Goal: Communication & Community: Share content

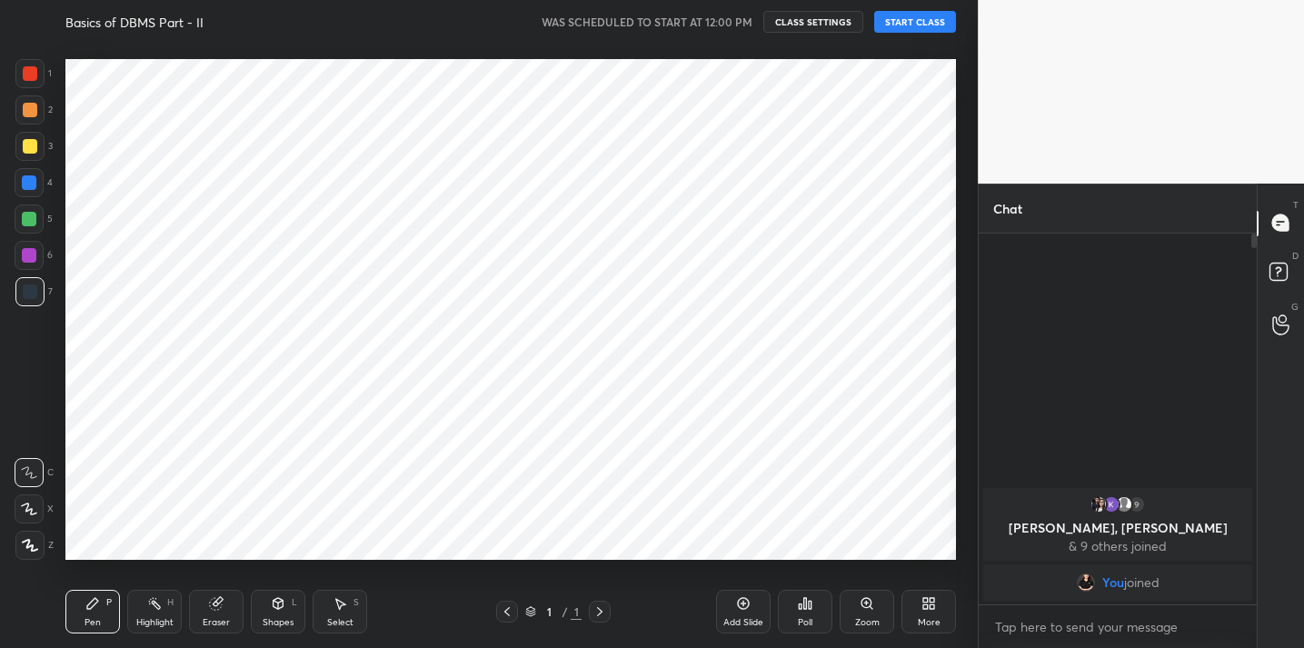
scroll to position [90331, 89957]
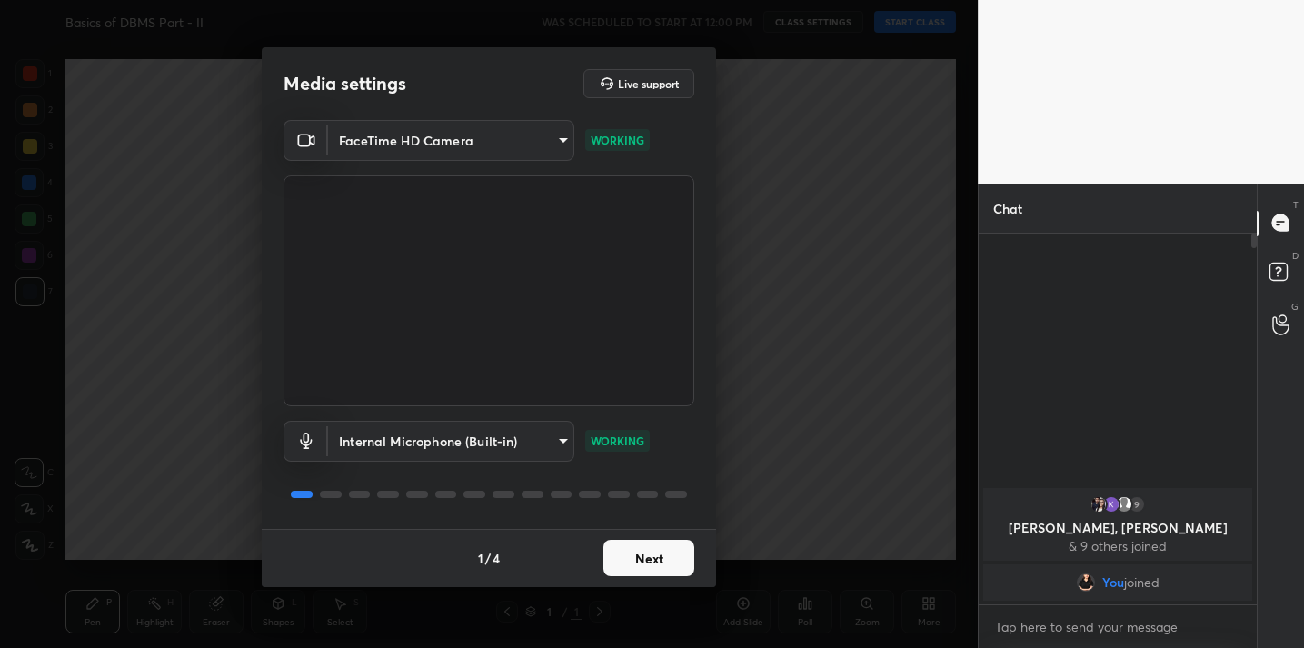
click at [635, 564] on button "Next" at bounding box center [648, 558] width 91 height 36
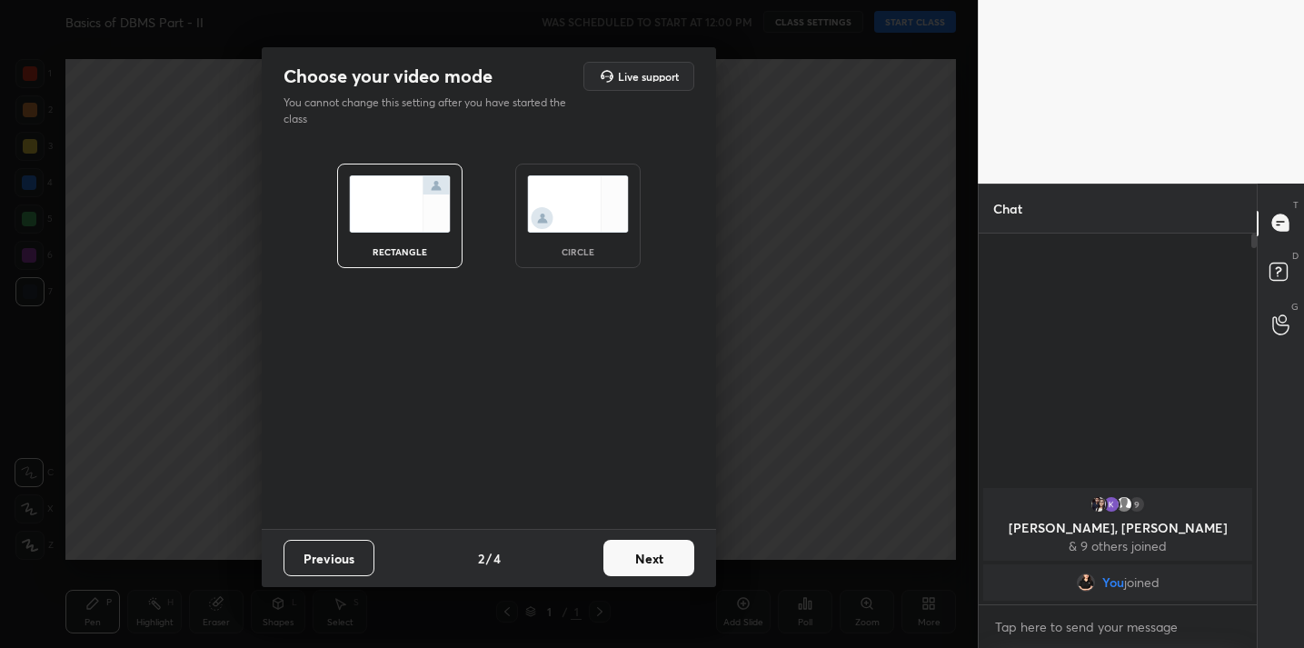
click at [635, 564] on button "Next" at bounding box center [648, 558] width 91 height 36
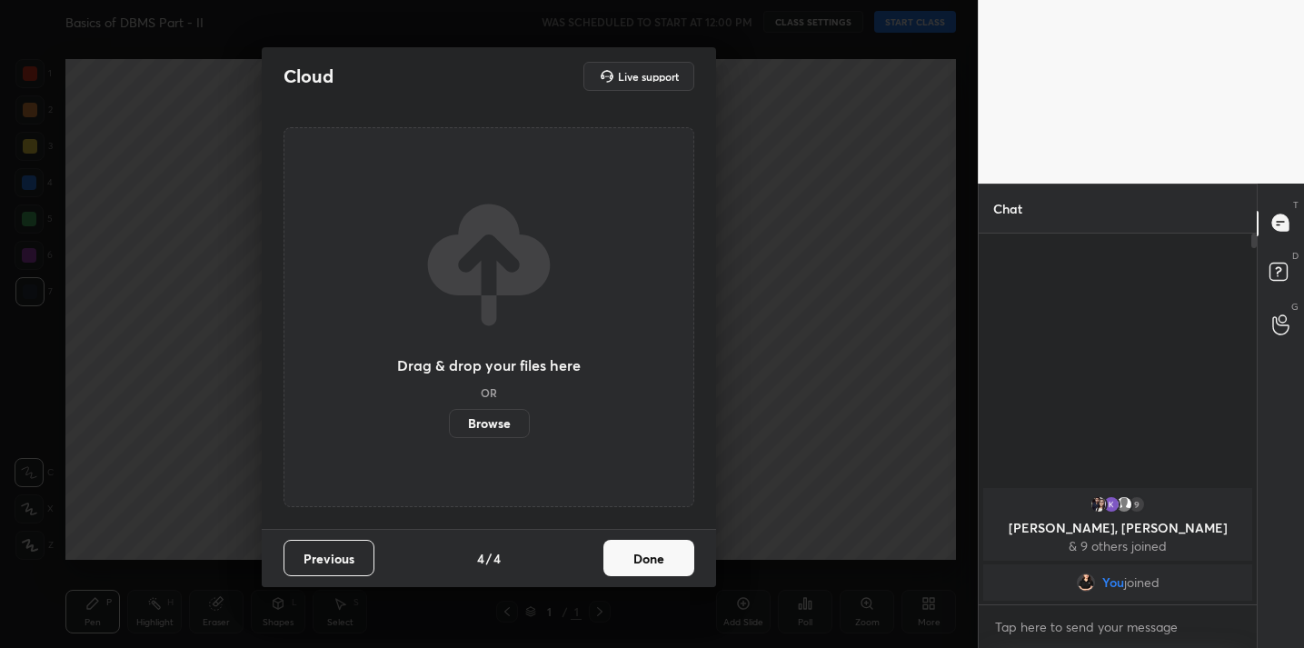
click at [635, 564] on button "Done" at bounding box center [648, 558] width 91 height 36
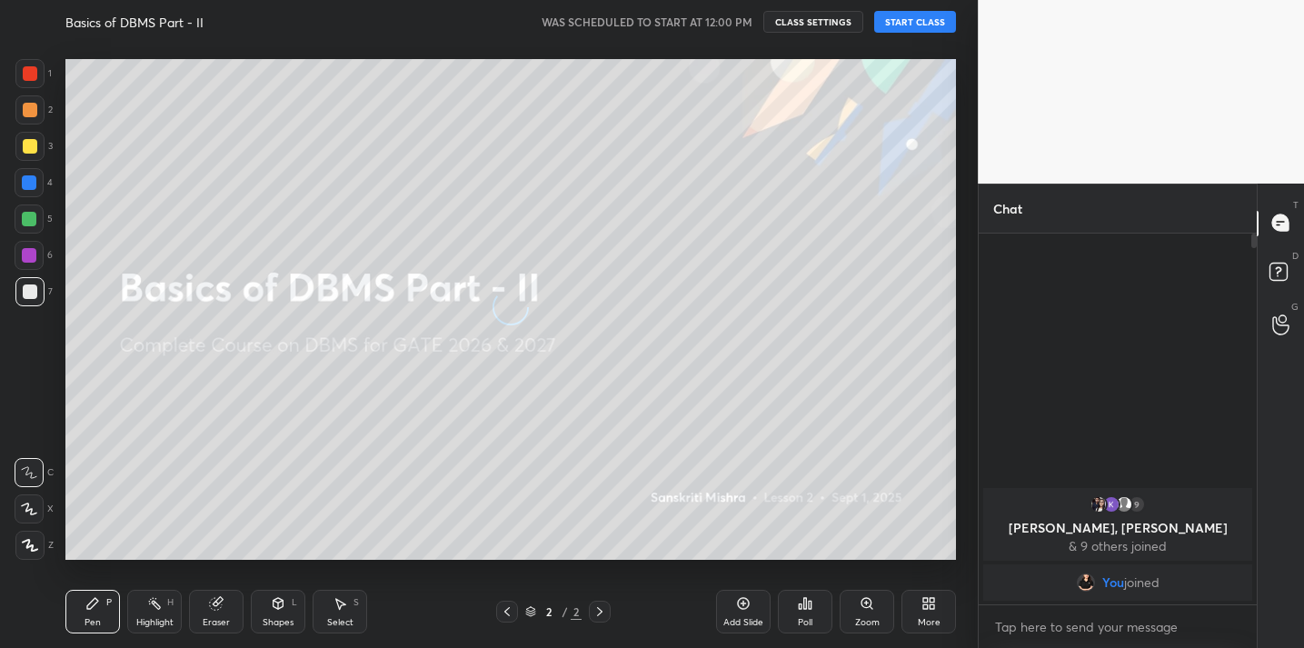
click at [901, 17] on button "START CLASS" at bounding box center [915, 22] width 82 height 22
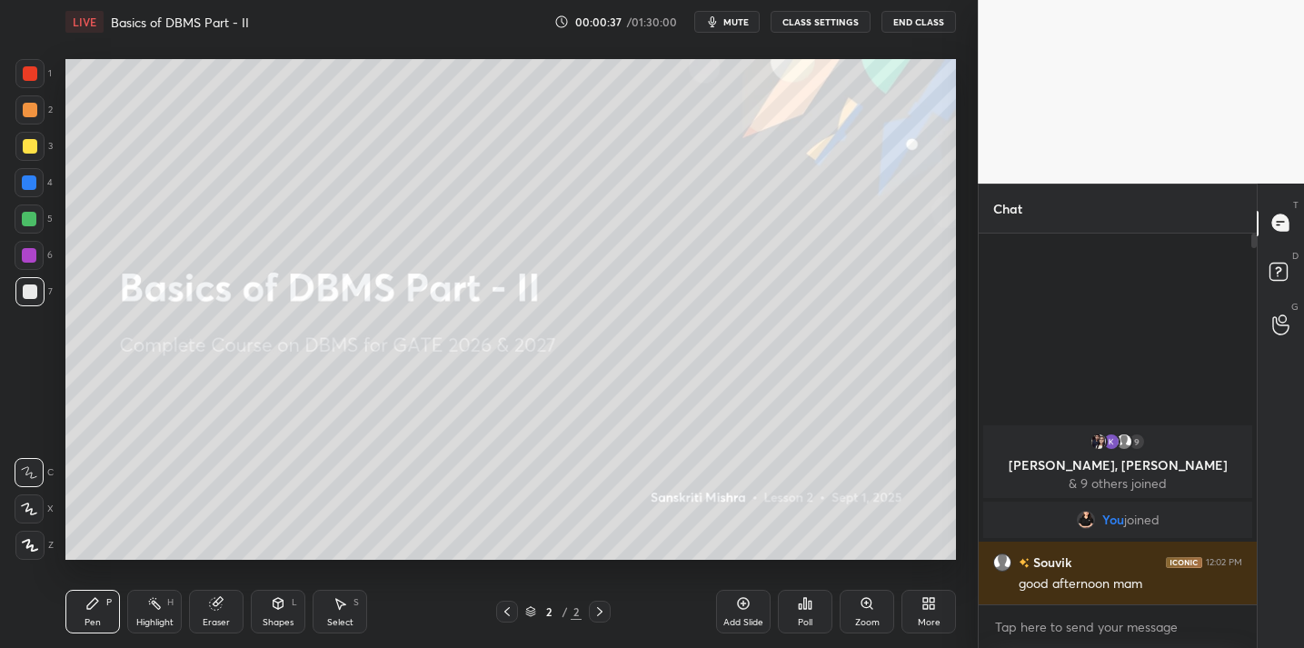
click at [801, 605] on icon at bounding box center [801, 606] width 3 height 5
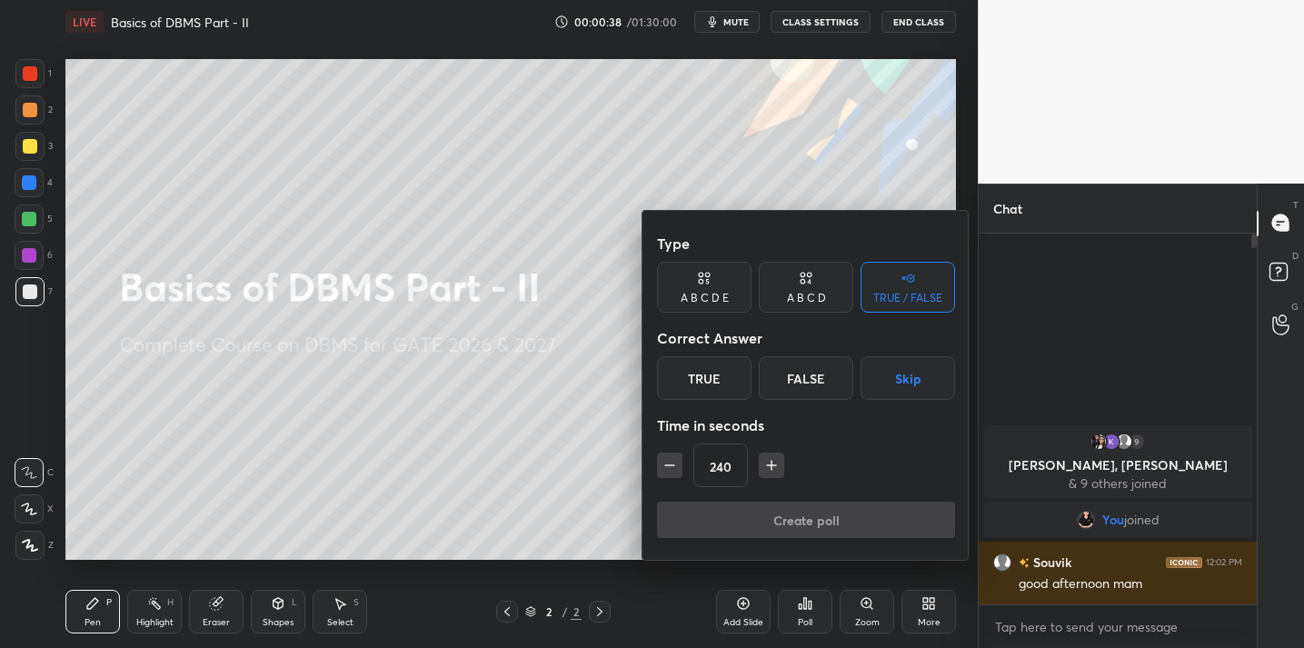
click at [718, 380] on div "True" at bounding box center [704, 378] width 94 height 44
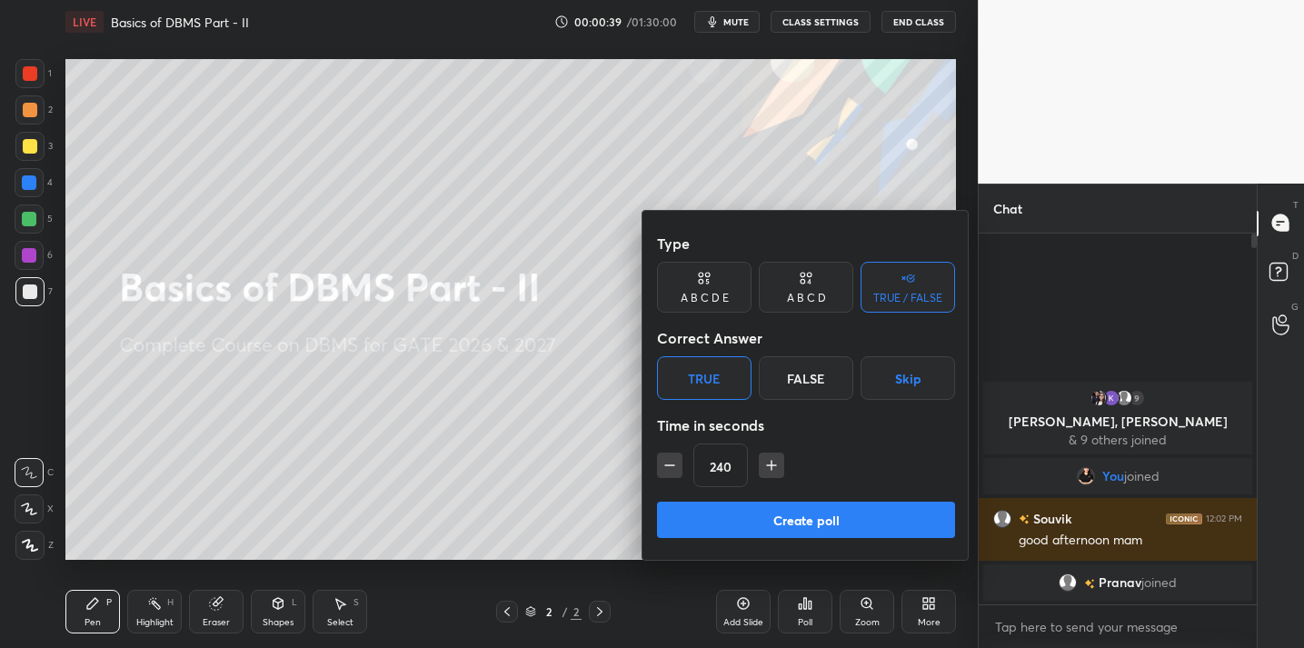
click at [787, 525] on button "Create poll" at bounding box center [806, 520] width 298 height 36
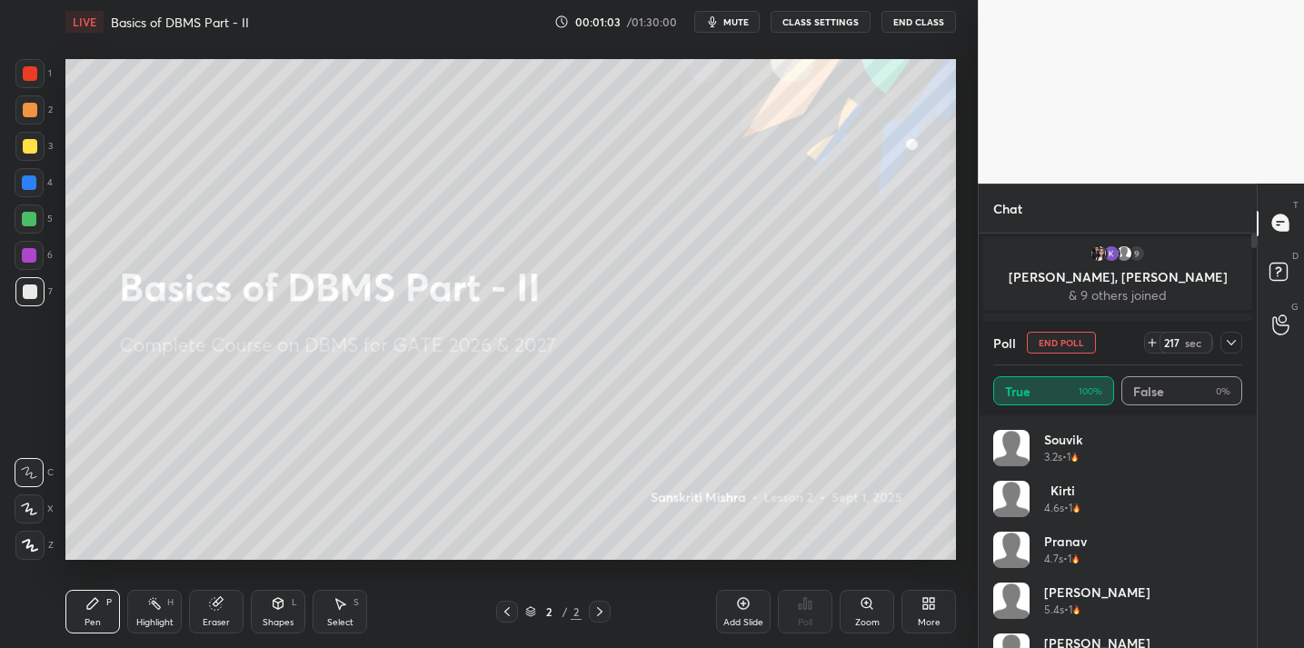
scroll to position [138, 0]
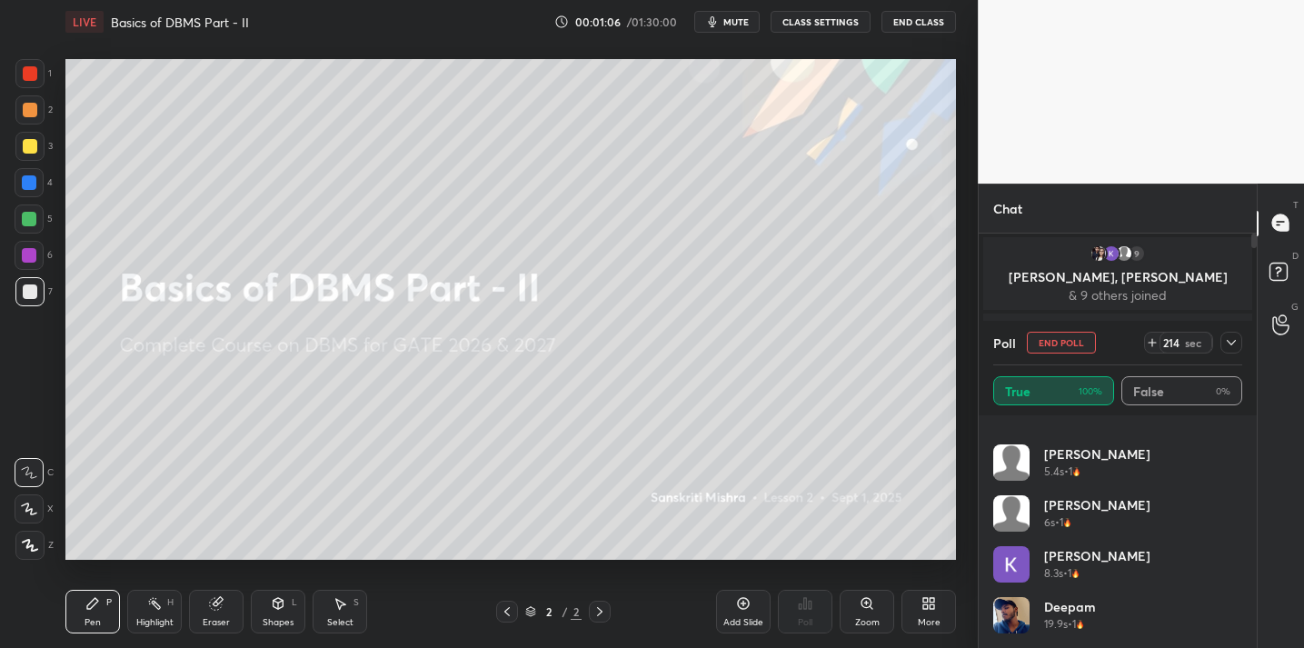
click at [1226, 338] on icon at bounding box center [1231, 342] width 15 height 15
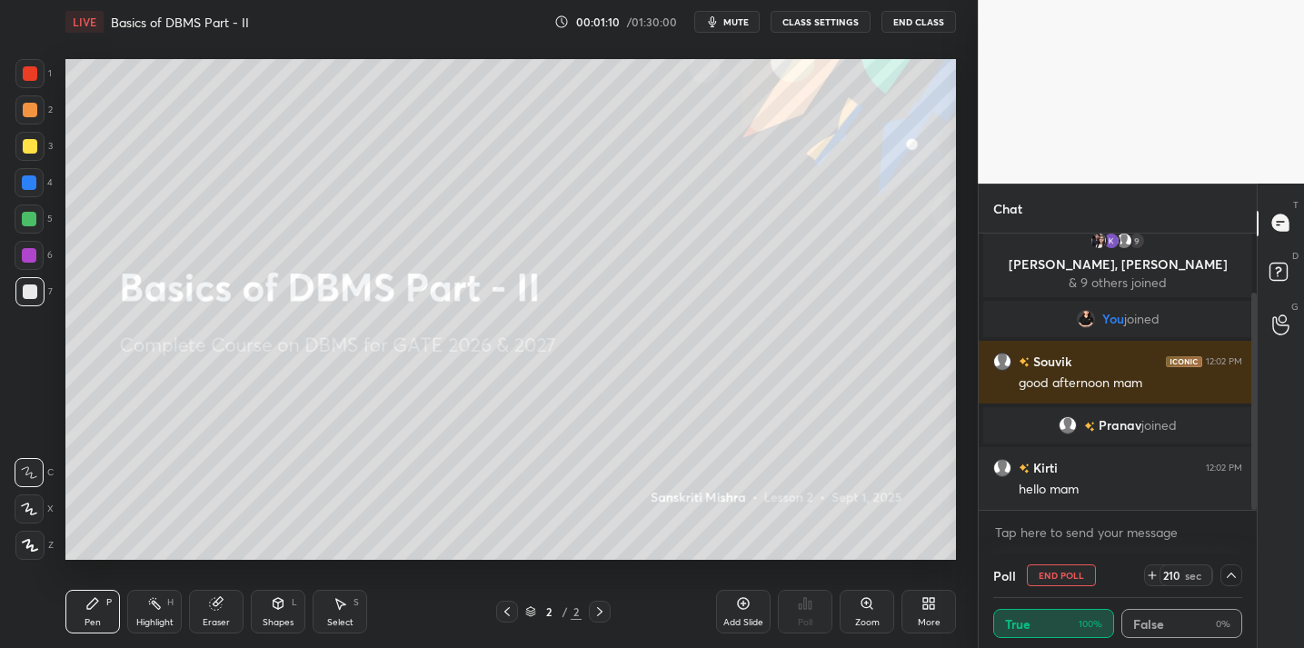
scroll to position [75, 0]
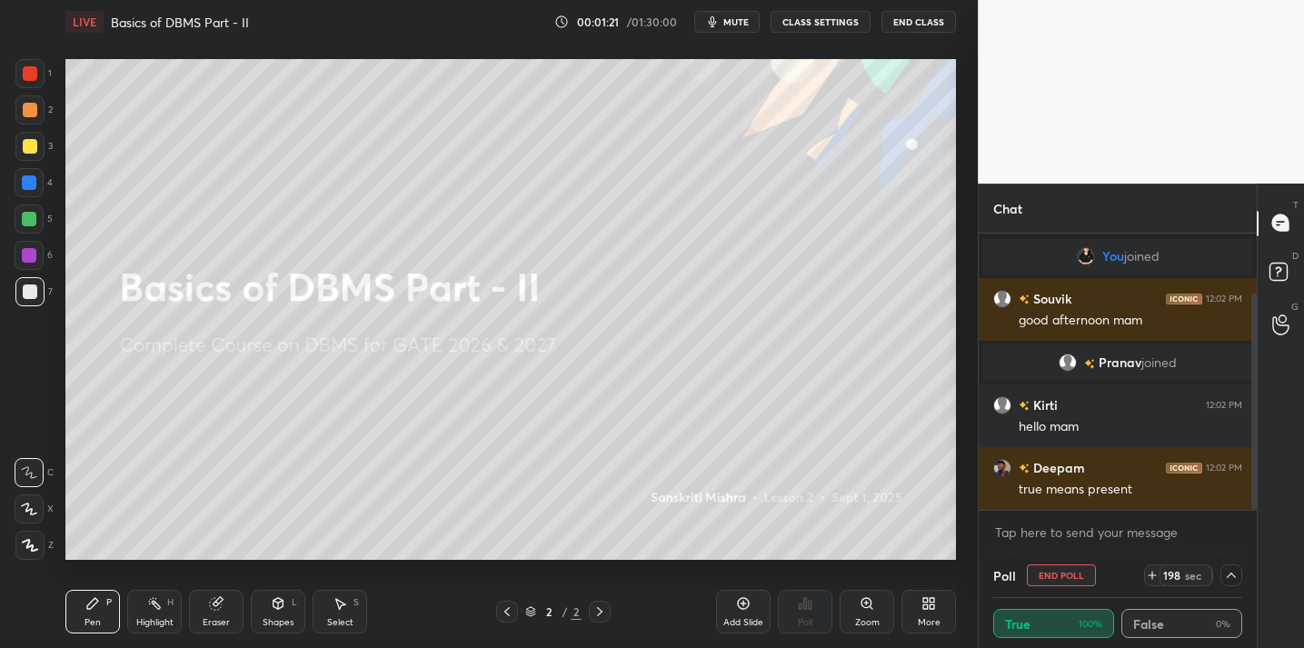
click at [933, 609] on icon at bounding box center [932, 606] width 5 height 5
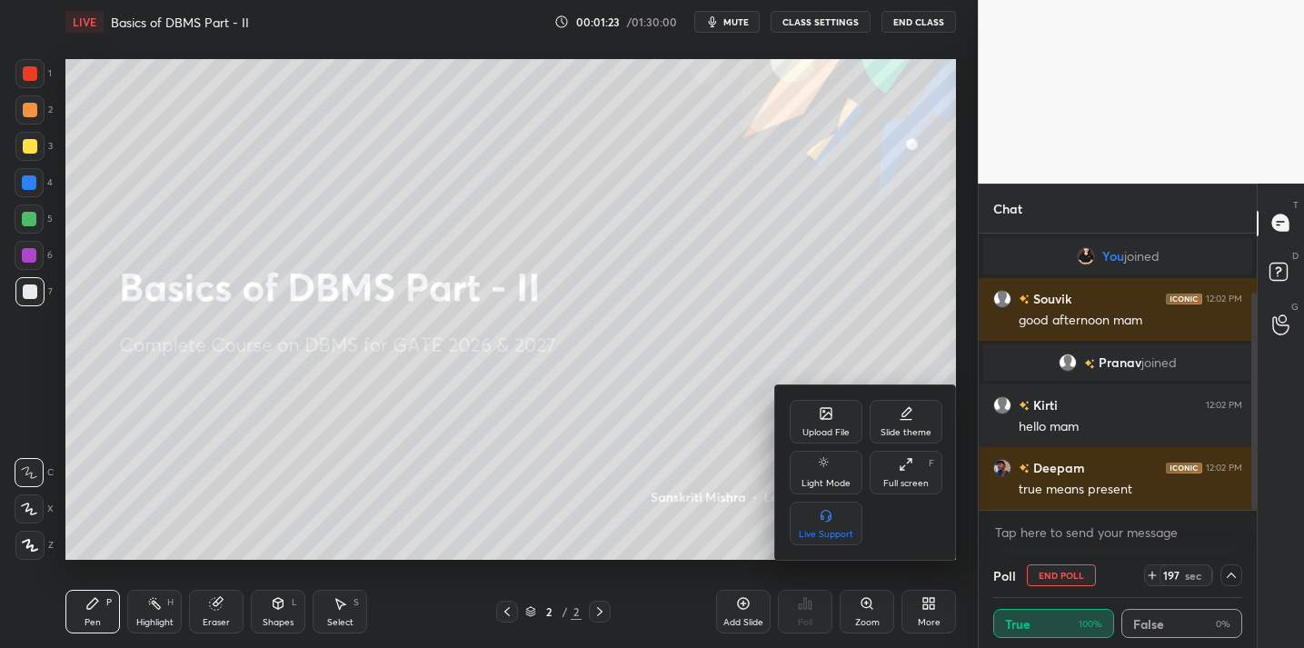
click at [822, 421] on div "Upload File" at bounding box center [826, 422] width 73 height 44
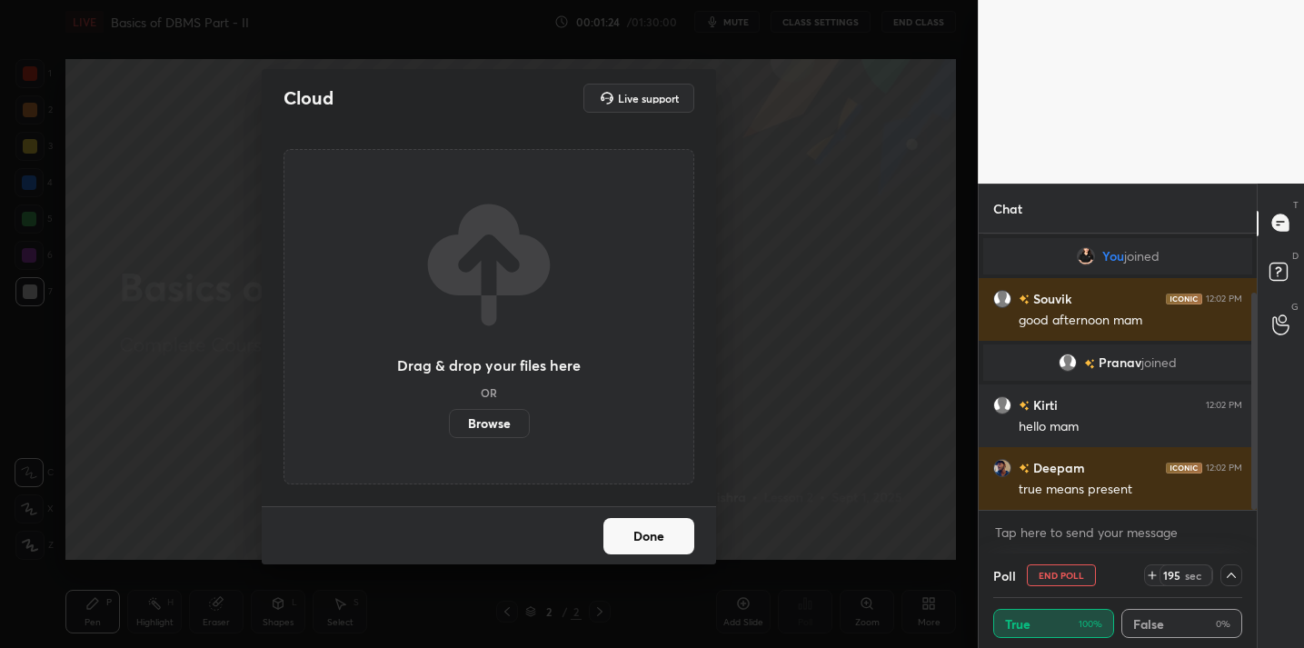
click at [495, 419] on label "Browse" at bounding box center [489, 423] width 81 height 29
click at [449, 419] on input "Browse" at bounding box center [449, 423] width 0 height 29
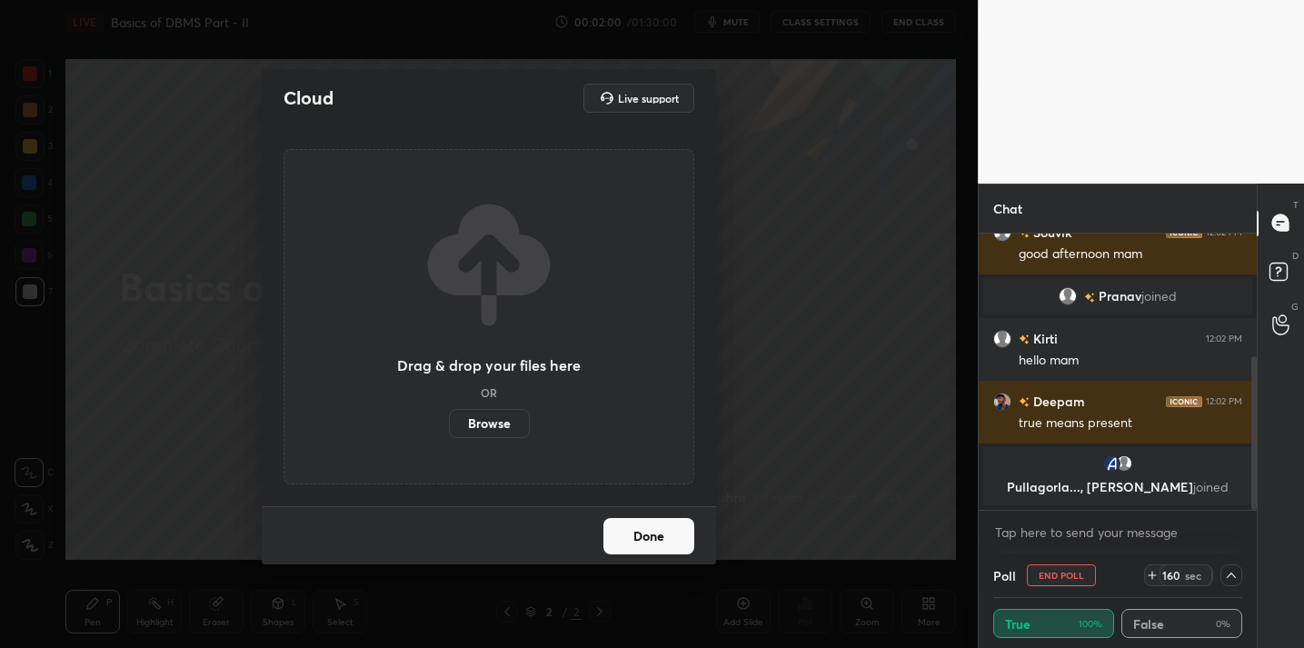
scroll to position [221, 0]
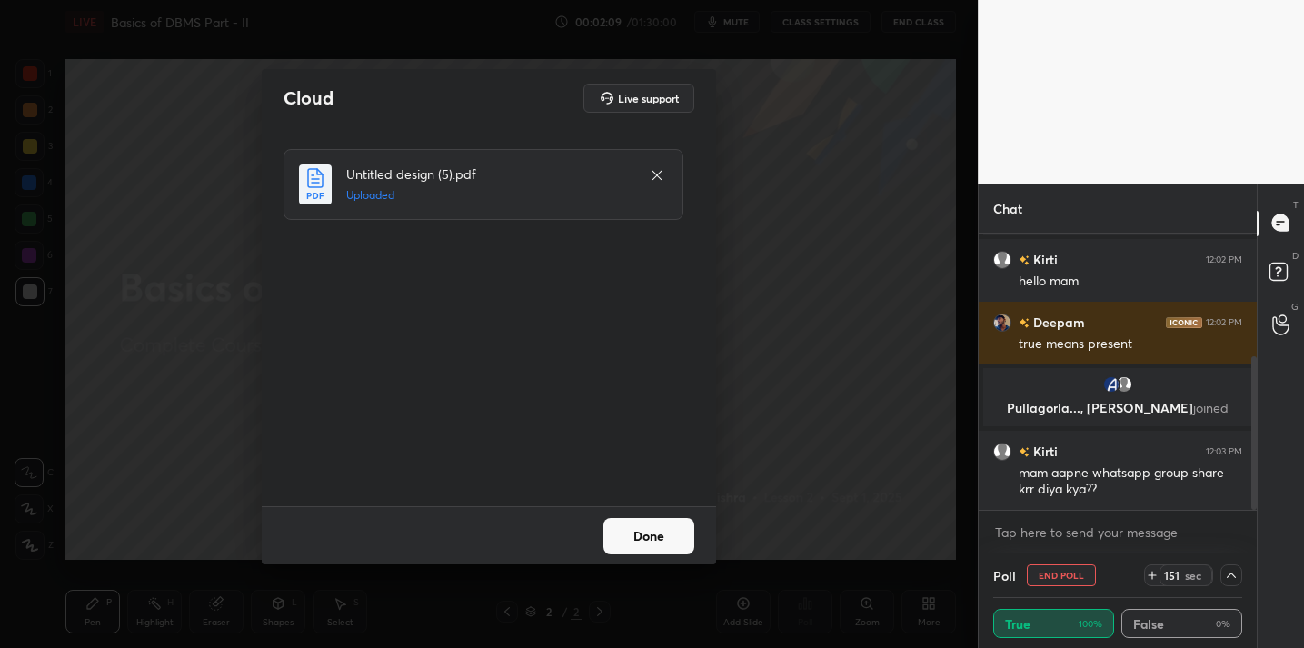
click at [627, 538] on button "Done" at bounding box center [648, 536] width 91 height 36
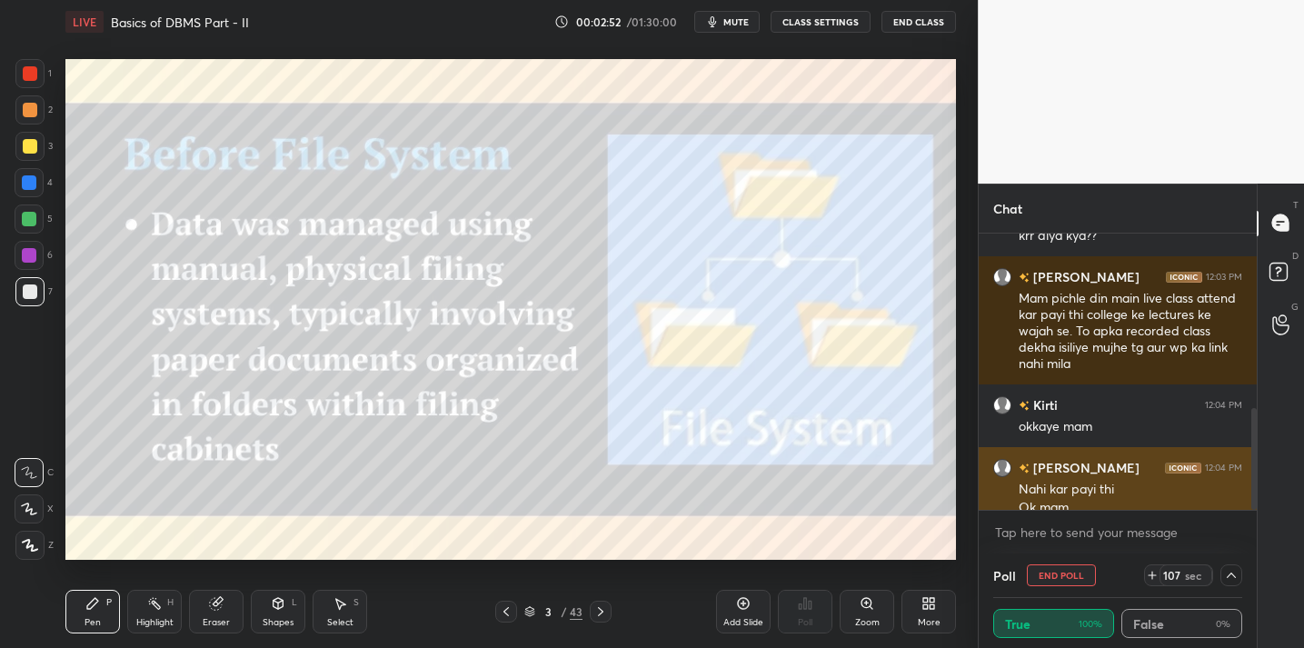
scroll to position [492, 0]
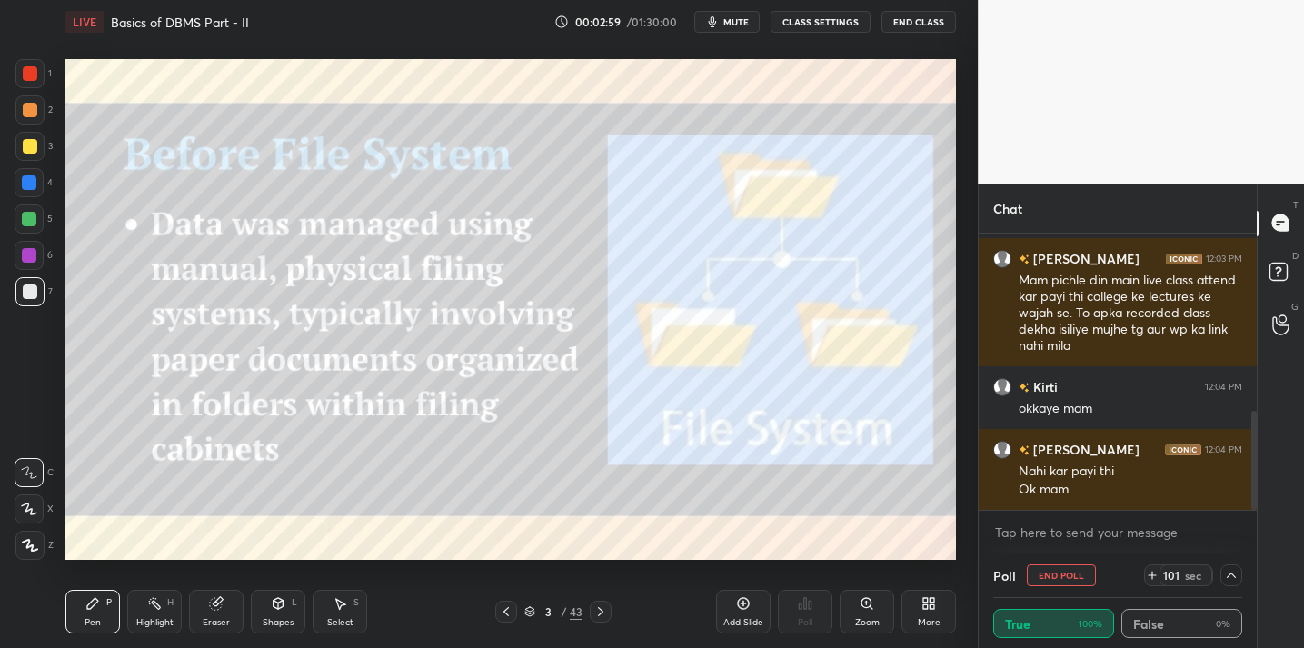
click at [1234, 582] on div at bounding box center [1231, 575] width 22 height 22
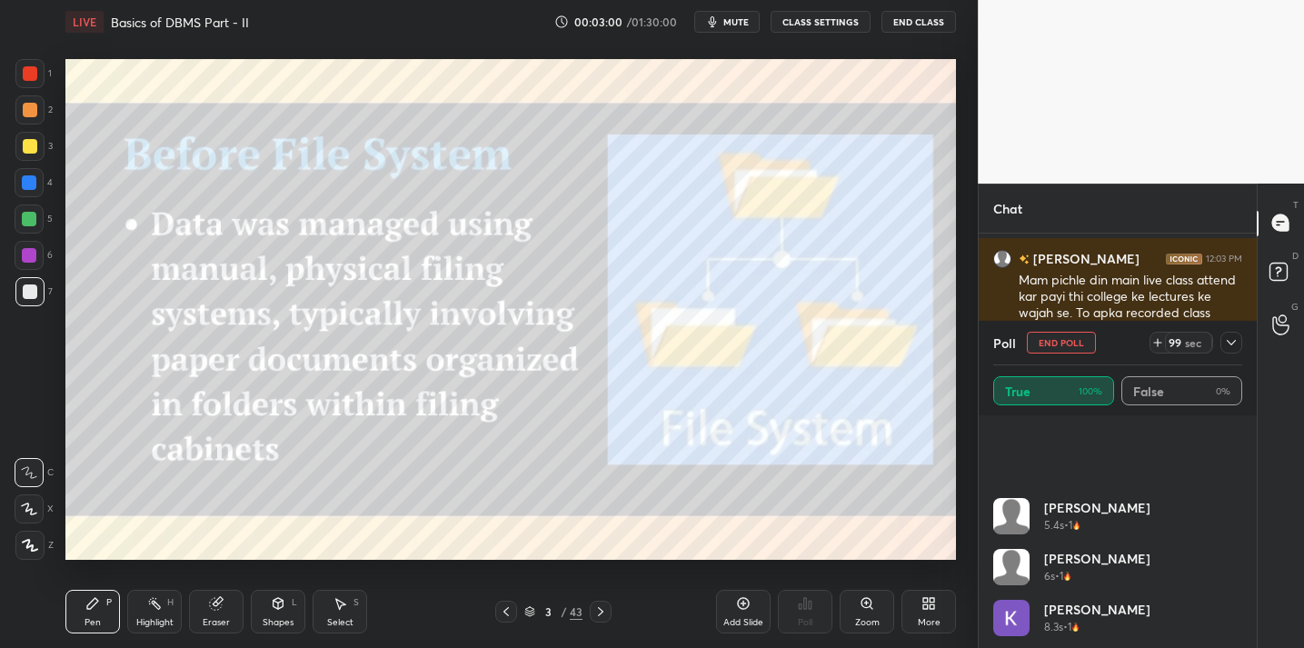
scroll to position [342, 0]
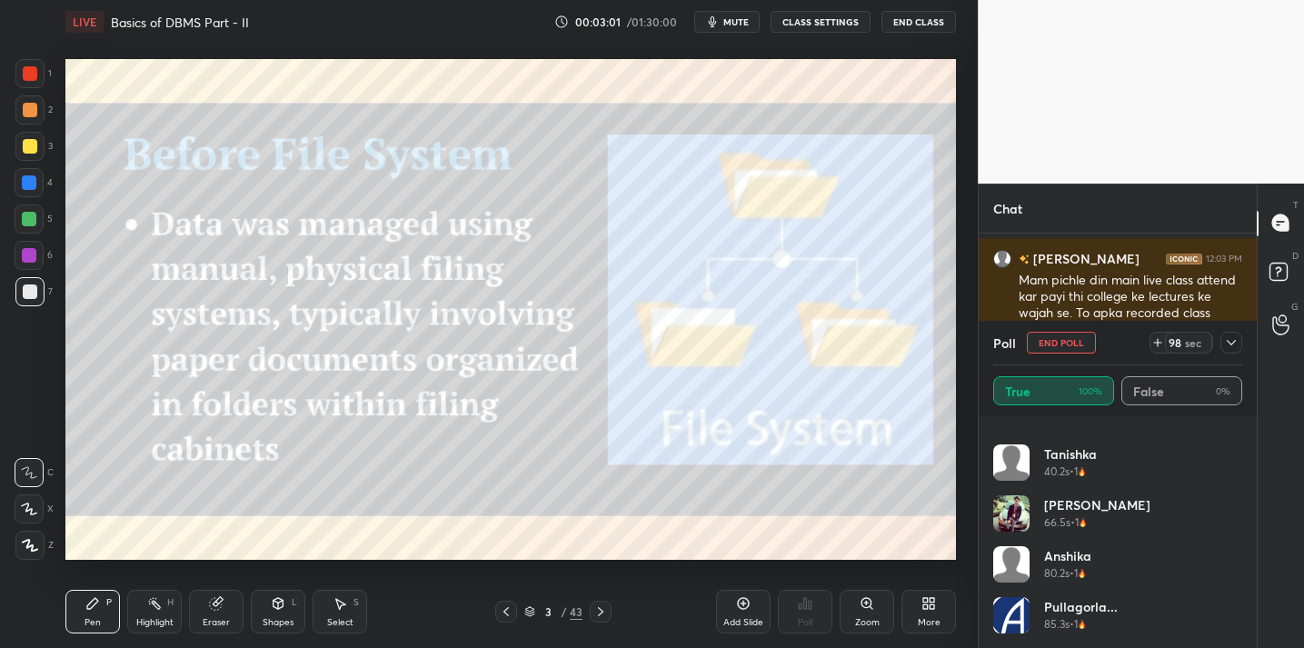
click at [1230, 347] on icon at bounding box center [1231, 342] width 15 height 15
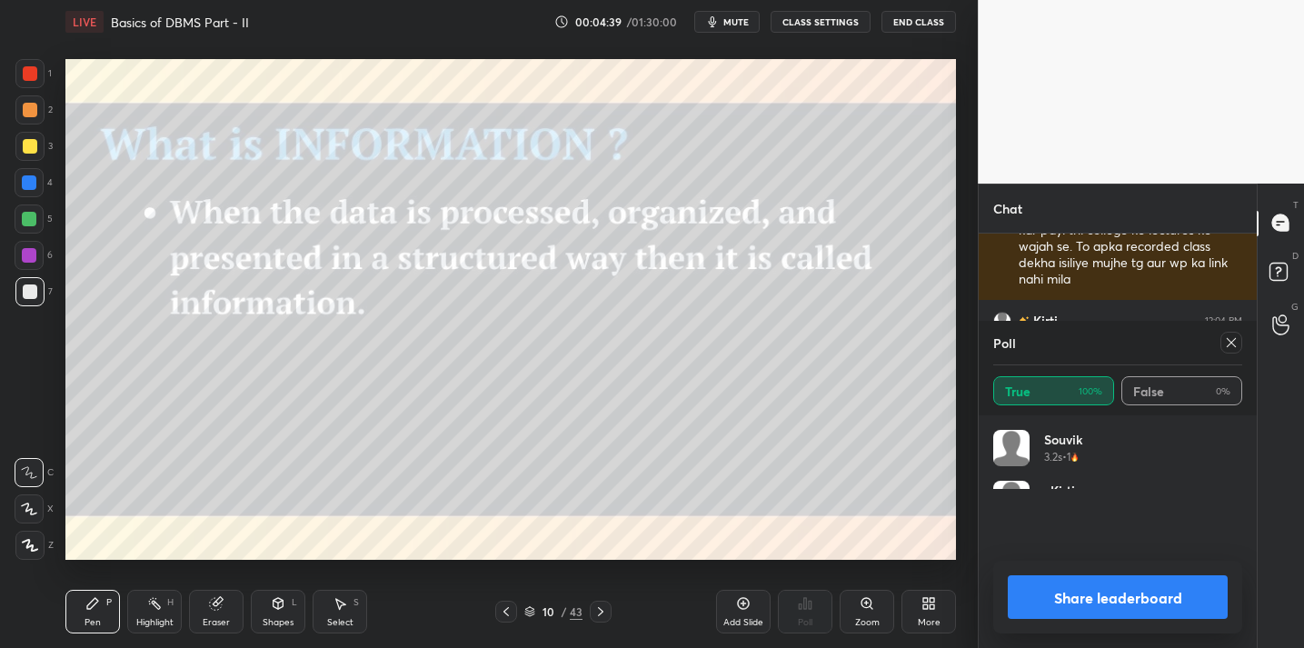
scroll to position [213, 243]
click at [1232, 345] on icon at bounding box center [1231, 342] width 15 height 15
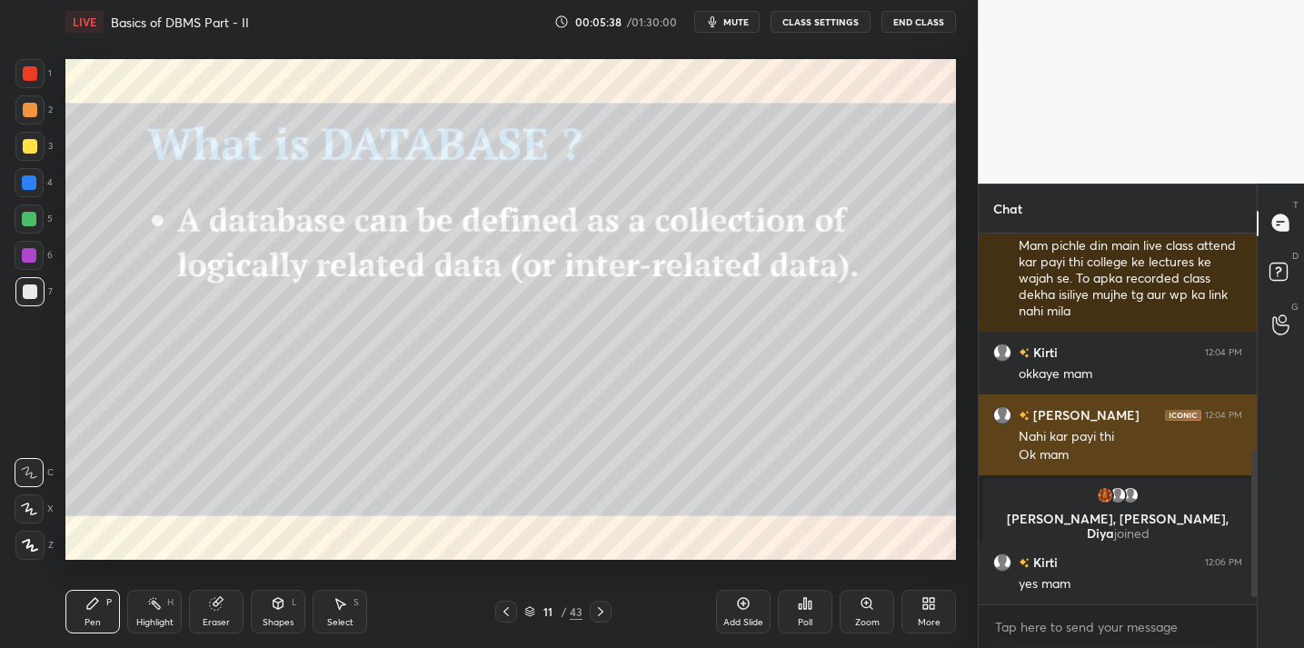
scroll to position [571, 0]
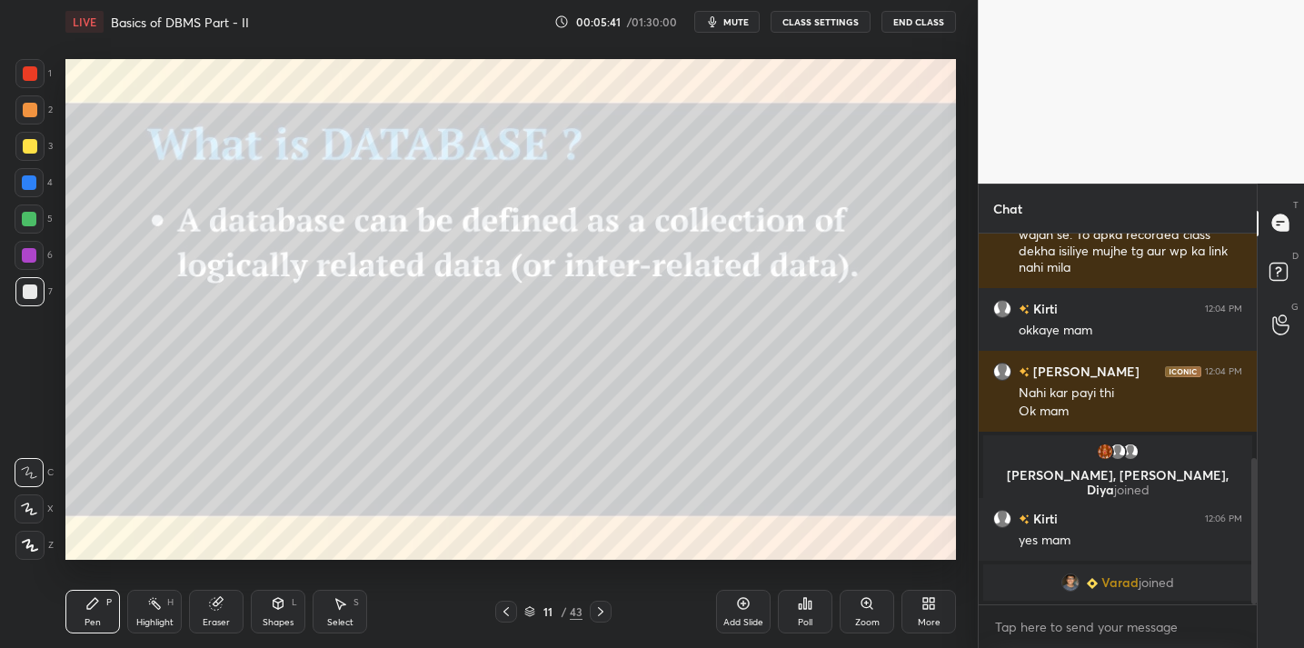
click at [225, 605] on div "Eraser" at bounding box center [216, 612] width 55 height 44
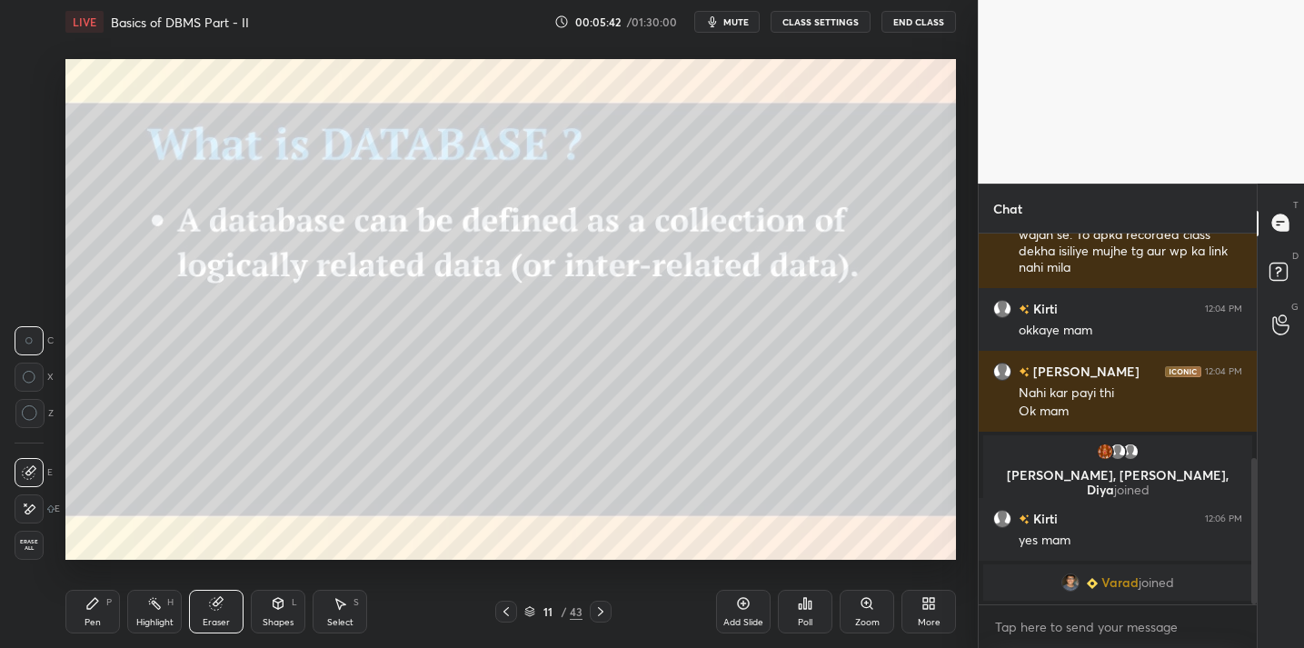
click at [43, 411] on div at bounding box center [29, 413] width 29 height 29
click at [104, 604] on div "Pen P" at bounding box center [92, 612] width 55 height 44
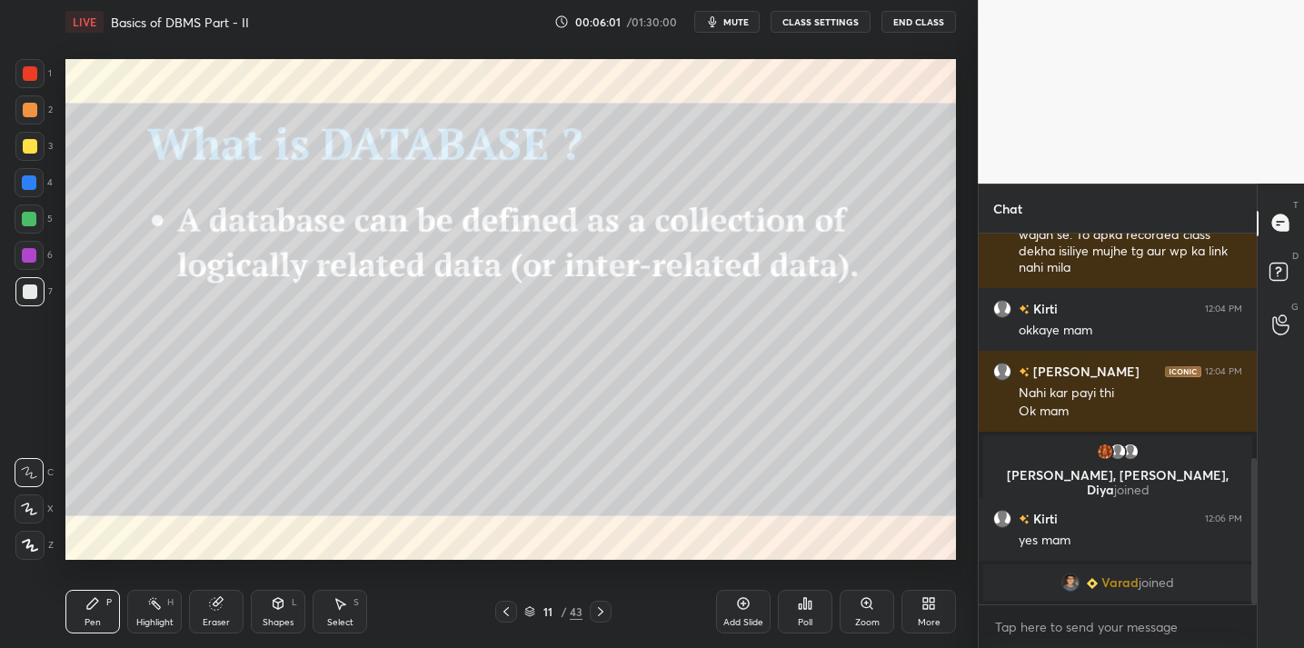
click at [745, 613] on div "Add Slide" at bounding box center [743, 612] width 55 height 44
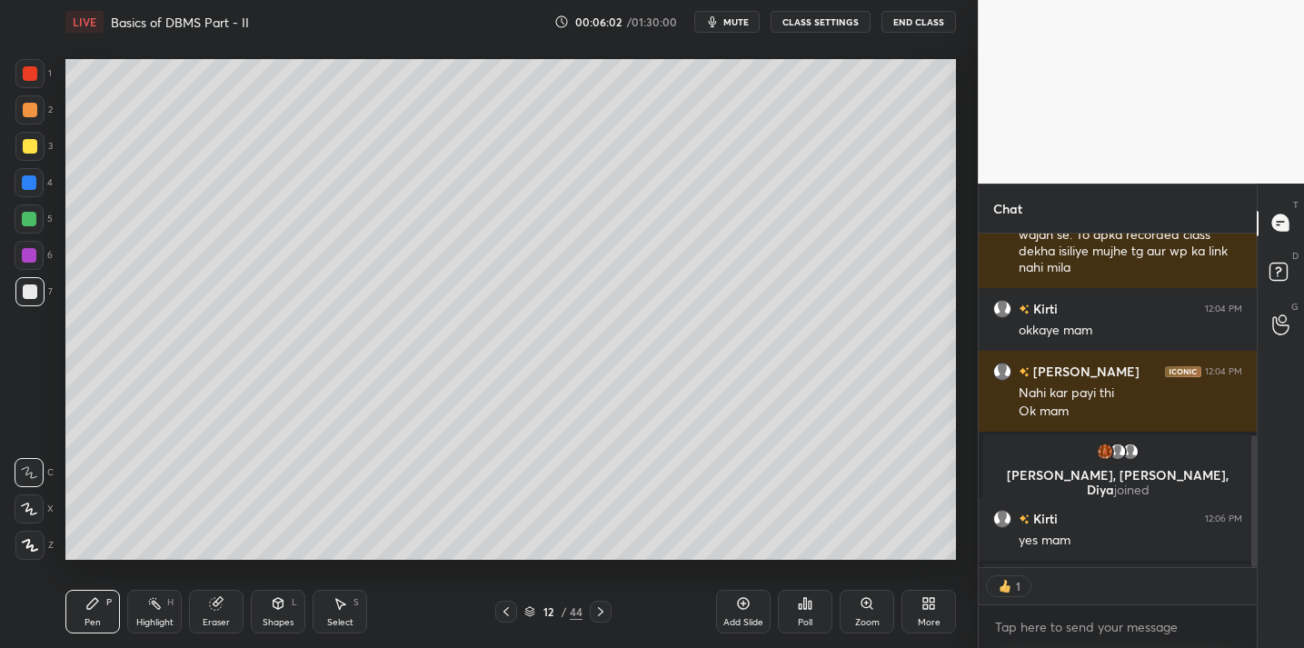
scroll to position [6, 6]
click at [247, 610] on div "Pen P Highlight H Eraser Shapes L Select S" at bounding box center [227, 612] width 325 height 44
click at [304, 615] on div "Shapes L" at bounding box center [278, 612] width 55 height 44
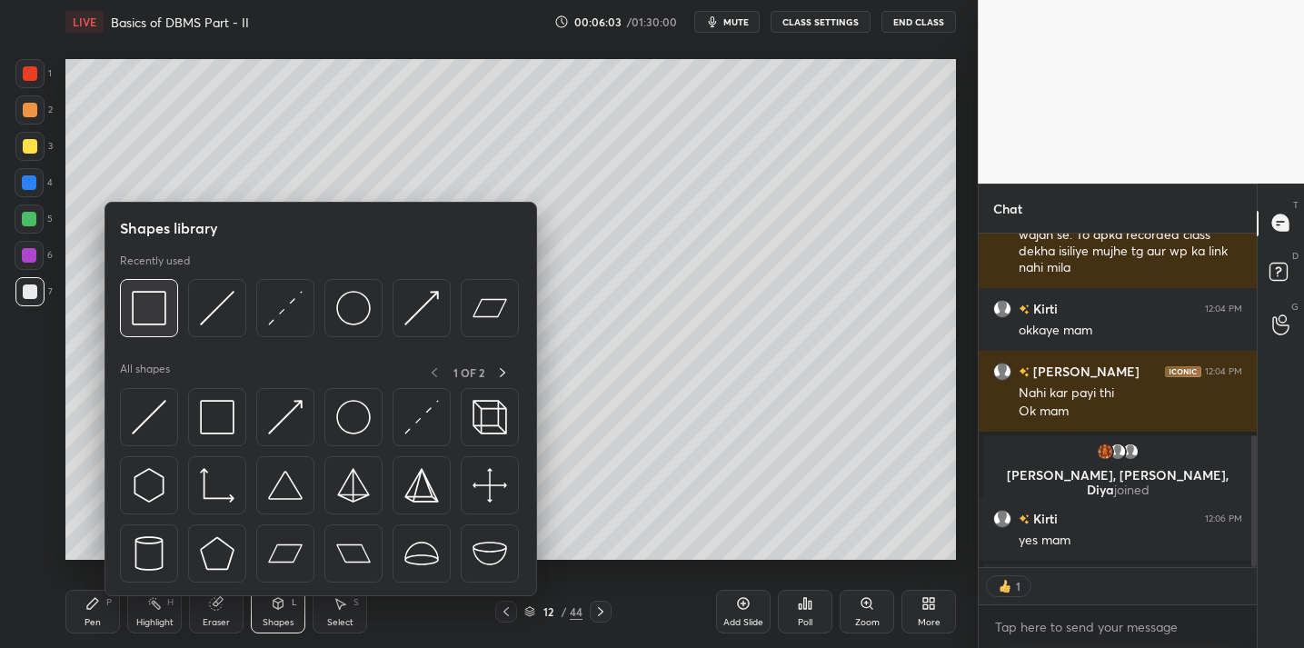
click at [159, 317] on img at bounding box center [149, 308] width 35 height 35
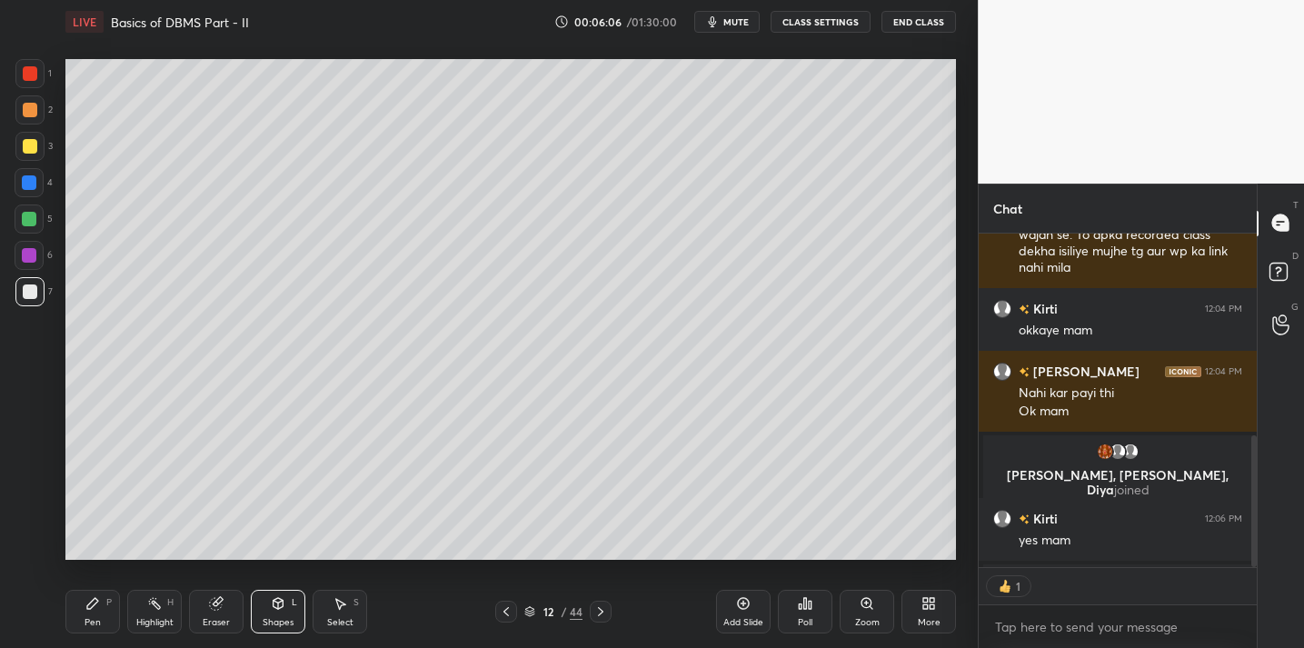
drag, startPoint x: 102, startPoint y: 593, endPoint x: 116, endPoint y: 562, distance: 34.1
click at [104, 589] on div "Pen P Highlight H Eraser Shapes L Select S 12 / 44 Add Slide Poll Zoom More" at bounding box center [510, 611] width 890 height 73
click at [93, 594] on div "Pen P" at bounding box center [92, 612] width 55 height 44
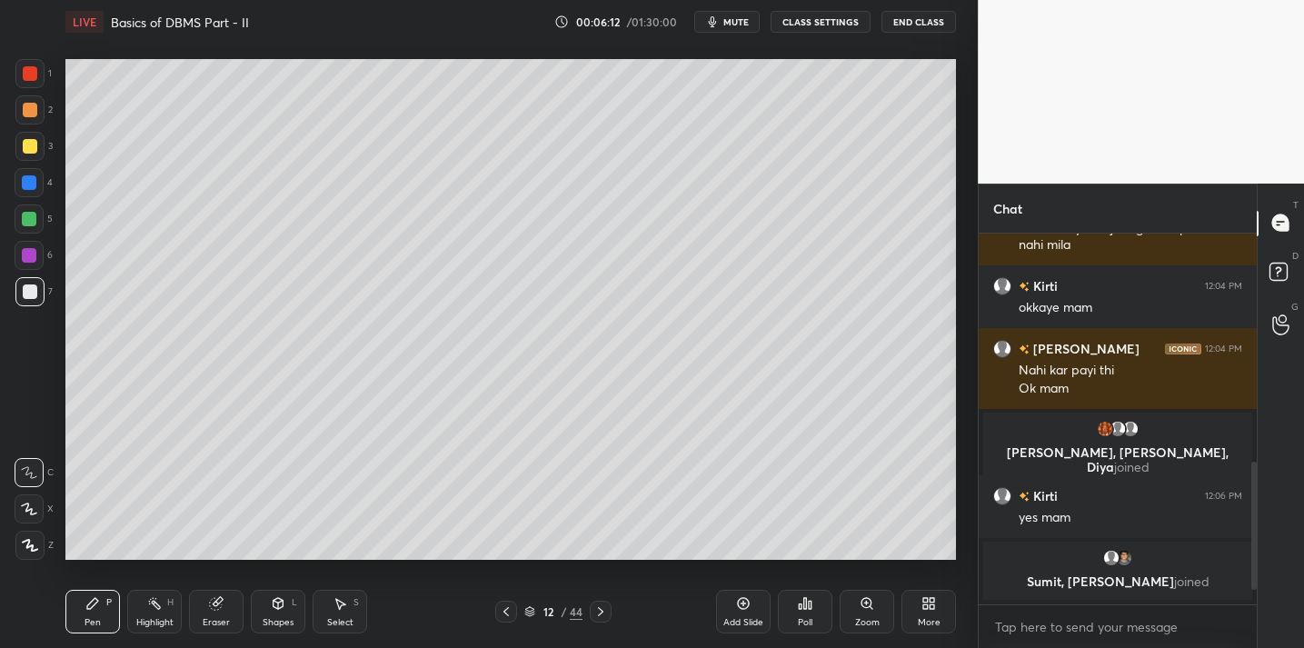
scroll to position [593, 0]
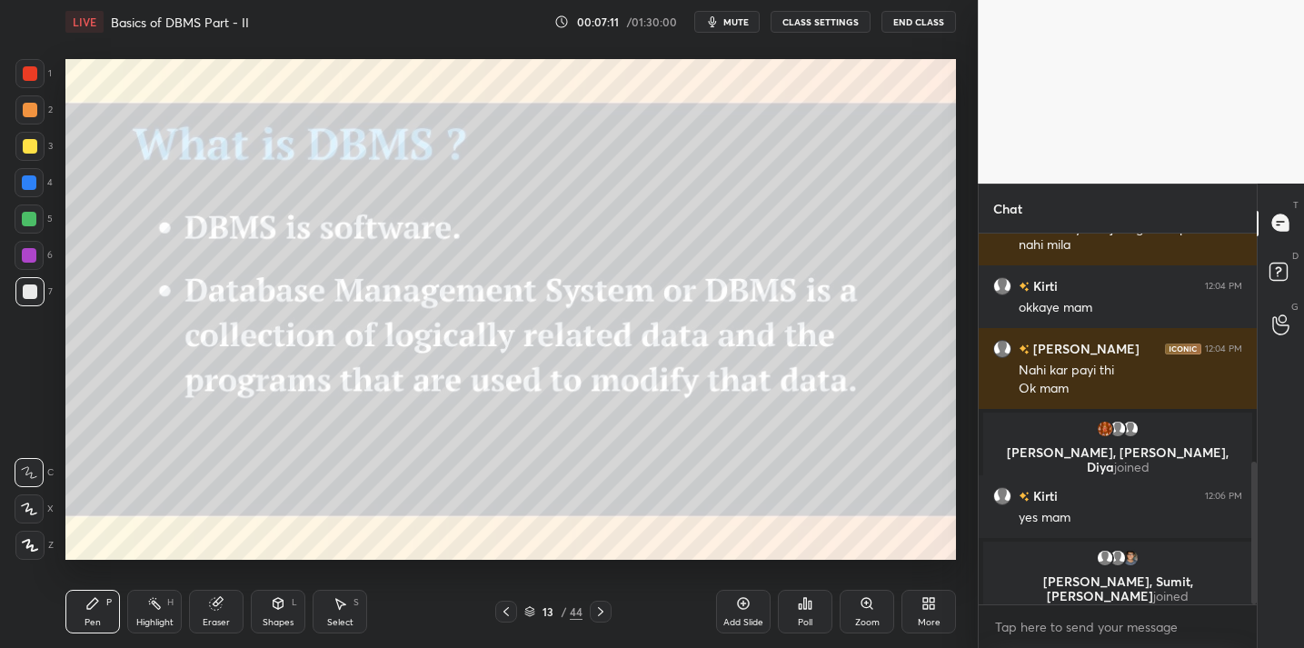
click at [752, 611] on div "Add Slide" at bounding box center [743, 612] width 55 height 44
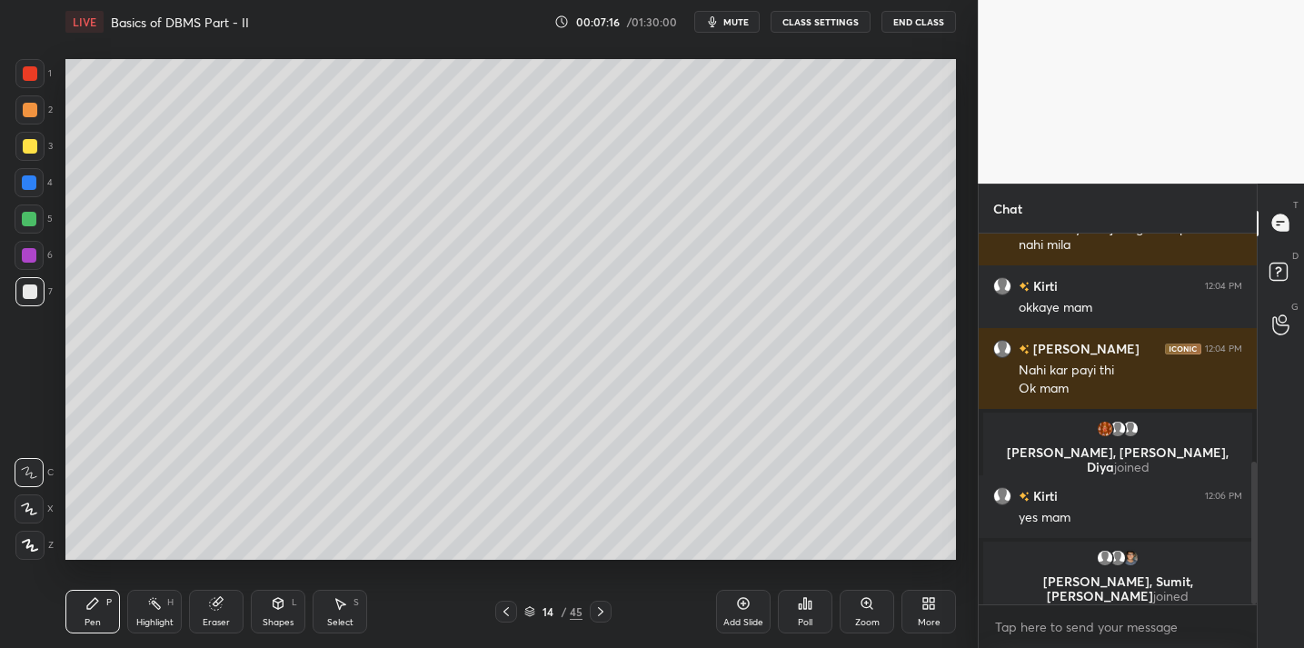
drag, startPoint x: 279, startPoint y: 608, endPoint x: 278, endPoint y: 597, distance: 10.9
click at [279, 608] on icon at bounding box center [278, 603] width 10 height 11
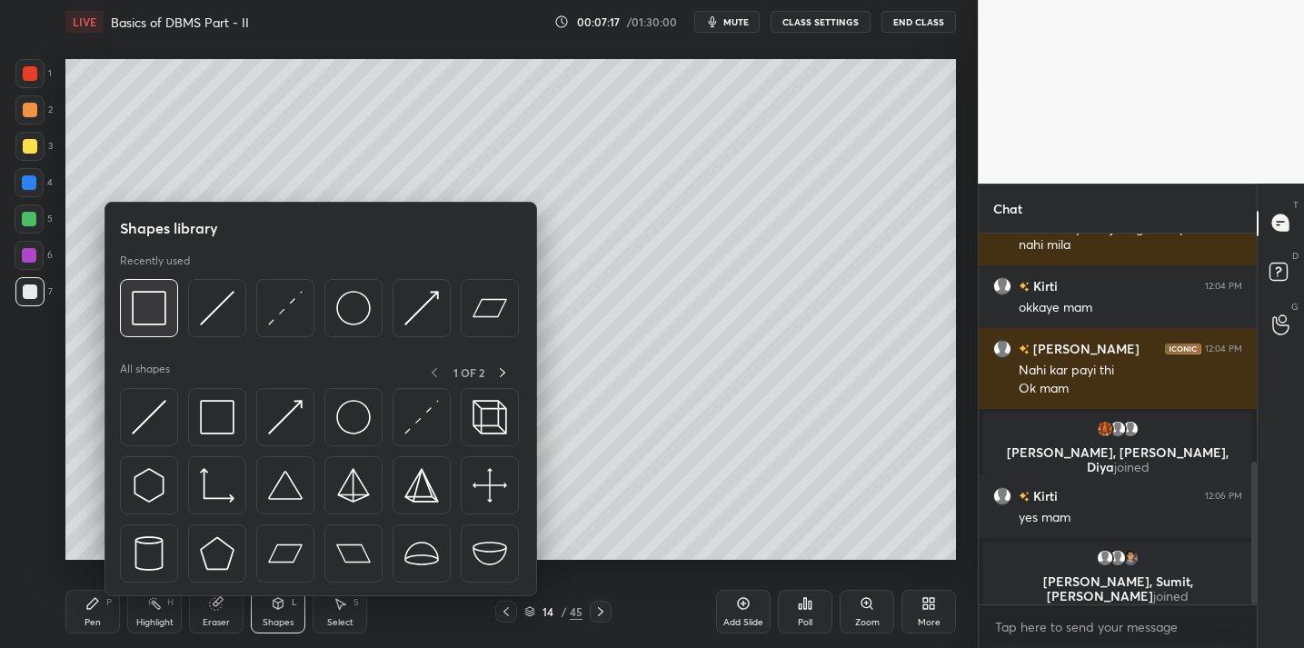
click at [162, 310] on img at bounding box center [149, 308] width 35 height 35
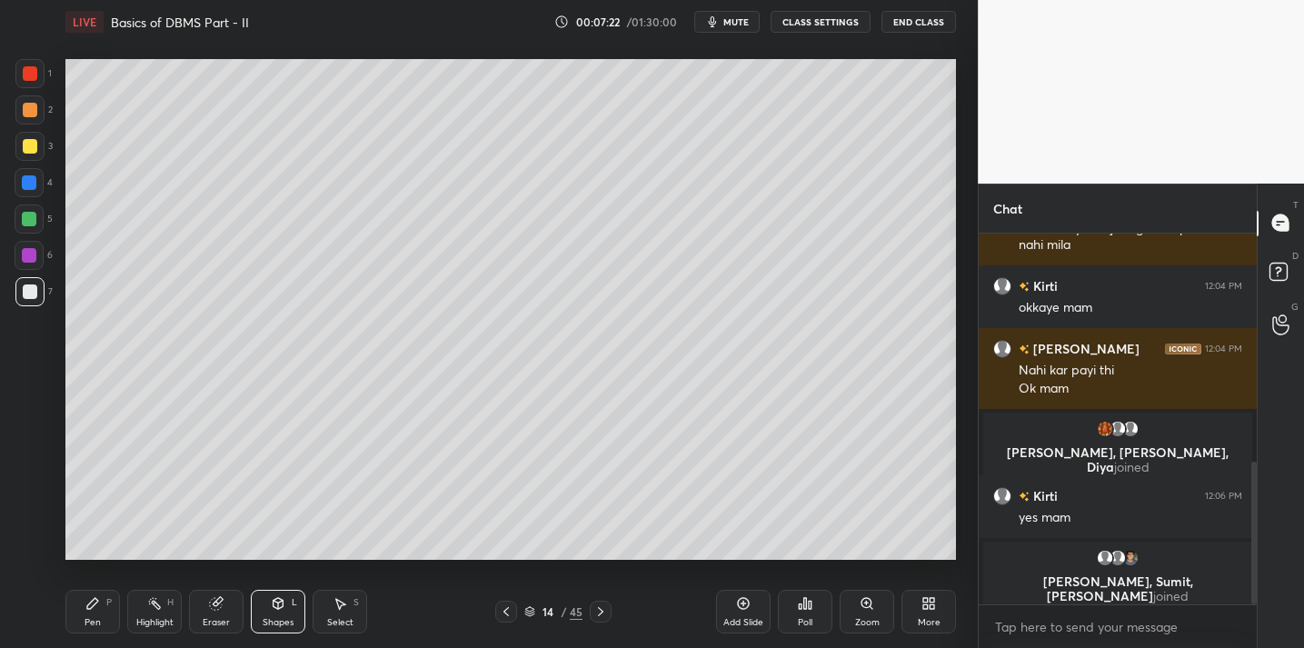
drag, startPoint x: 101, startPoint y: 623, endPoint x: 121, endPoint y: 574, distance: 53.0
click at [99, 622] on div "Pen P" at bounding box center [92, 612] width 55 height 44
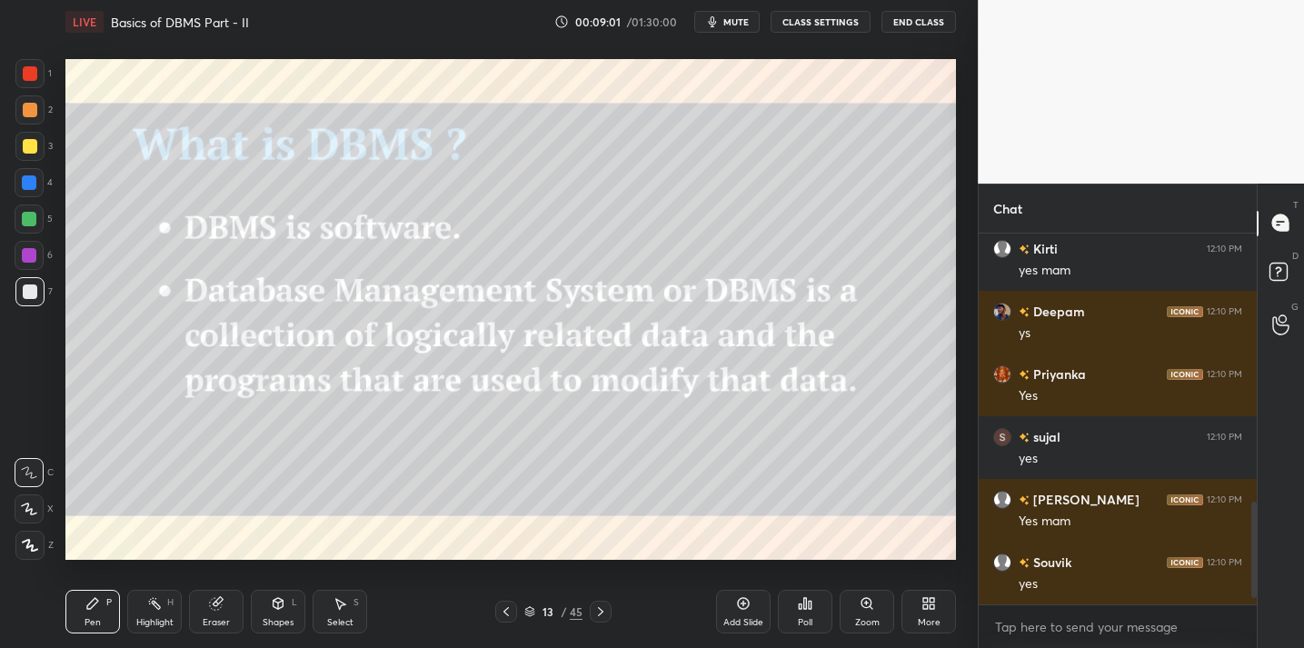
scroll to position [6, 6]
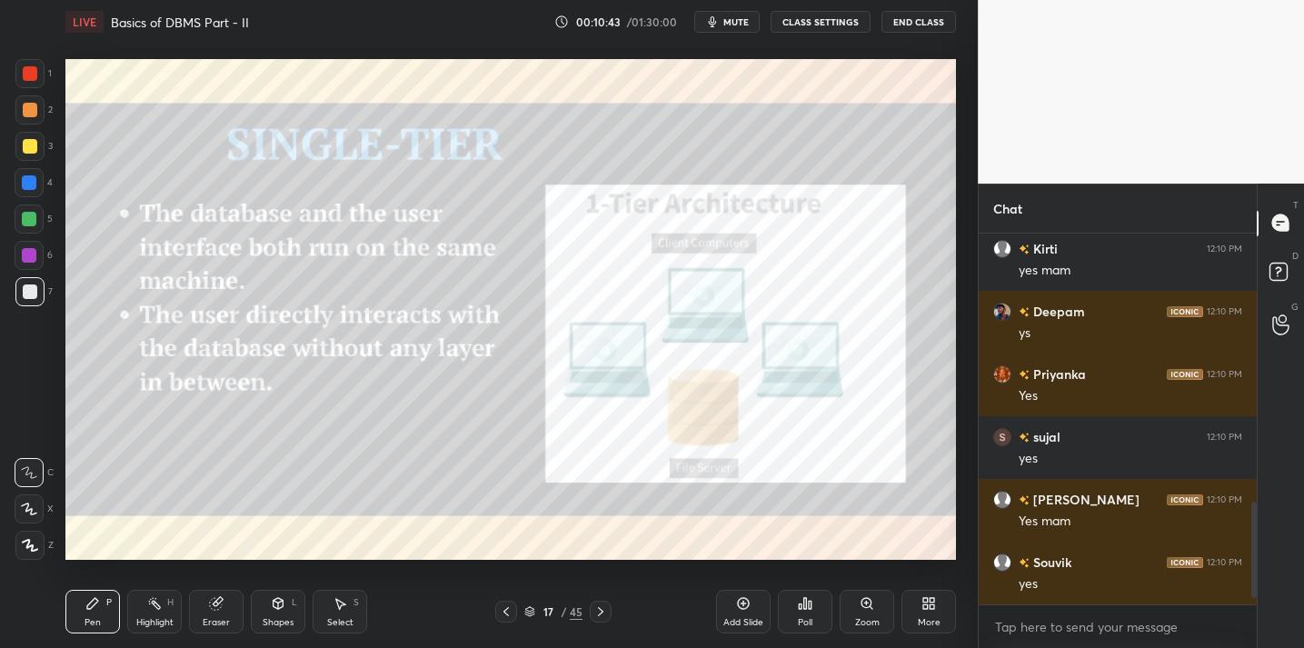
click at [22, 176] on div at bounding box center [29, 182] width 15 height 15
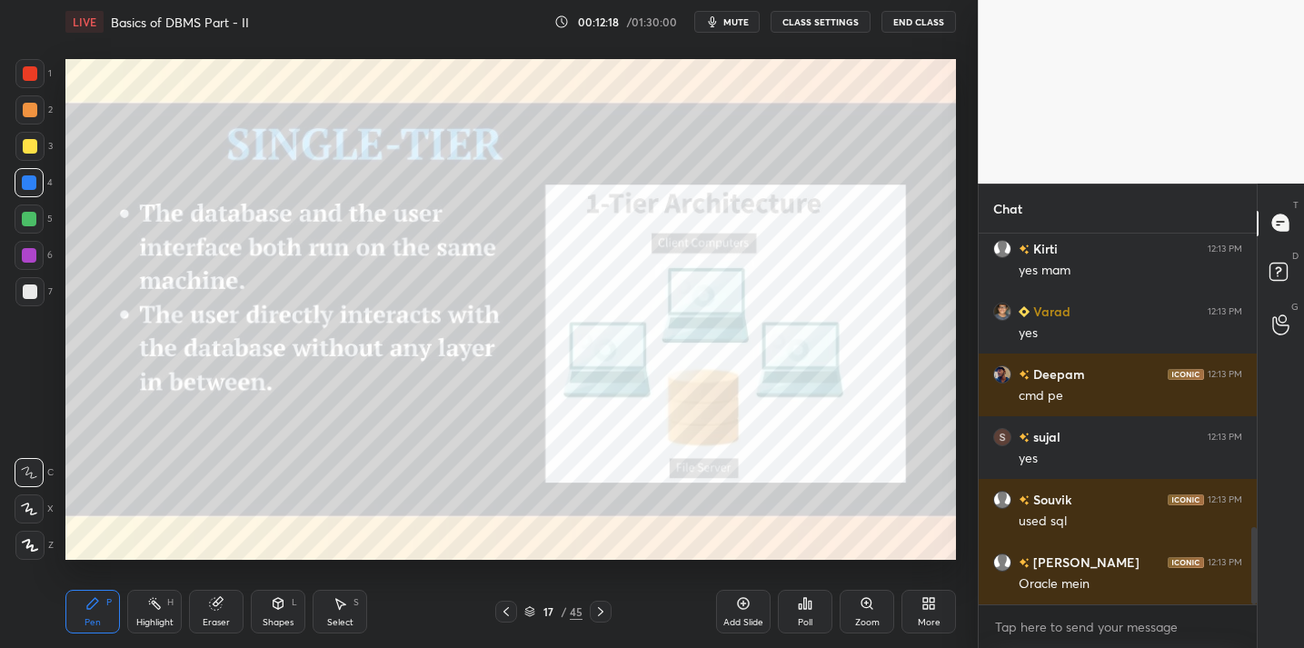
scroll to position [1452, 0]
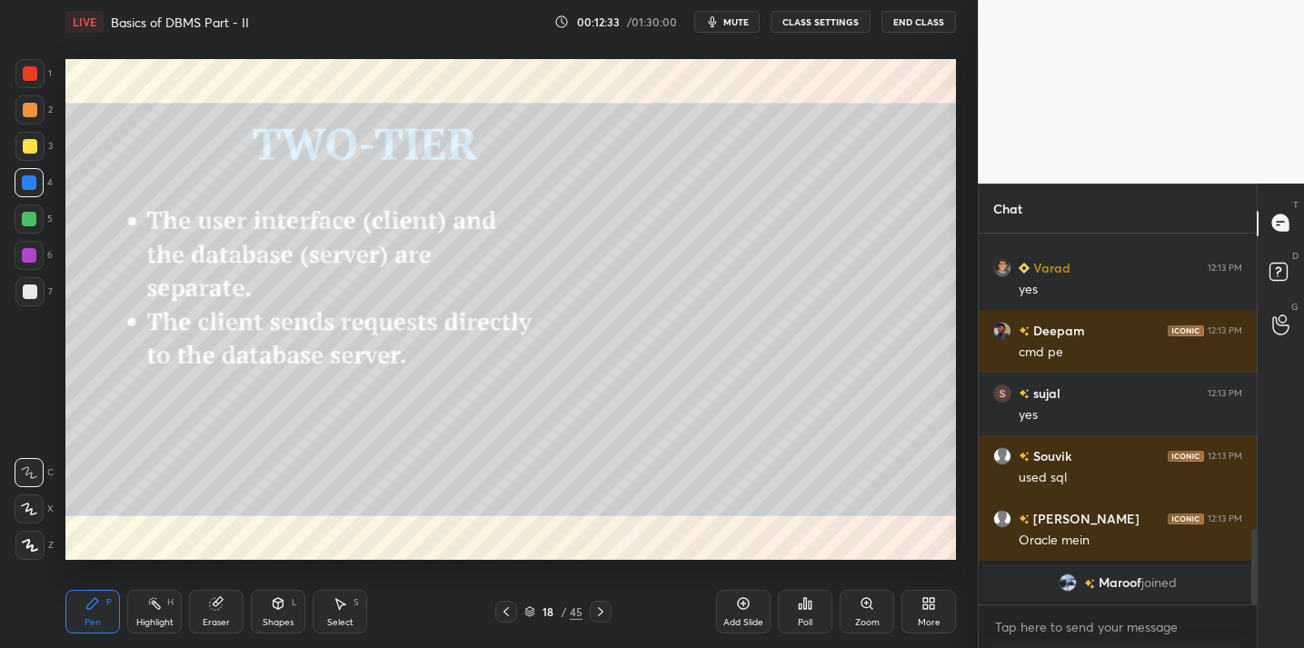
click at [746, 618] on div "Add Slide" at bounding box center [743, 622] width 40 height 9
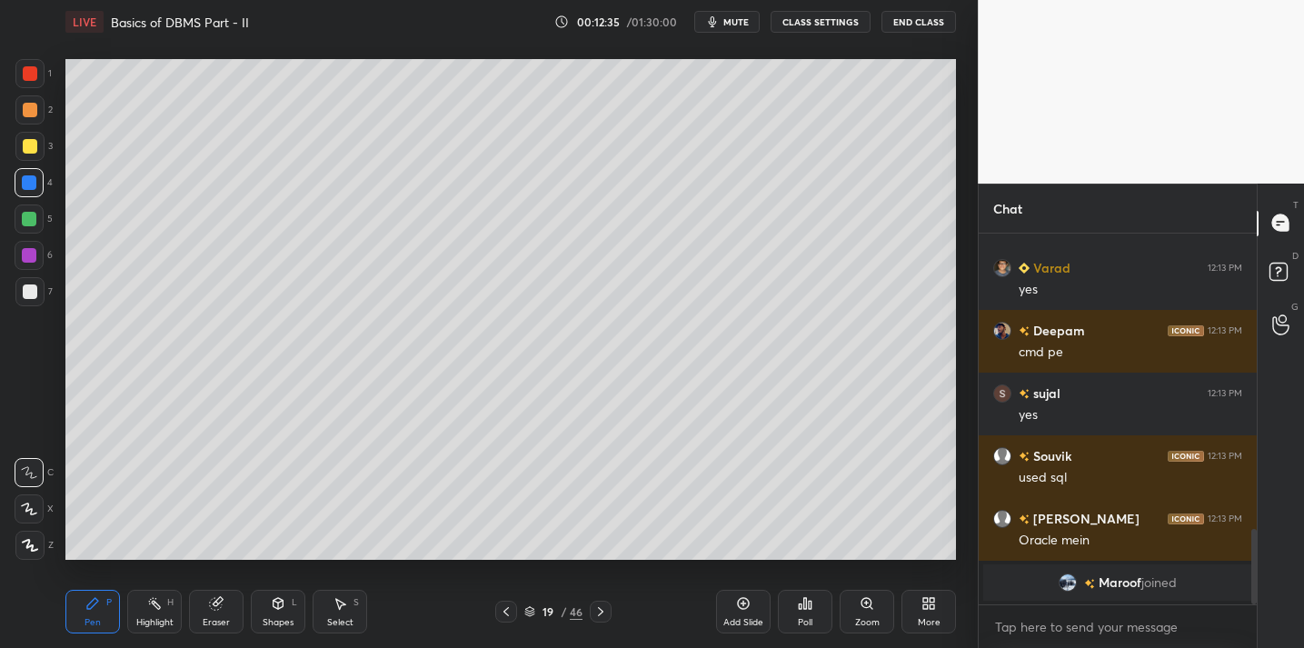
click at [281, 615] on div "Shapes L" at bounding box center [278, 612] width 55 height 44
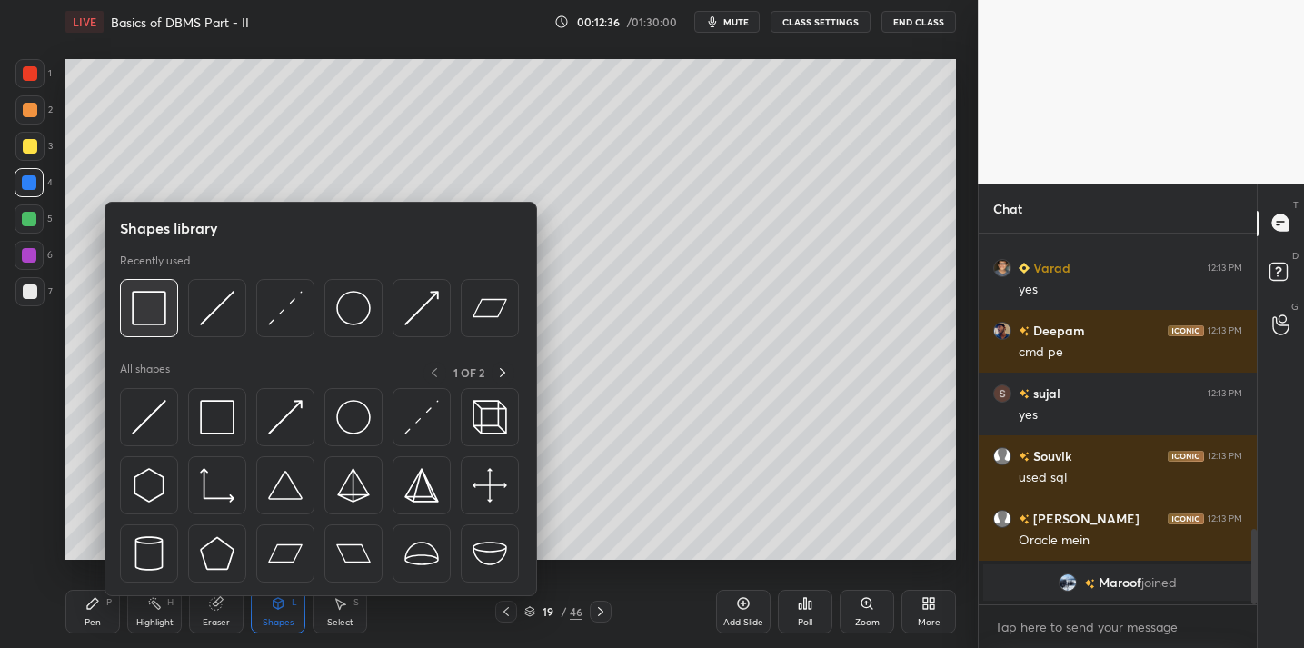
click at [151, 310] on img at bounding box center [149, 308] width 35 height 35
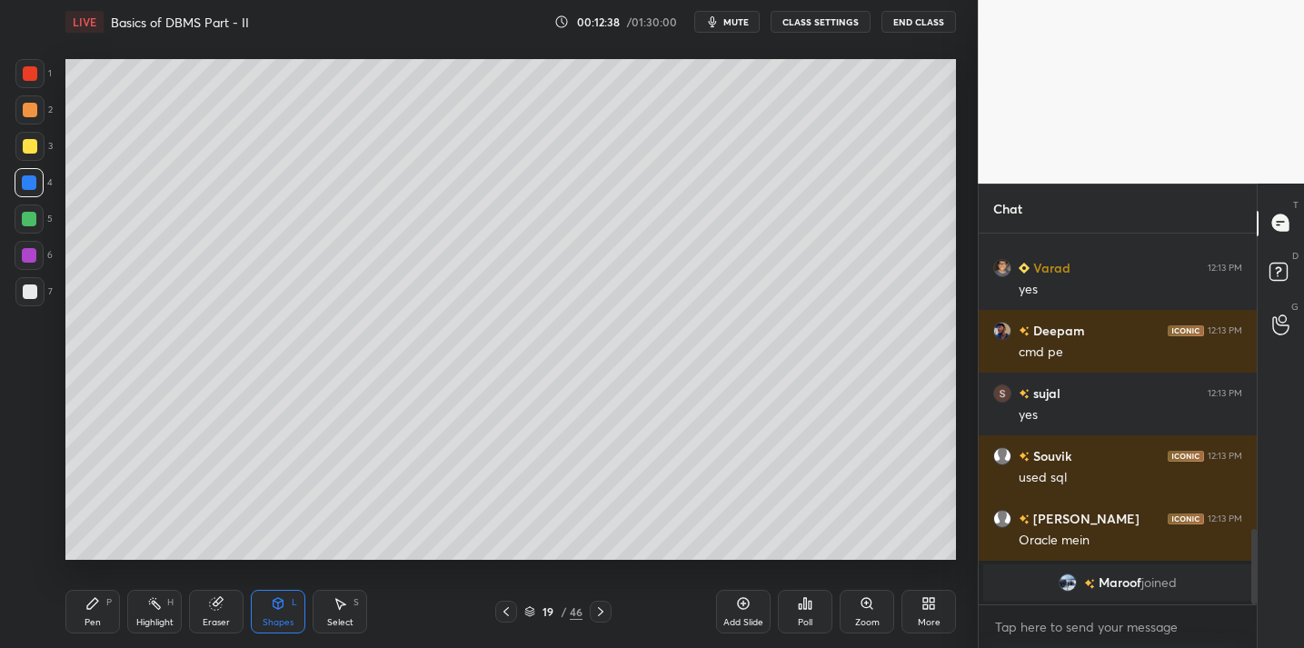
drag, startPoint x: 94, startPoint y: 605, endPoint x: 107, endPoint y: 566, distance: 41.1
click at [94, 605] on icon at bounding box center [92, 603] width 11 height 11
click at [279, 611] on div "Shapes L" at bounding box center [278, 612] width 55 height 44
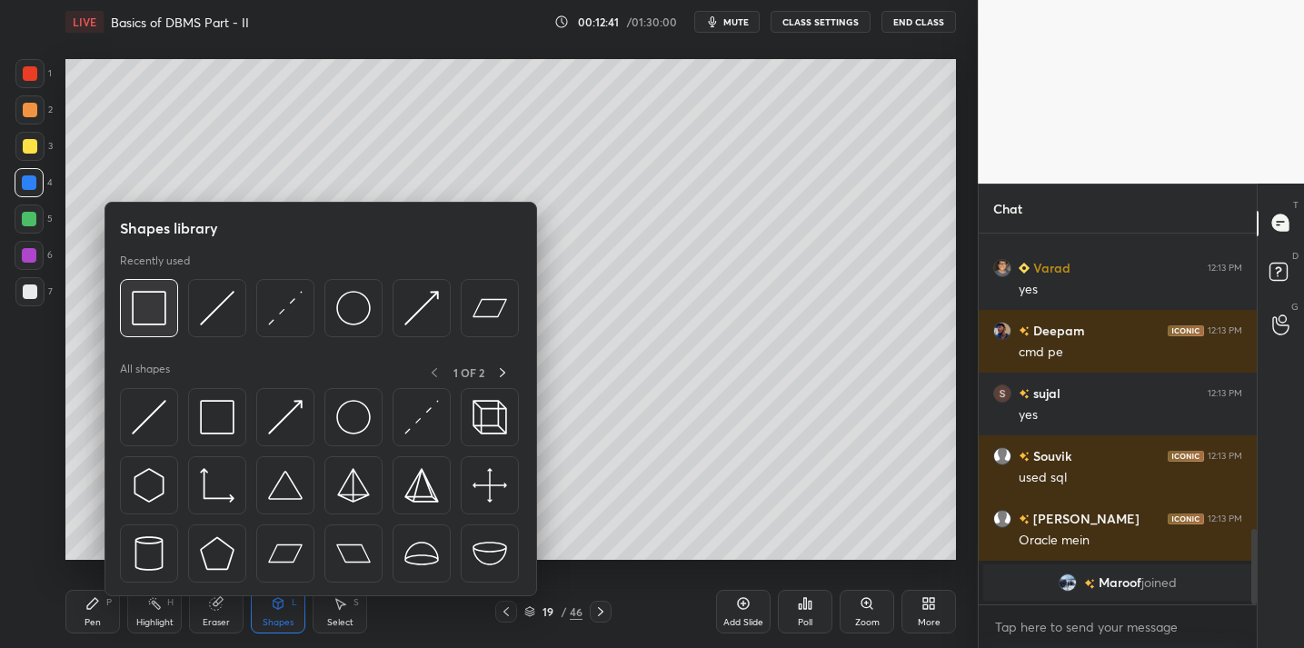
drag, startPoint x: 149, startPoint y: 306, endPoint x: 147, endPoint y: 333, distance: 26.4
click at [144, 322] on img at bounding box center [149, 308] width 35 height 35
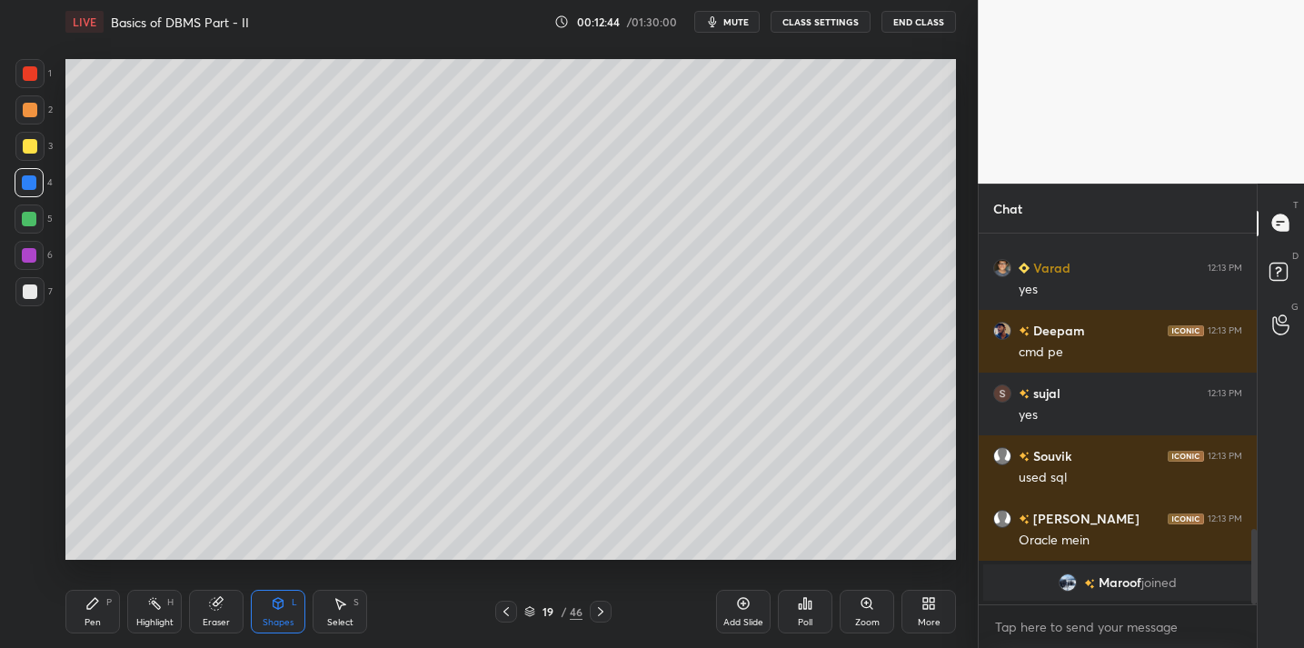
click at [108, 607] on div "P" at bounding box center [108, 602] width 5 height 9
click at [36, 144] on div at bounding box center [29, 146] width 29 height 29
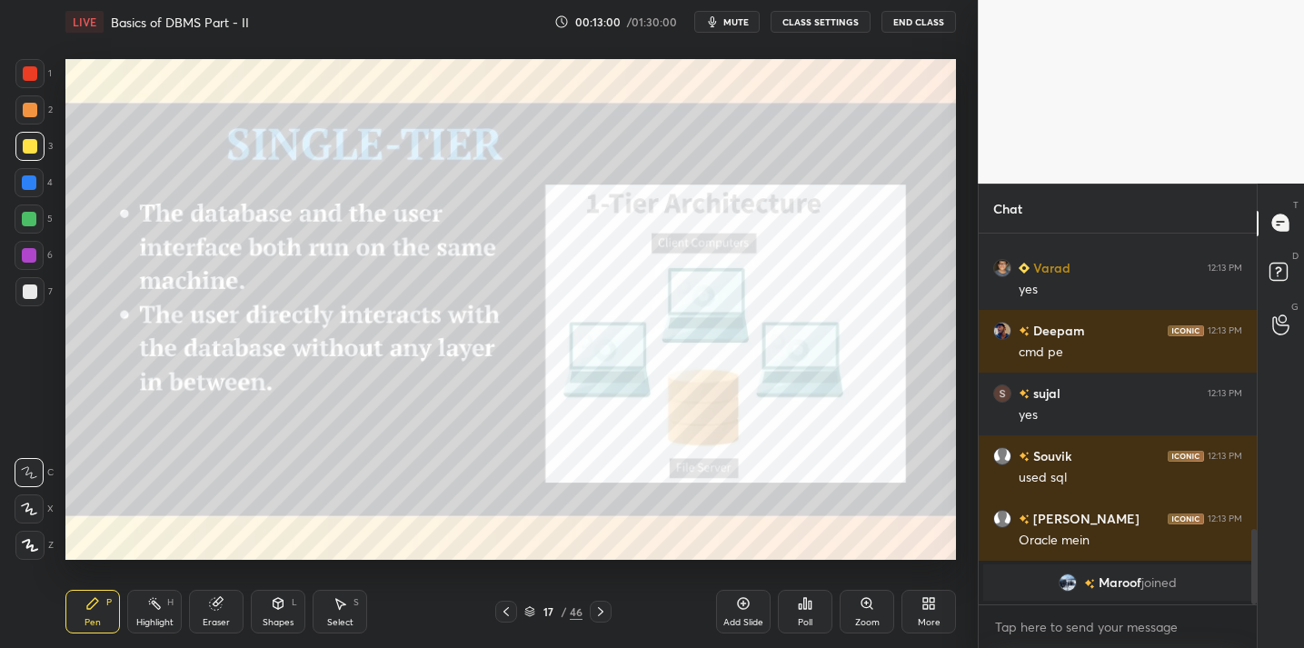
drag, startPoint x: 738, startPoint y: 605, endPoint x: 731, endPoint y: 567, distance: 38.7
click at [738, 601] on icon at bounding box center [744, 604] width 12 height 12
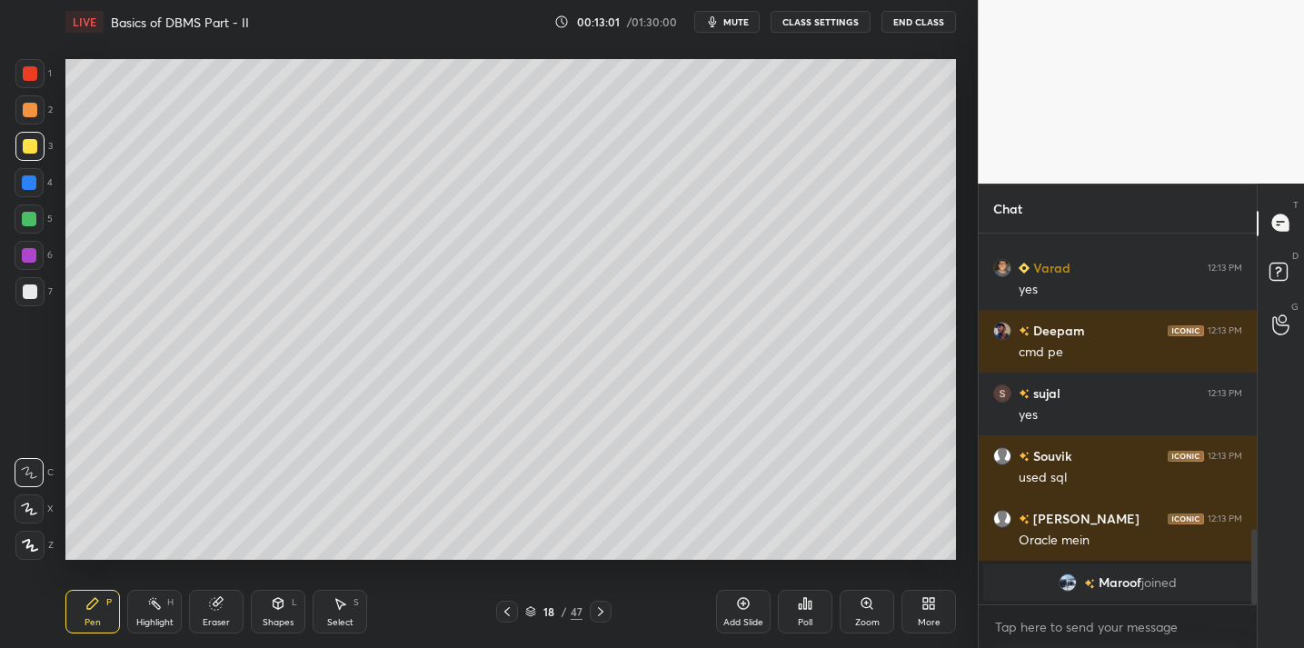
click at [277, 612] on div "Shapes L" at bounding box center [278, 612] width 55 height 44
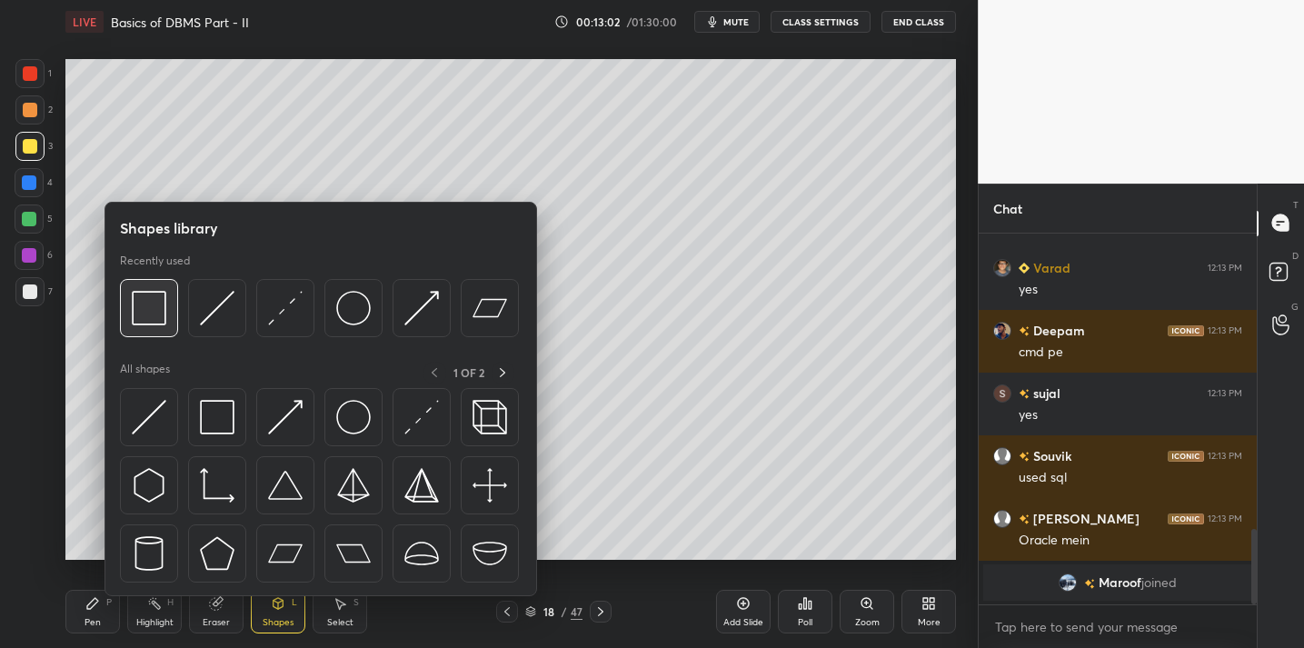
click at [157, 329] on div at bounding box center [149, 308] width 58 height 58
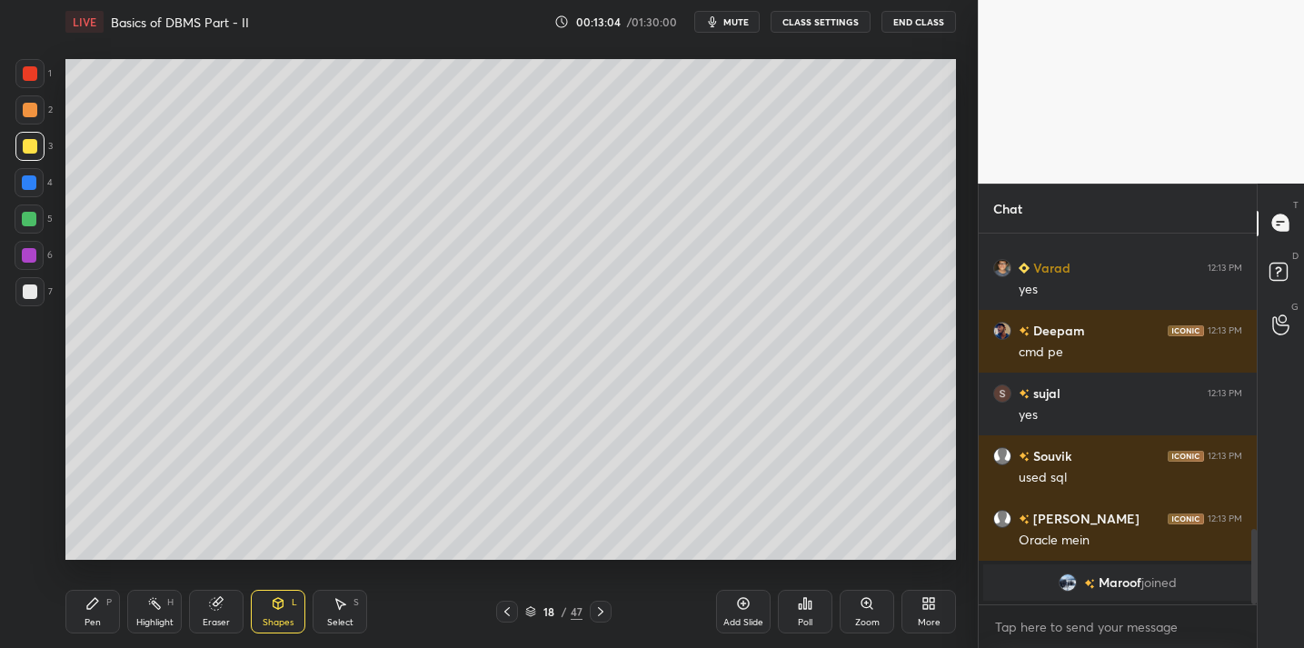
click at [101, 610] on div "Pen P" at bounding box center [92, 612] width 55 height 44
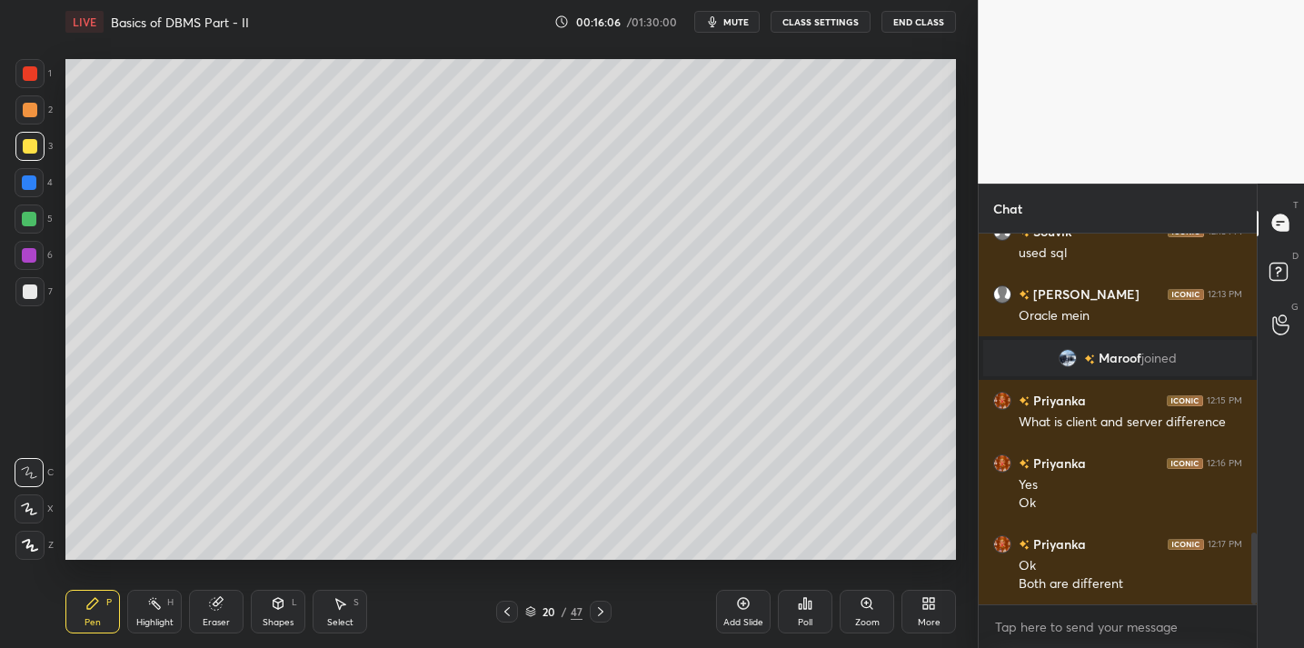
scroll to position [1556, 0]
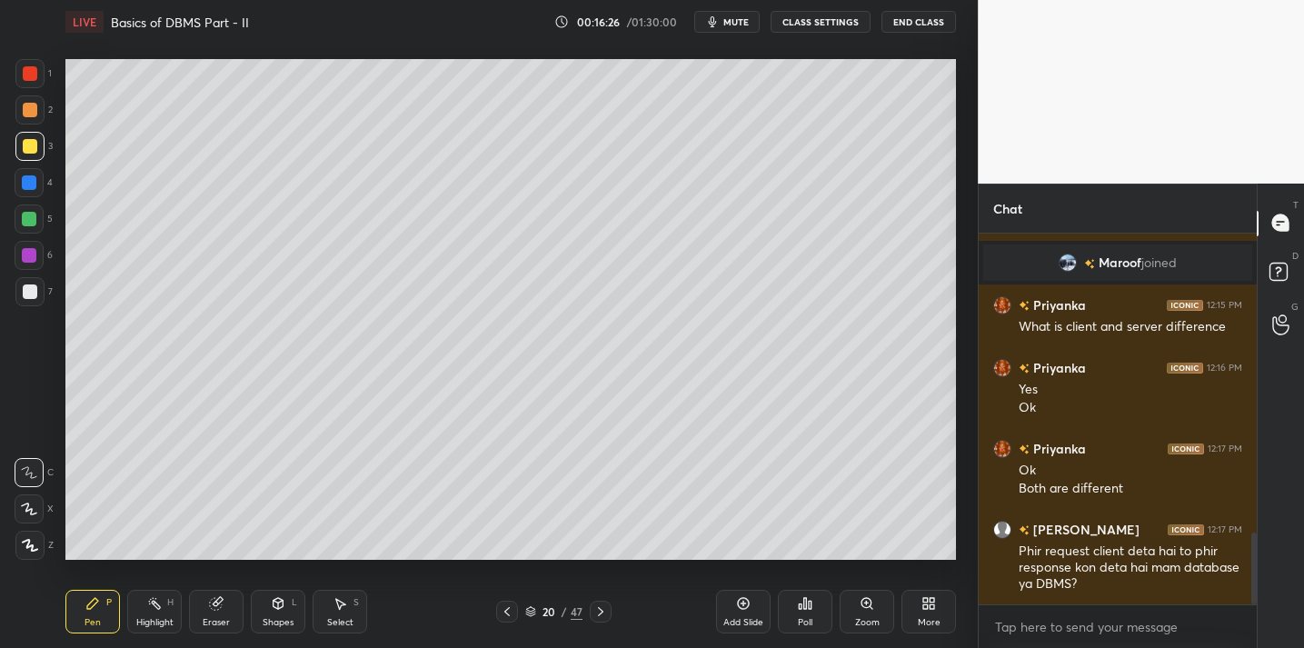
drag, startPoint x: 29, startPoint y: 302, endPoint x: 55, endPoint y: 277, distance: 35.3
click at [29, 301] on div at bounding box center [29, 291] width 29 height 29
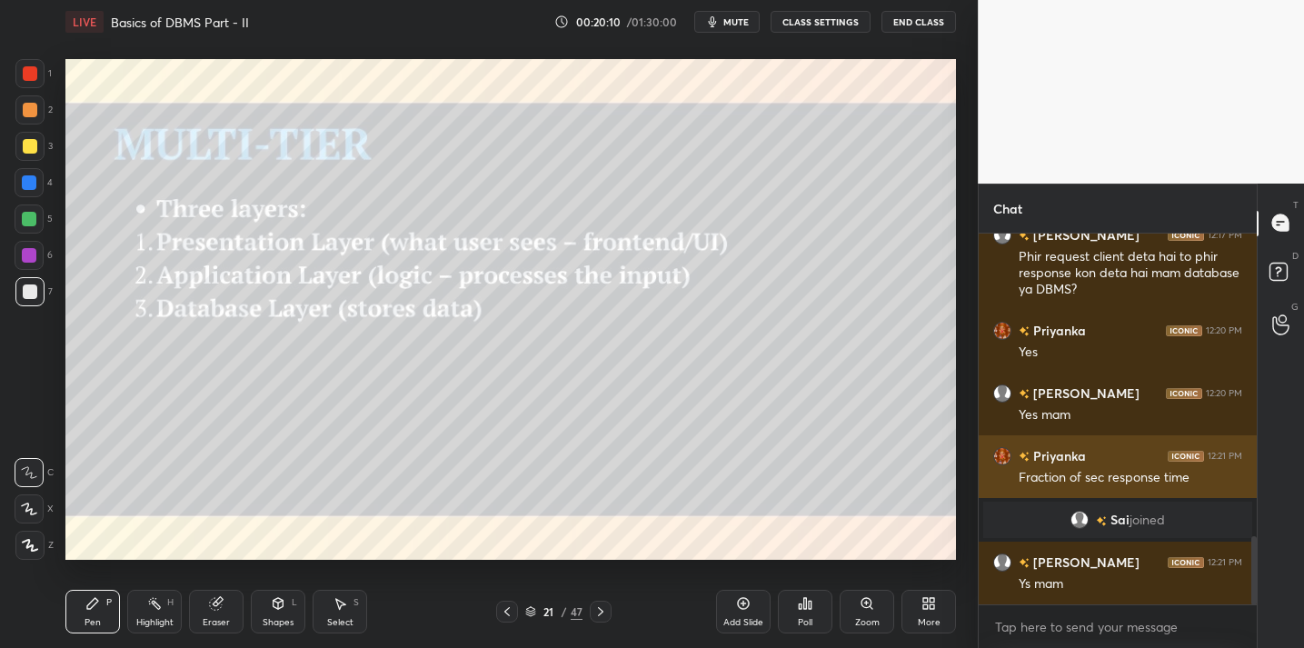
scroll to position [1652, 0]
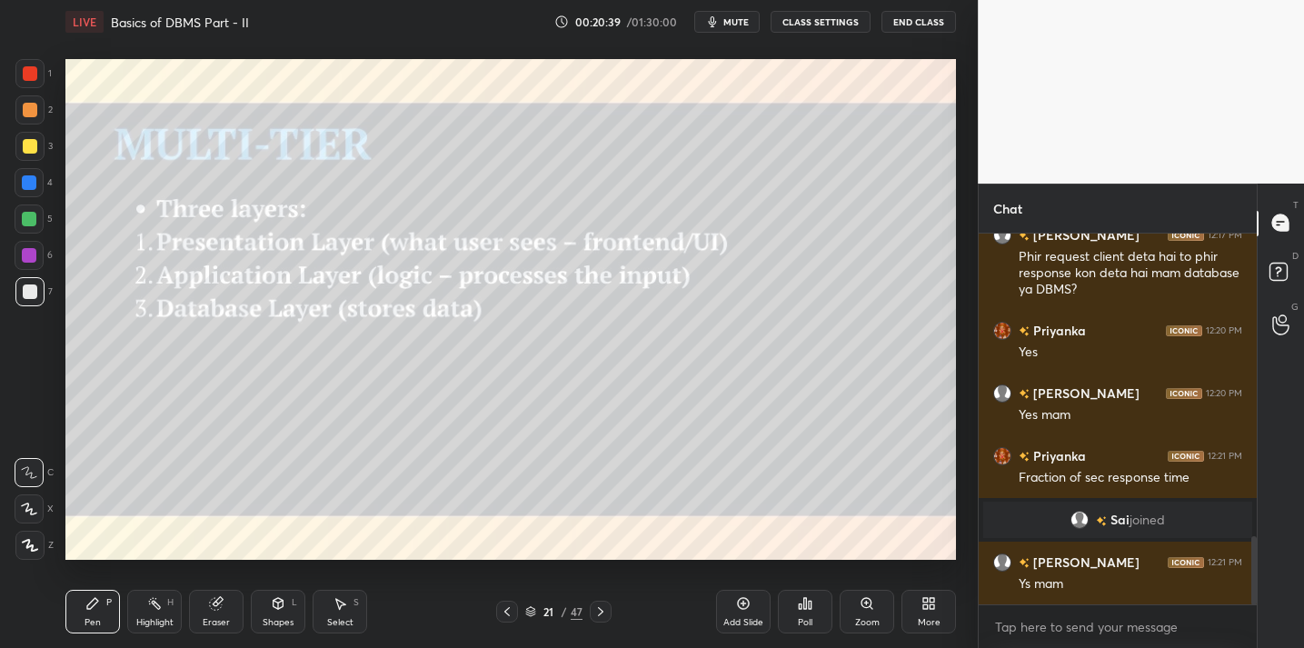
drag, startPoint x: 214, startPoint y: 604, endPoint x: 230, endPoint y: 583, distance: 26.0
click at [214, 604] on icon at bounding box center [216, 604] width 12 height 12
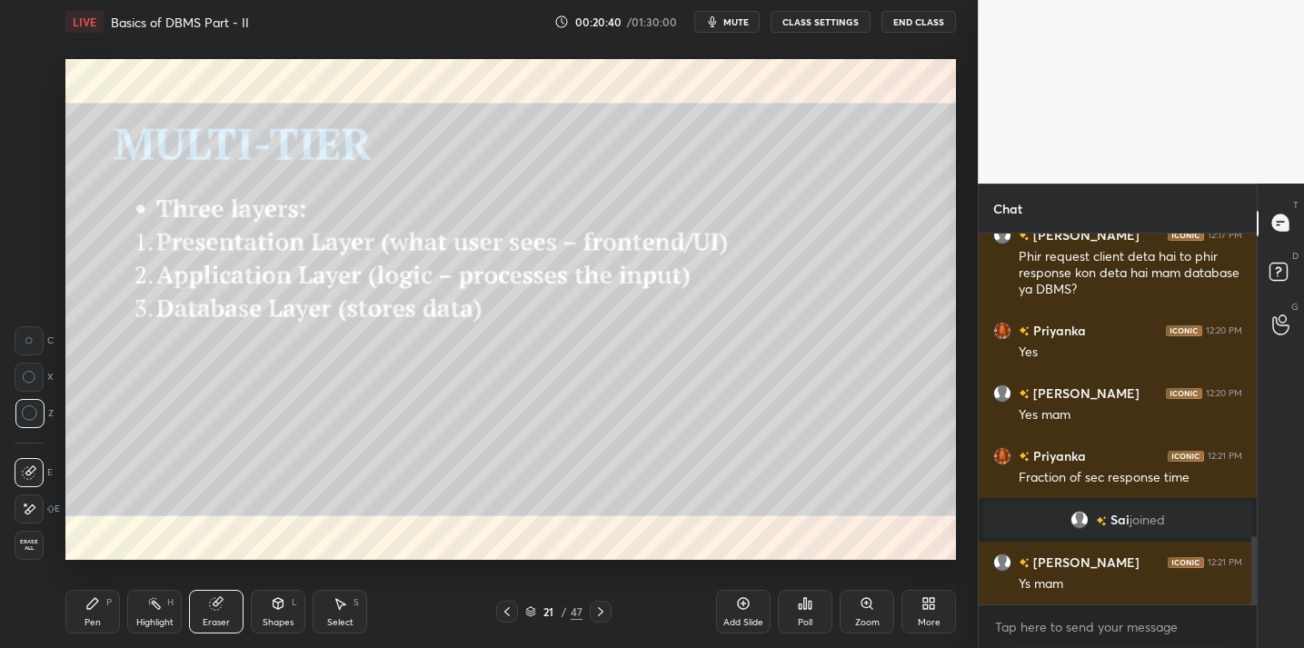
click at [263, 618] on div "Shapes" at bounding box center [278, 622] width 31 height 9
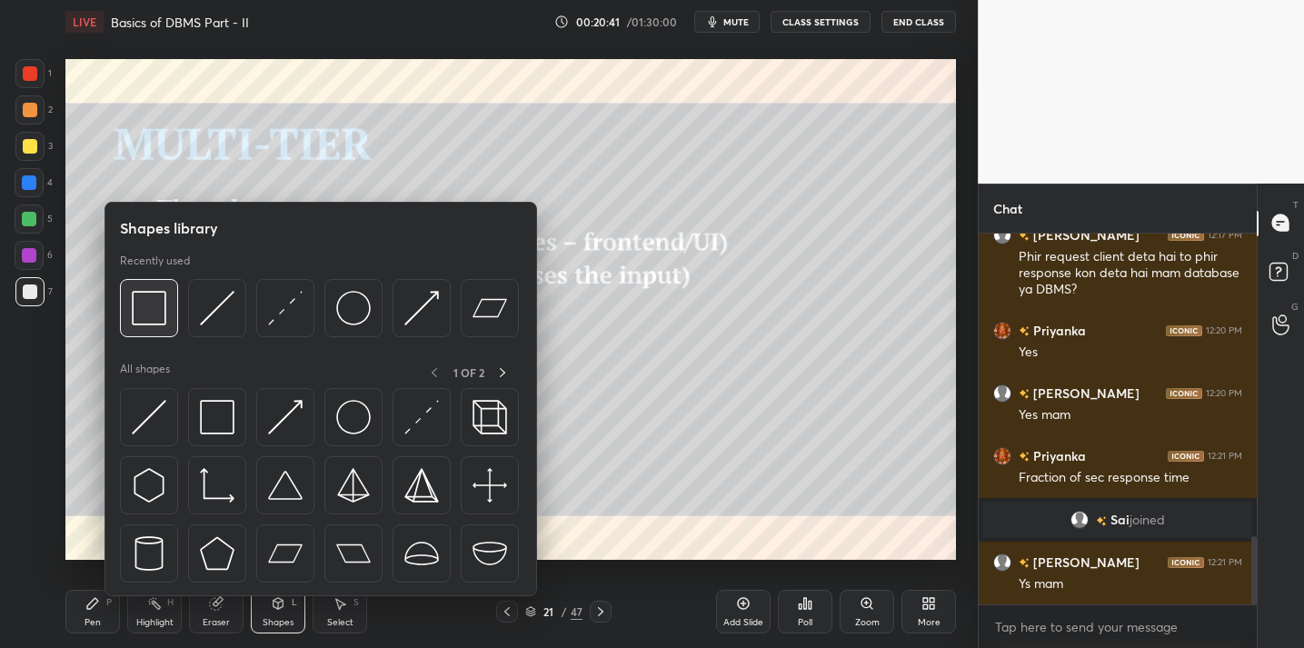
click at [148, 321] on img at bounding box center [149, 308] width 35 height 35
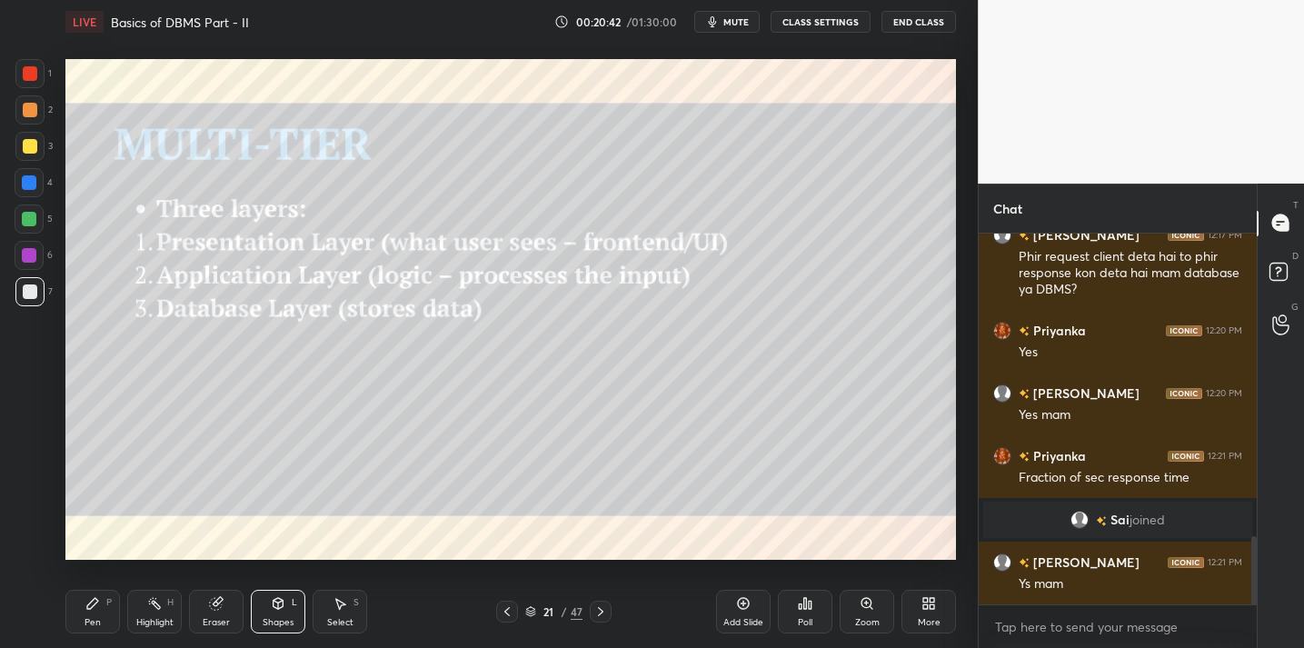
drag, startPoint x: 82, startPoint y: 613, endPoint x: 86, endPoint y: 602, distance: 11.8
click at [83, 610] on div "Pen P" at bounding box center [92, 612] width 55 height 44
click at [281, 609] on icon at bounding box center [278, 603] width 15 height 15
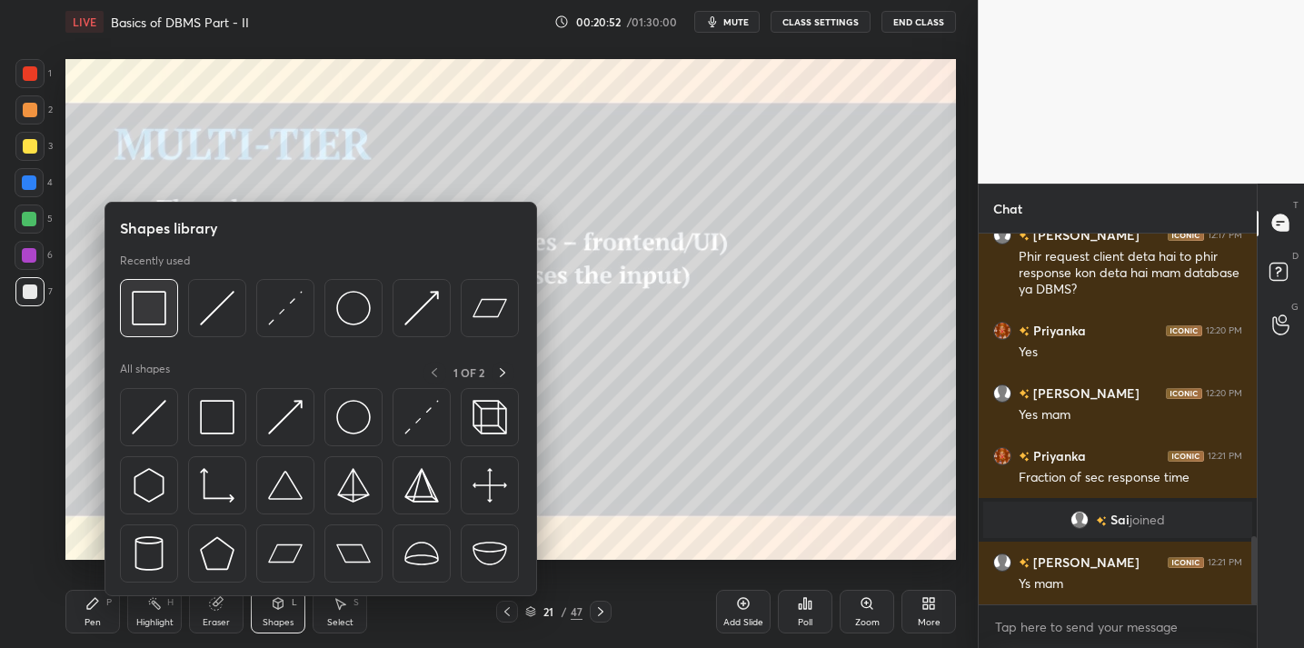
click at [170, 325] on div at bounding box center [149, 308] width 58 height 58
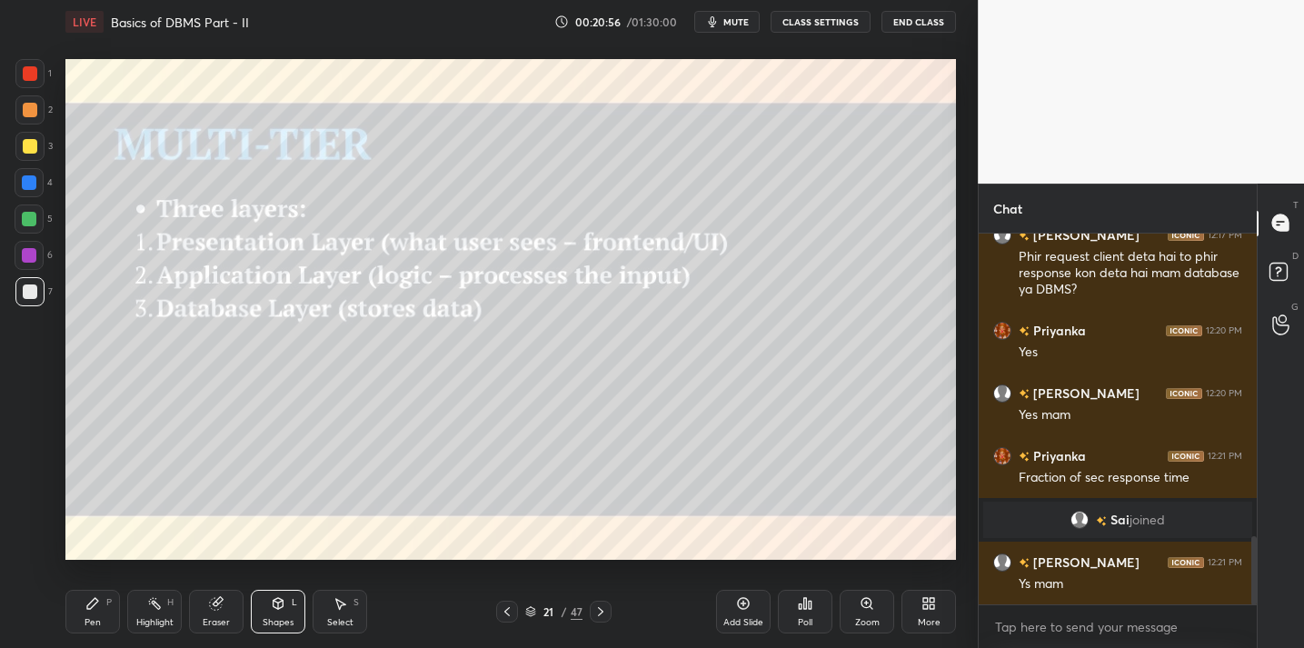
click at [104, 603] on div "Pen P" at bounding box center [92, 612] width 55 height 44
click at [222, 606] on icon at bounding box center [216, 603] width 15 height 15
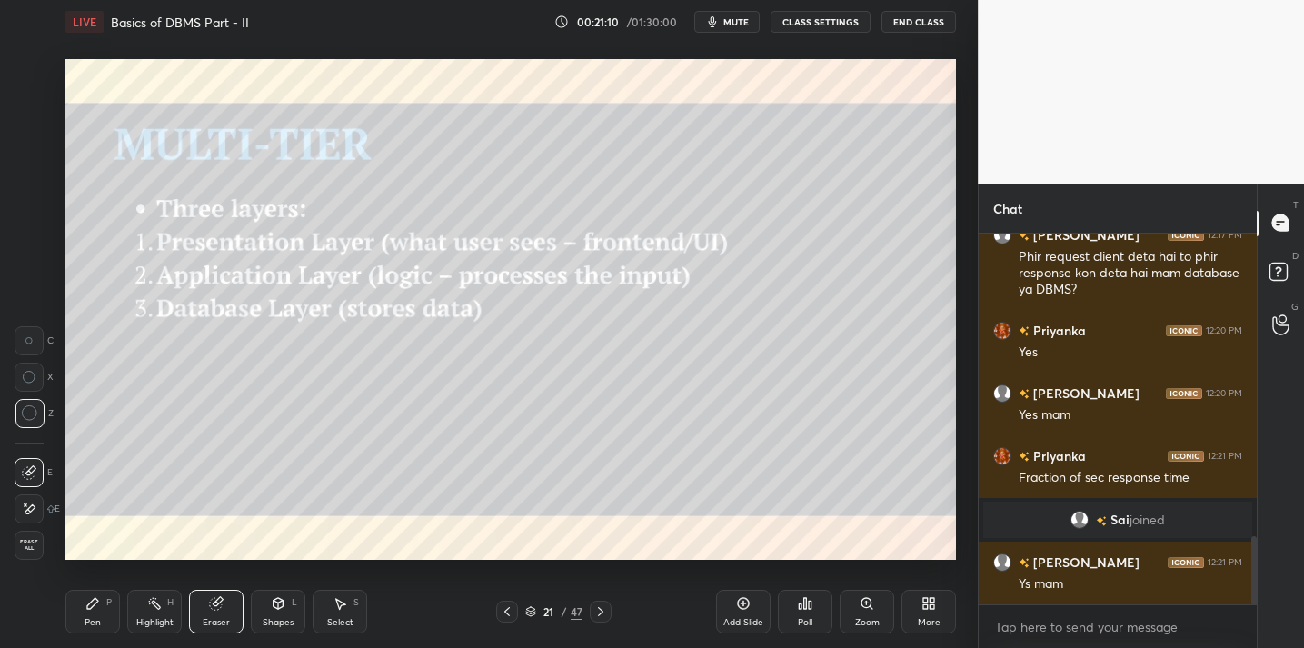
click at [263, 619] on div "Shapes" at bounding box center [278, 622] width 31 height 9
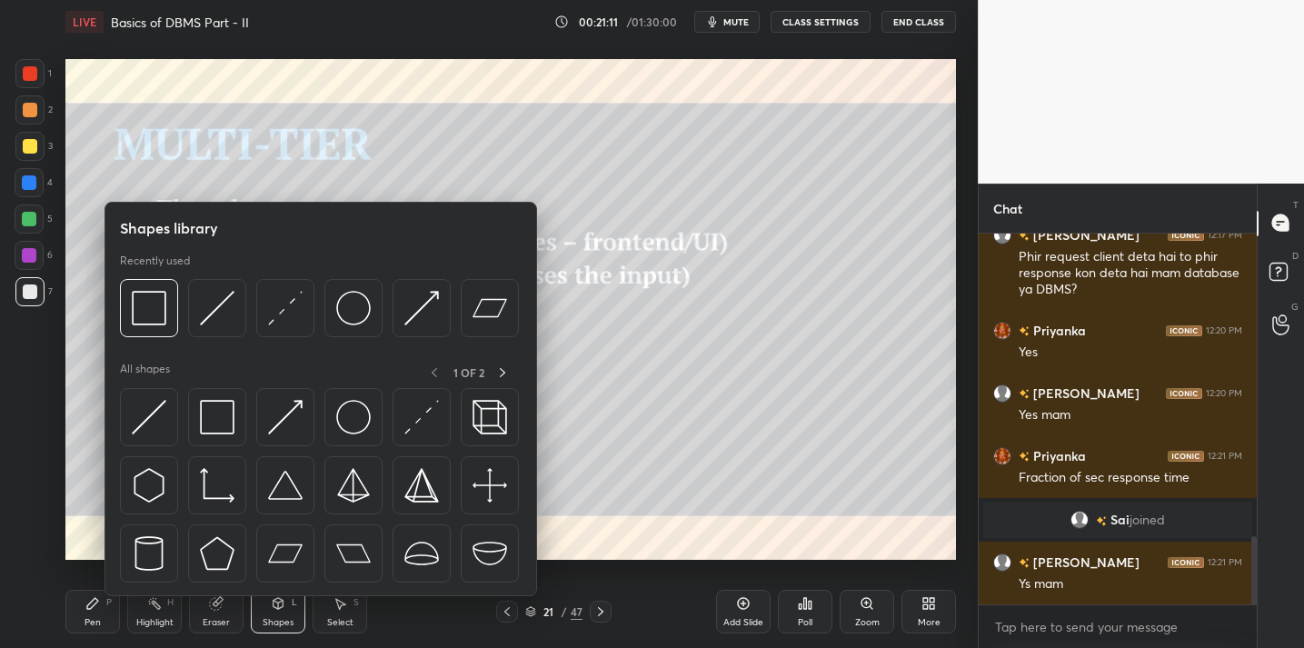
click at [114, 611] on div "Pen P" at bounding box center [92, 612] width 55 height 44
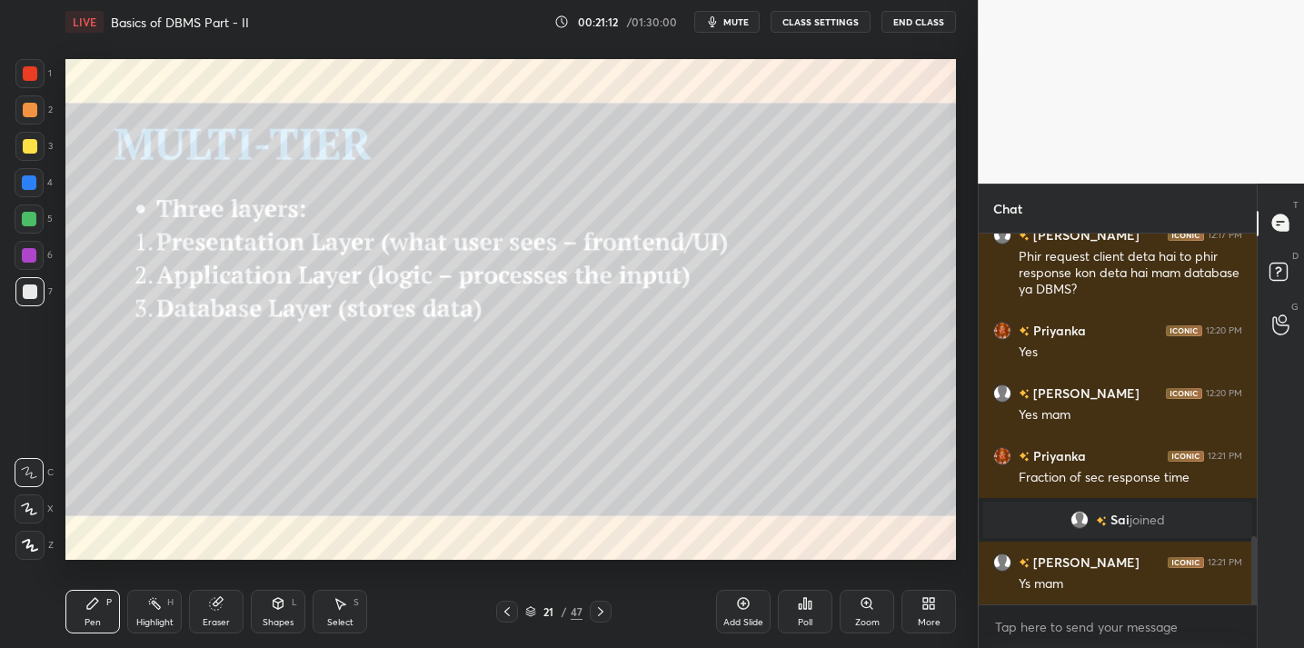
click at [273, 612] on div "Shapes L" at bounding box center [278, 612] width 55 height 44
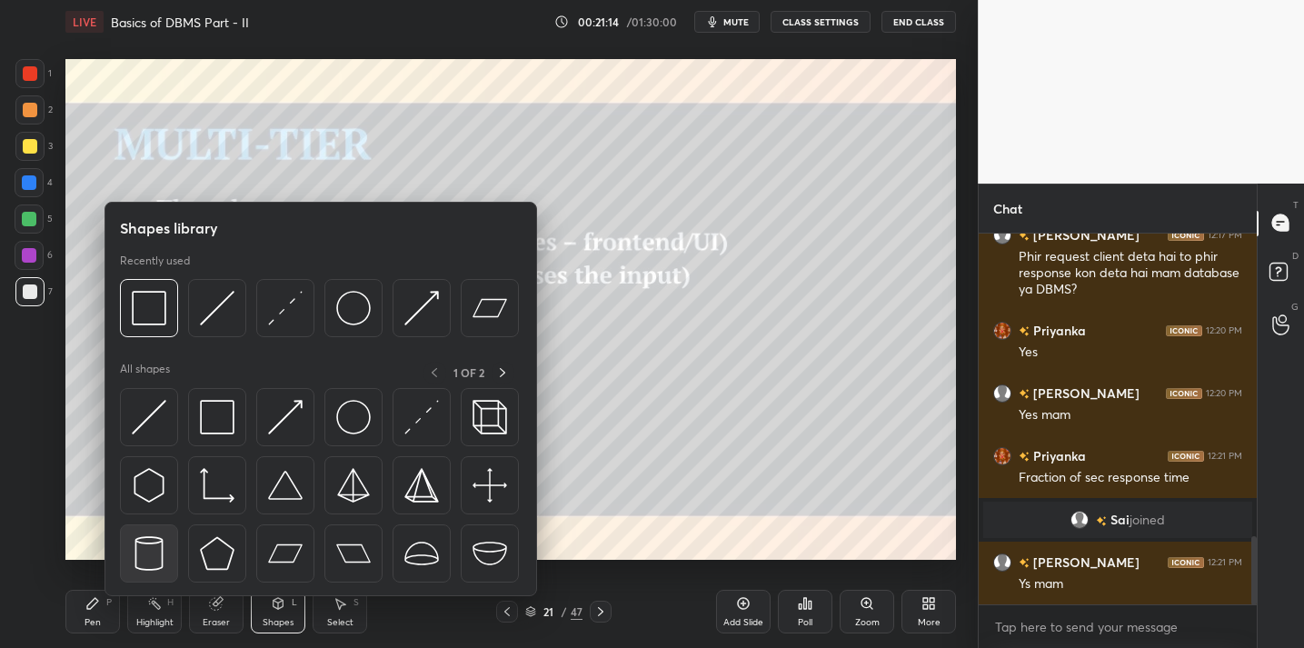
click at [145, 559] on img at bounding box center [149, 553] width 35 height 35
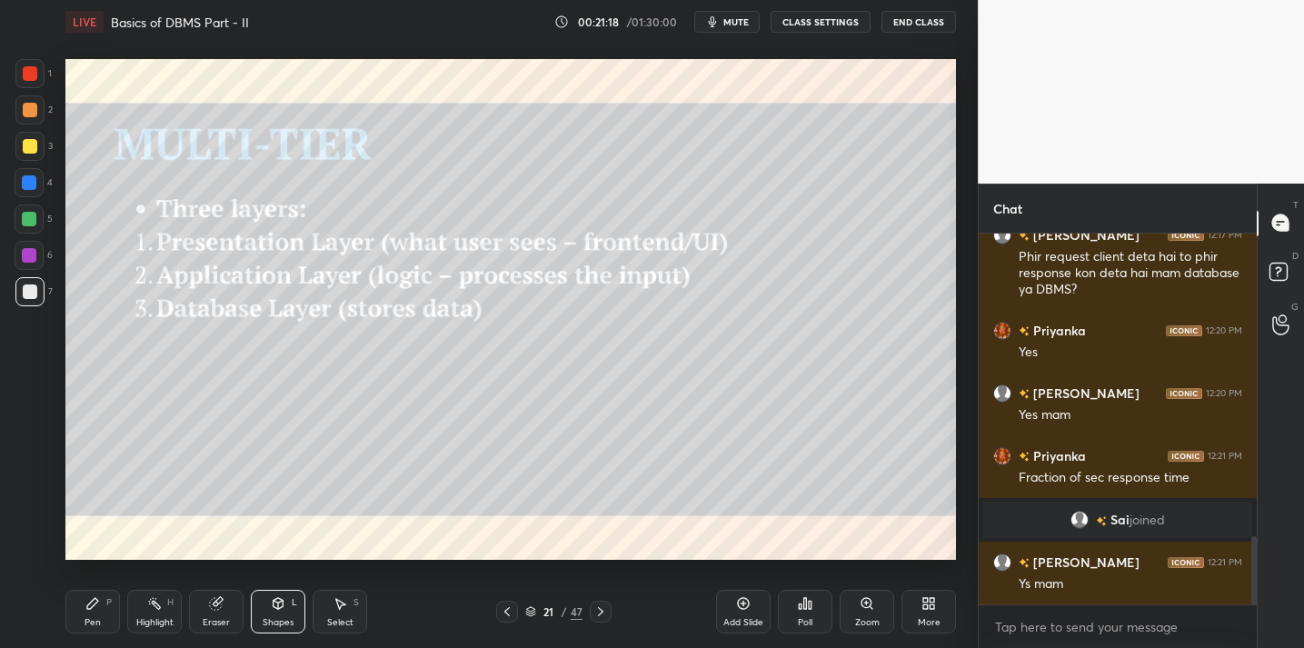
click at [89, 607] on icon at bounding box center [92, 603] width 11 height 11
click at [271, 605] on icon at bounding box center [278, 603] width 15 height 15
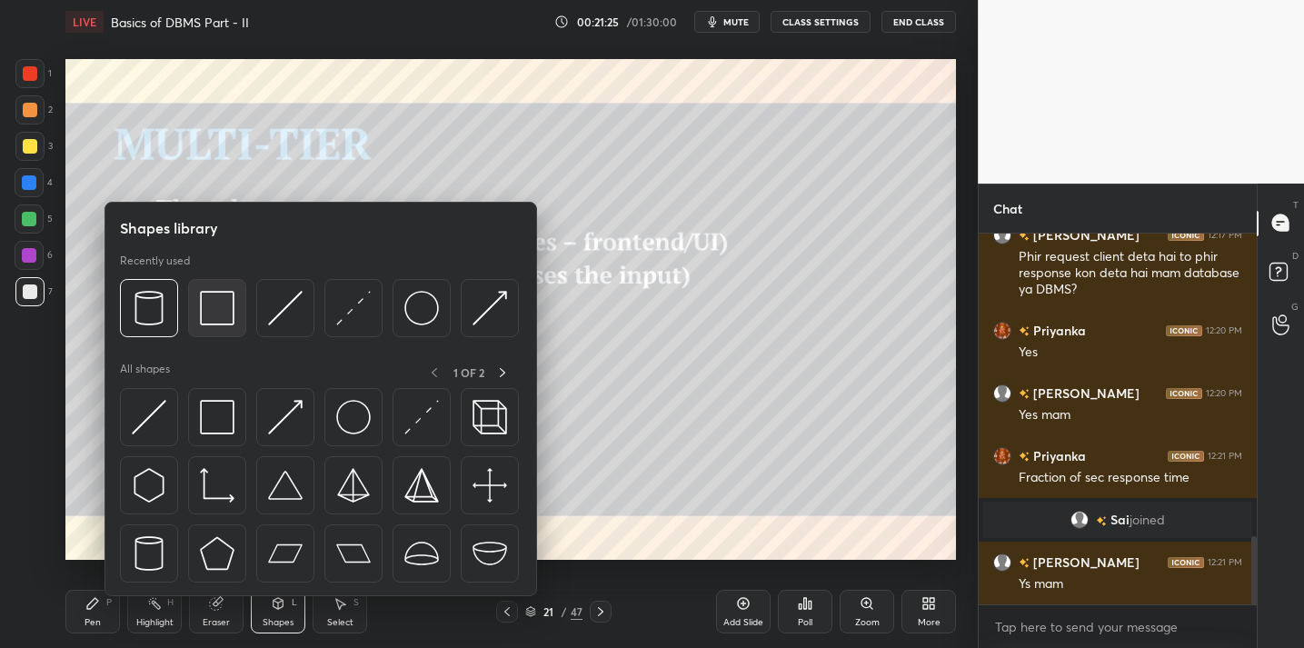
click at [213, 313] on img at bounding box center [217, 308] width 35 height 35
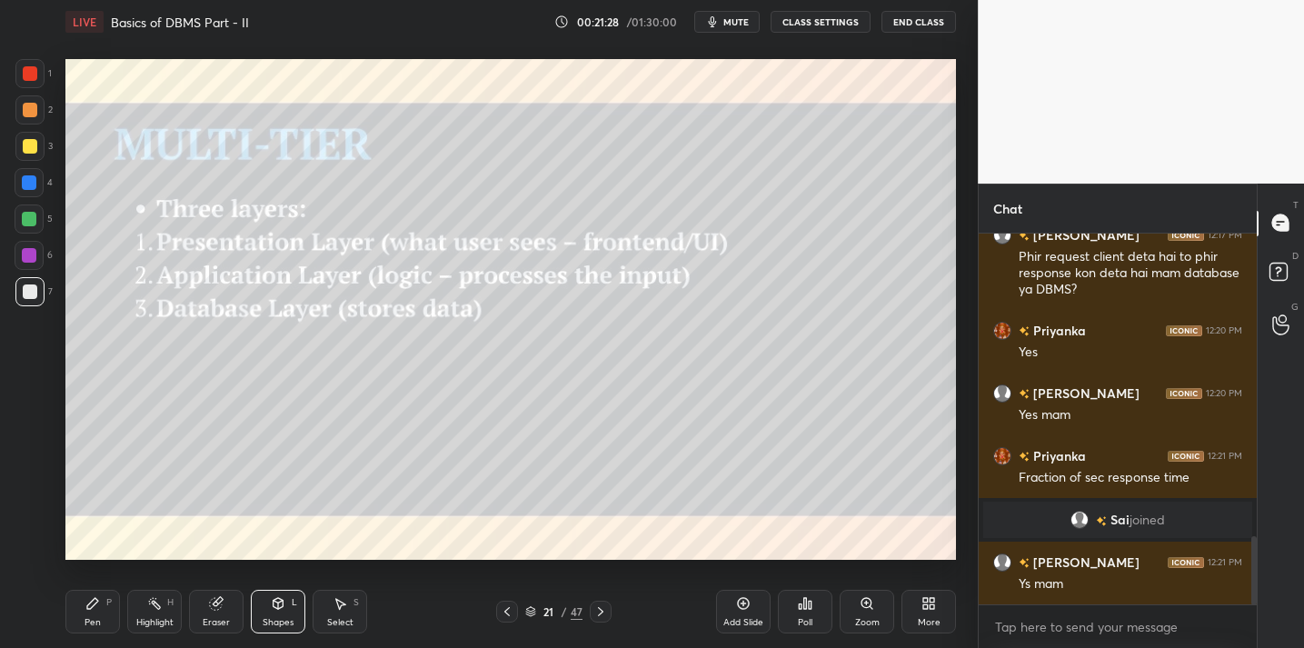
drag, startPoint x: 81, startPoint y: 612, endPoint x: 80, endPoint y: 598, distance: 14.6
click at [82, 612] on div "Pen P" at bounding box center [92, 612] width 55 height 44
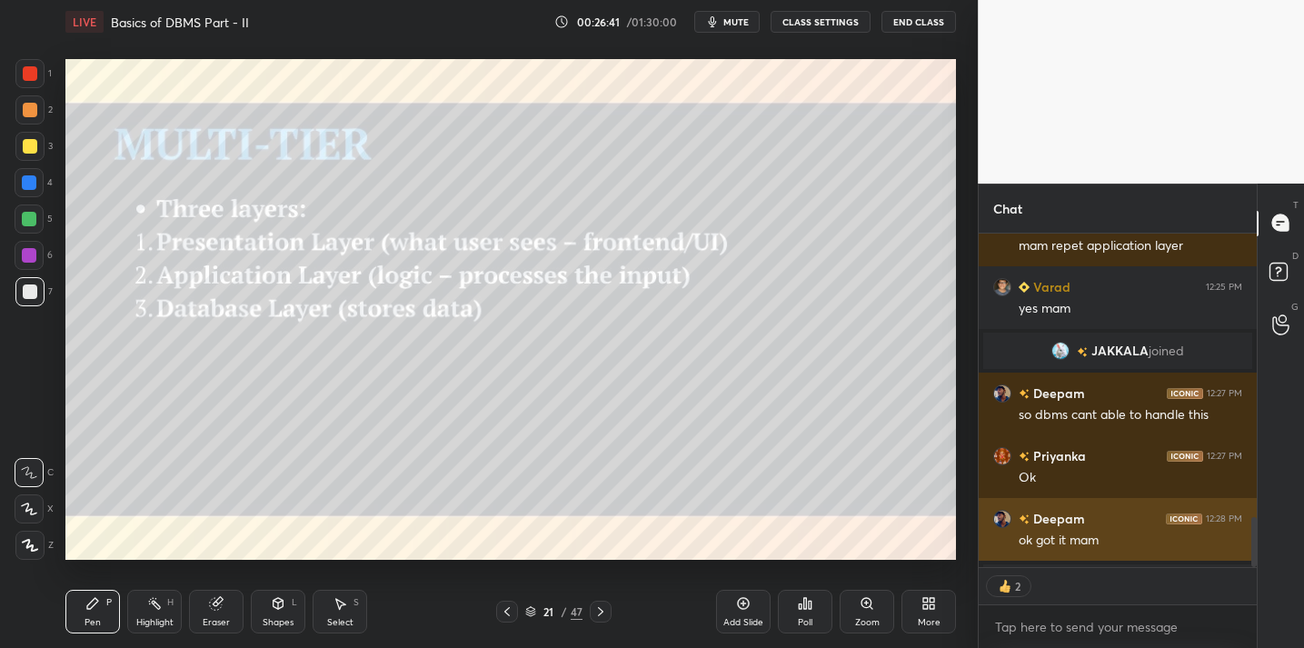
scroll to position [2160, 0]
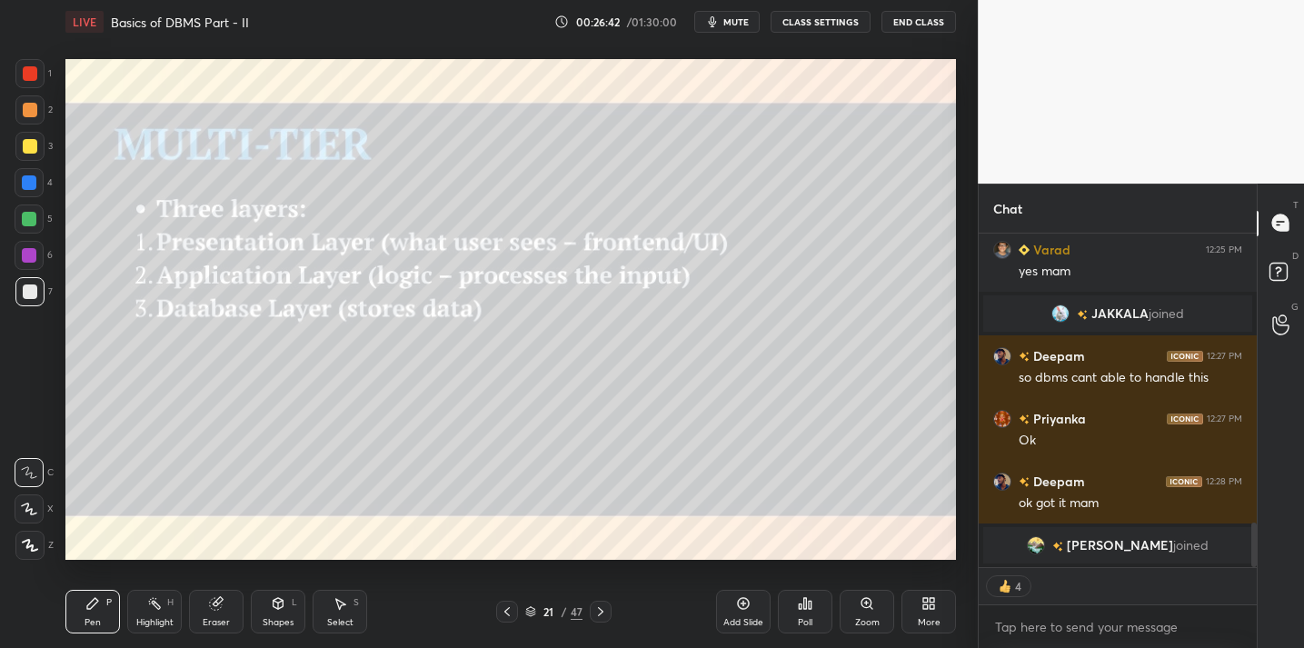
click at [811, 602] on icon at bounding box center [810, 605] width 3 height 8
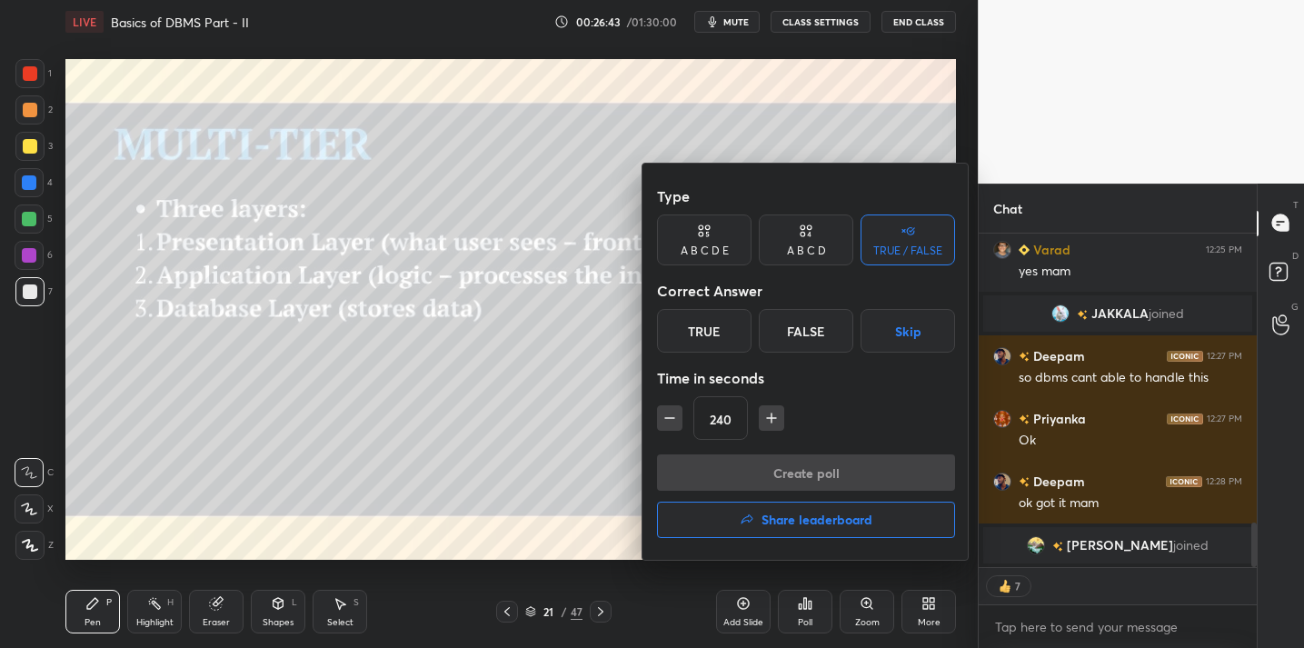
click at [717, 331] on div "True" at bounding box center [704, 331] width 94 height 44
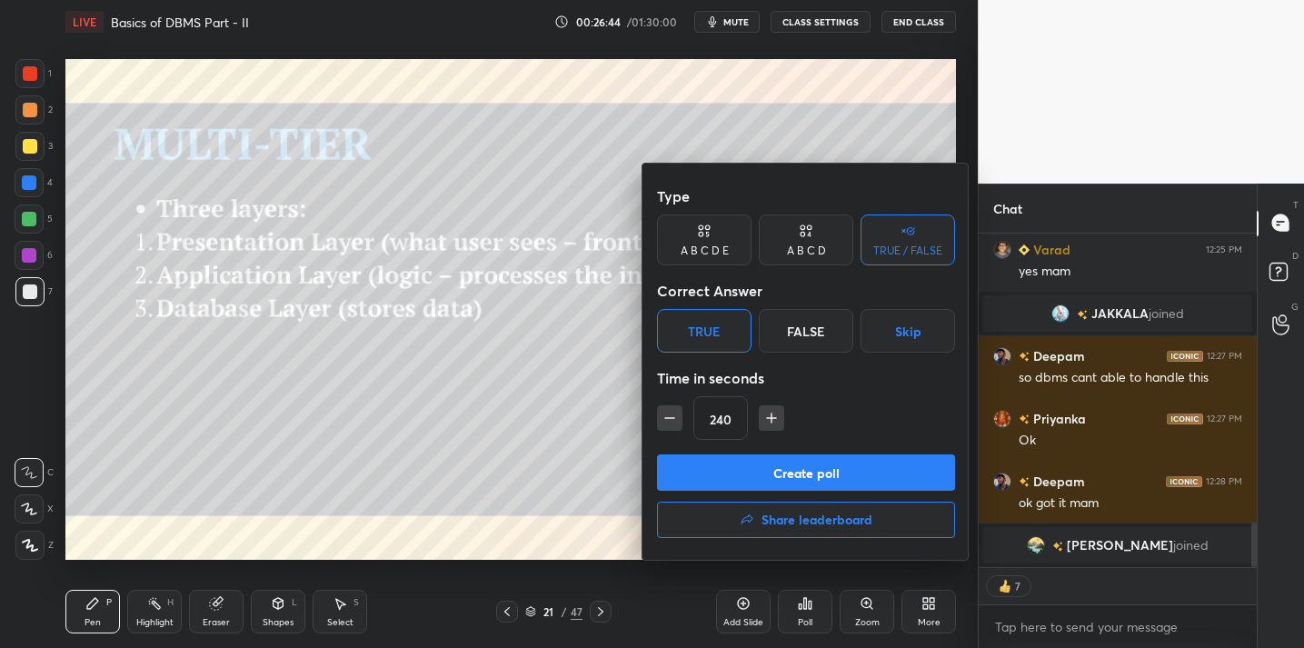
click at [784, 477] on button "Create poll" at bounding box center [806, 472] width 298 height 36
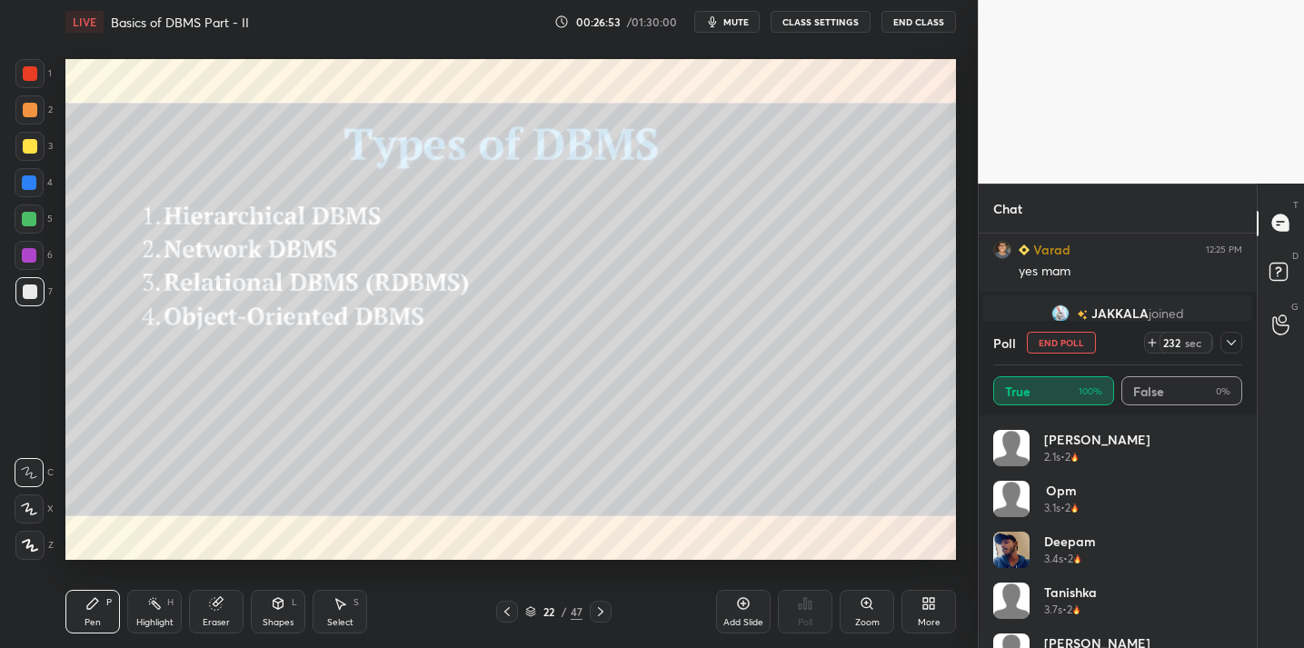
scroll to position [189, 0]
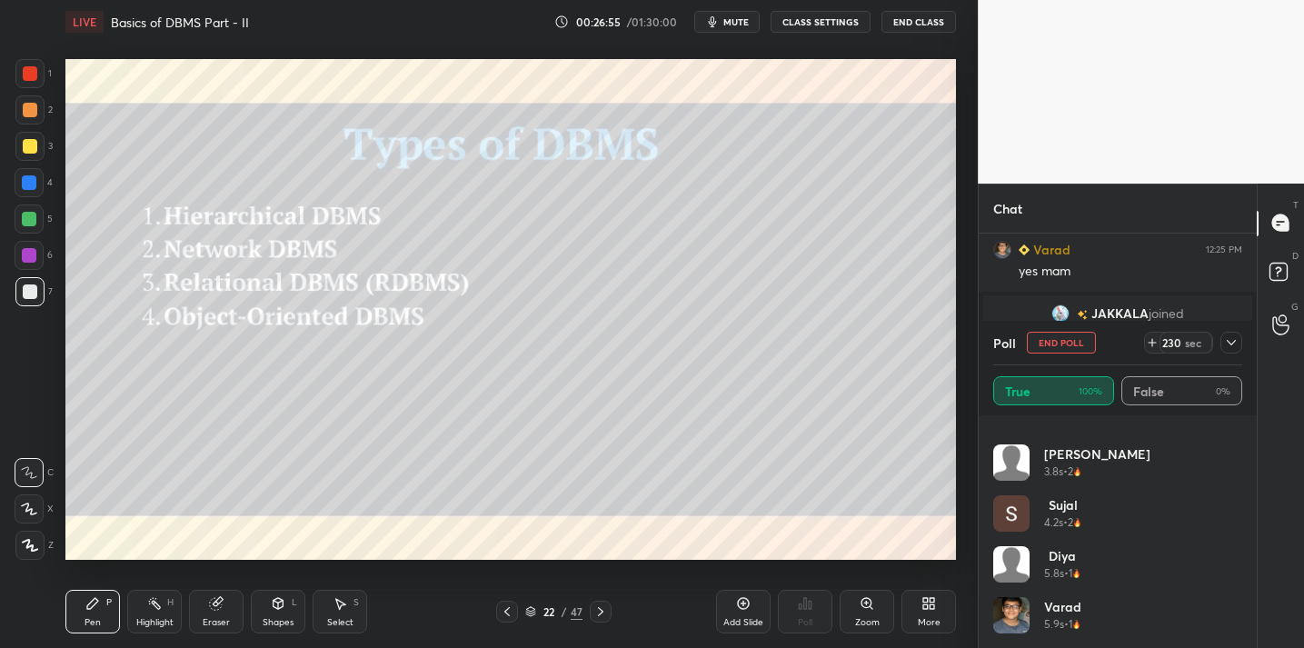
click at [1231, 352] on div at bounding box center [1231, 343] width 22 height 22
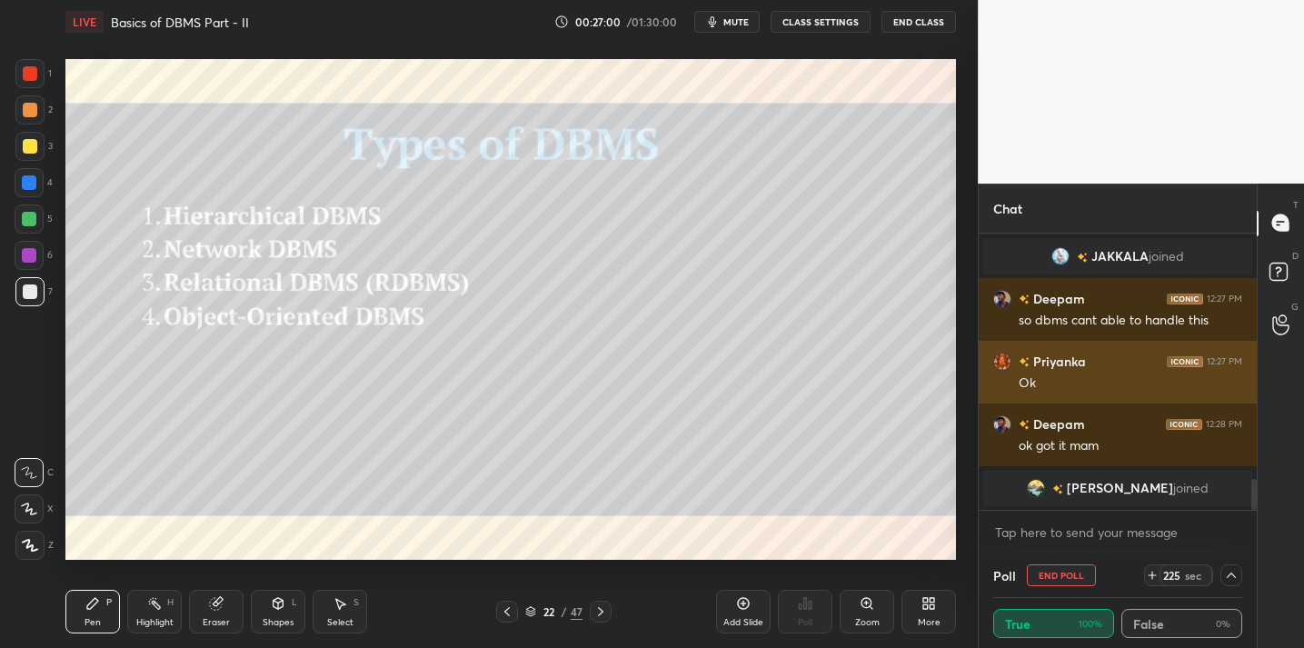
scroll to position [2217, 0]
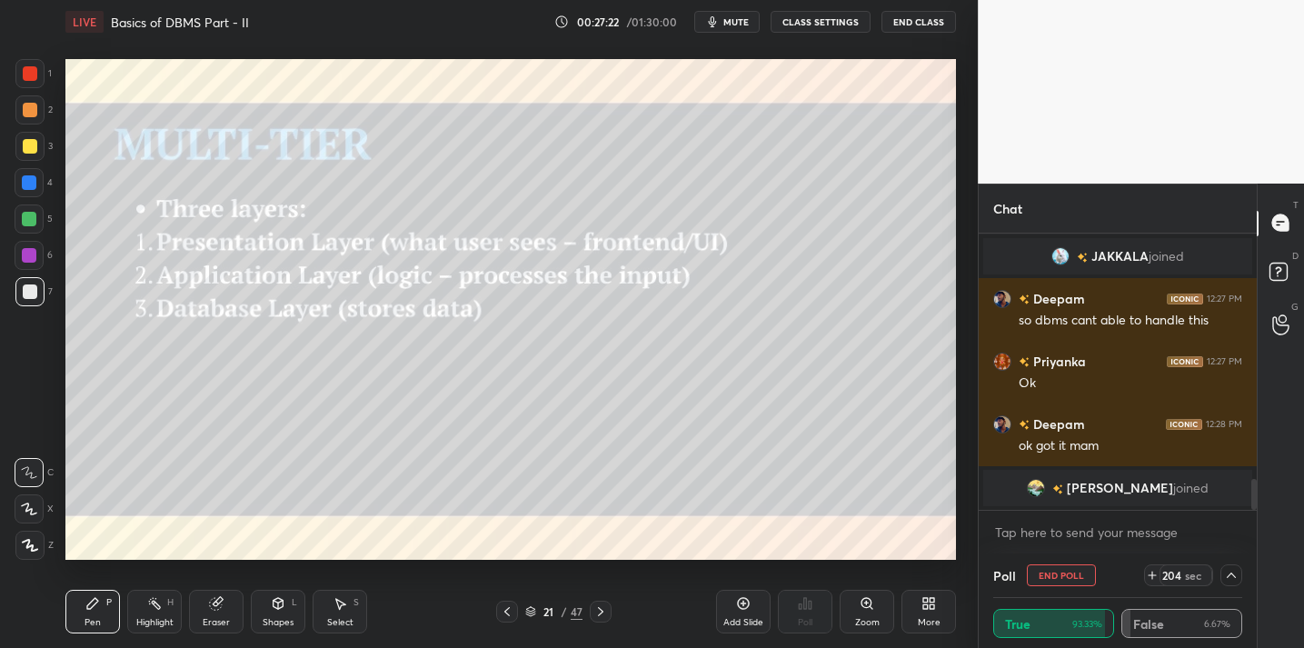
click at [1226, 577] on icon at bounding box center [1231, 575] width 15 height 15
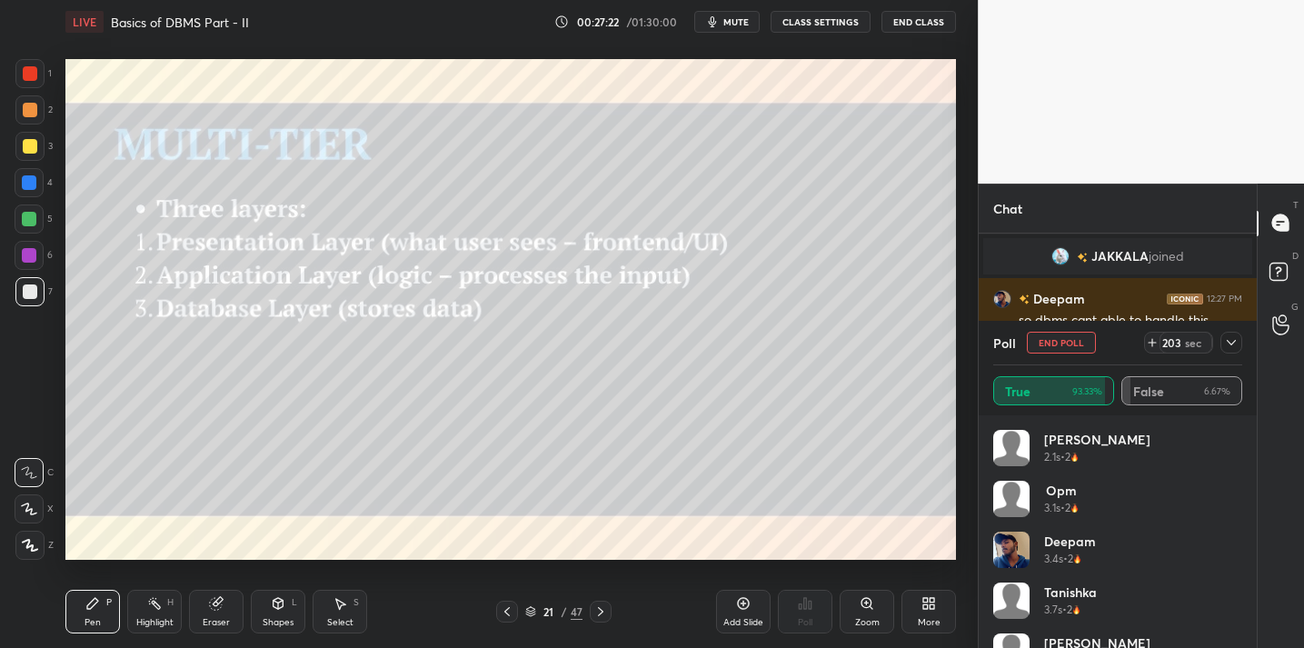
scroll to position [213, 243]
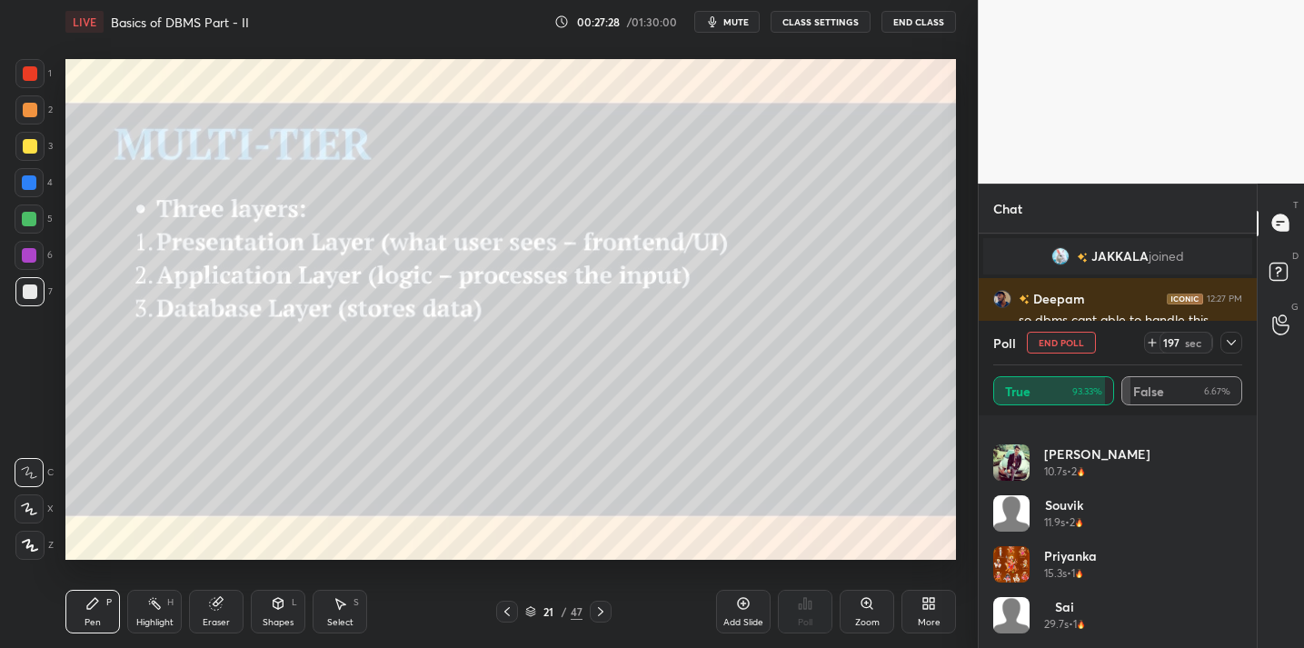
click at [1226, 345] on icon at bounding box center [1231, 342] width 15 height 15
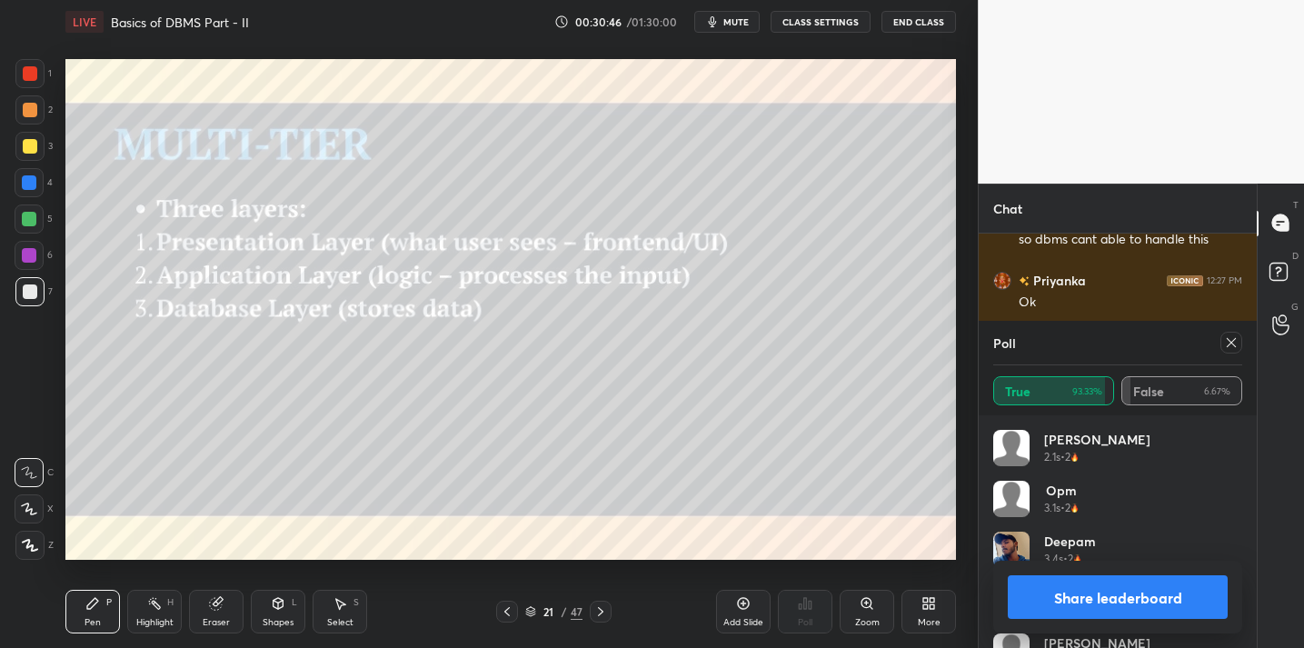
scroll to position [2877, 0]
click at [1230, 343] on icon at bounding box center [1231, 342] width 9 height 9
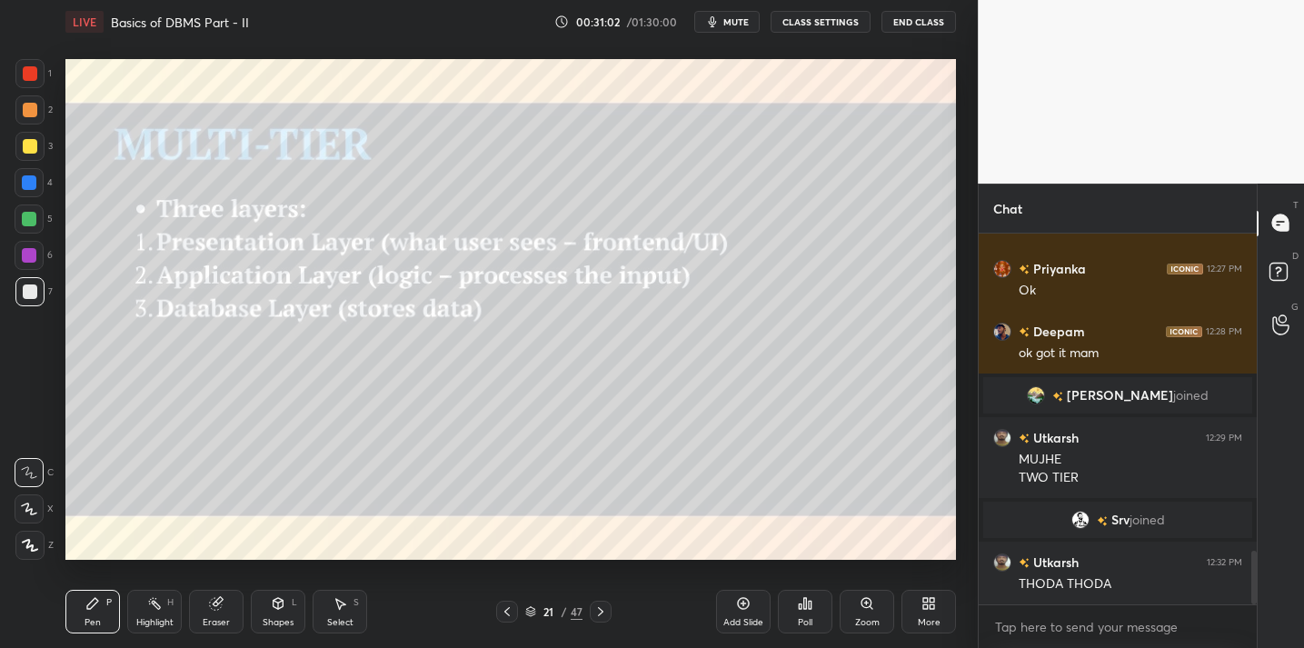
scroll to position [2206, 0]
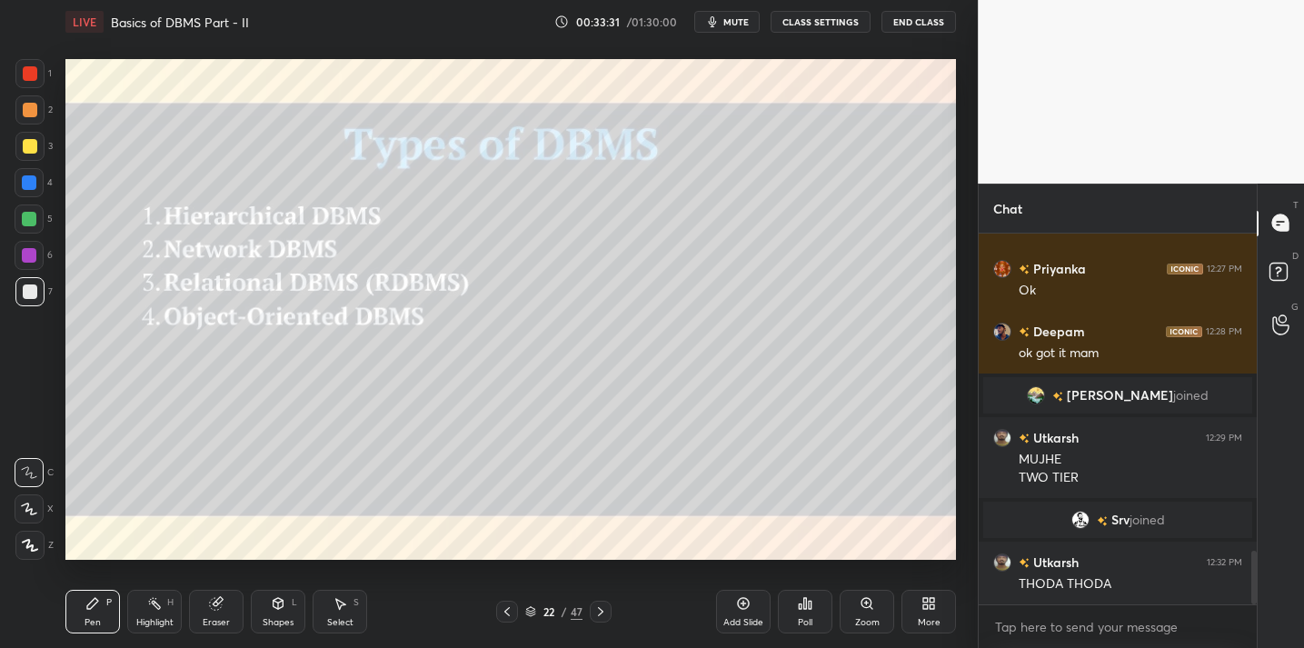
click at [747, 601] on icon at bounding box center [743, 603] width 15 height 15
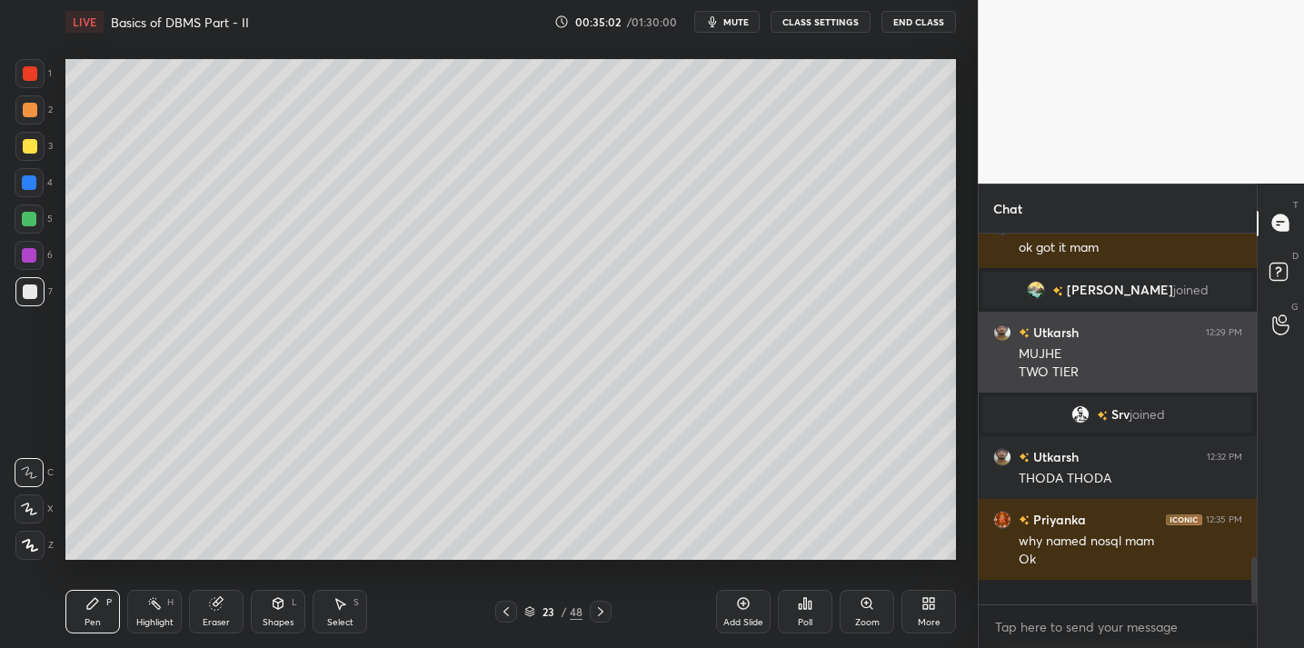
scroll to position [2287, 0]
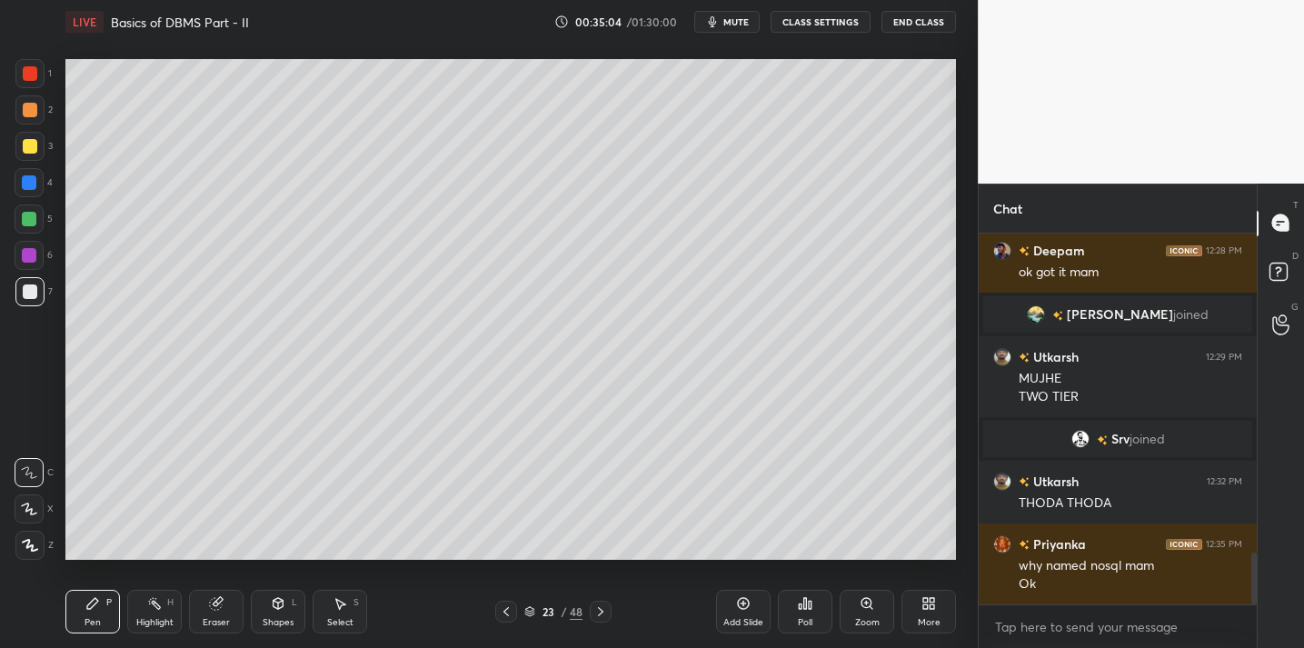
click at [216, 603] on icon at bounding box center [216, 604] width 12 height 12
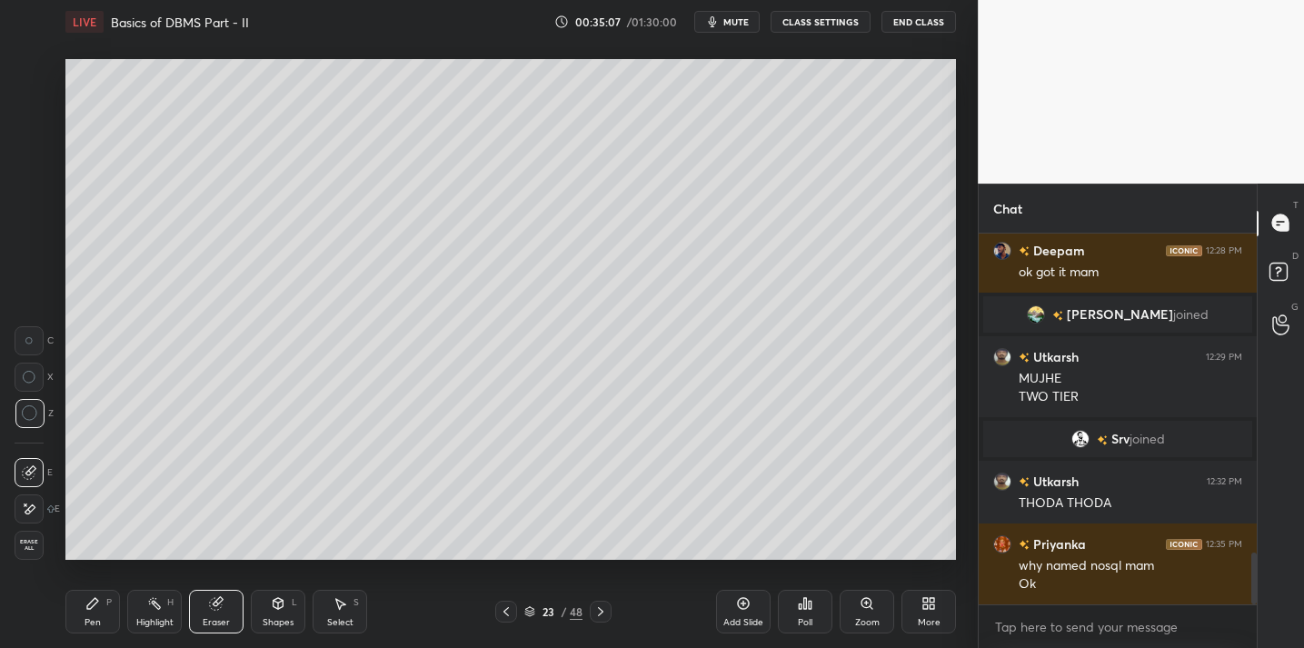
click at [104, 611] on div "Pen P" at bounding box center [92, 612] width 55 height 44
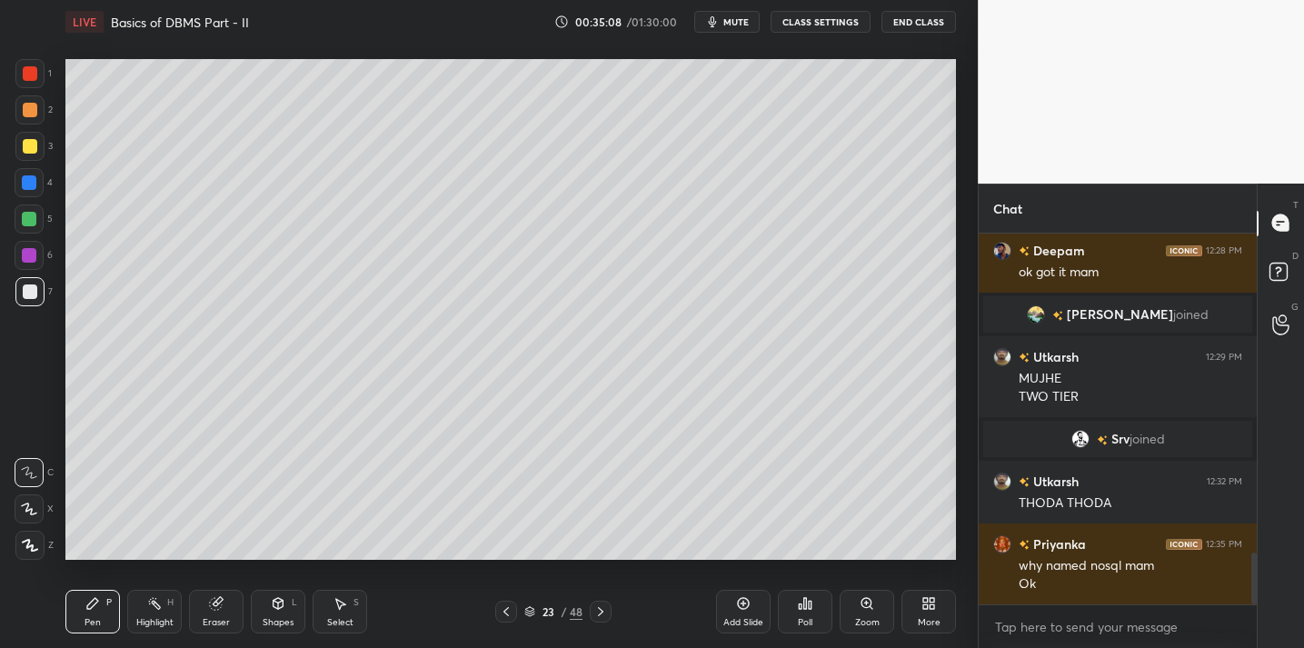
click at [23, 148] on div at bounding box center [30, 146] width 15 height 15
drag, startPoint x: 32, startPoint y: 297, endPoint x: 44, endPoint y: 303, distance: 13.4
click at [33, 296] on div at bounding box center [30, 291] width 15 height 15
click at [25, 158] on div at bounding box center [29, 146] width 29 height 29
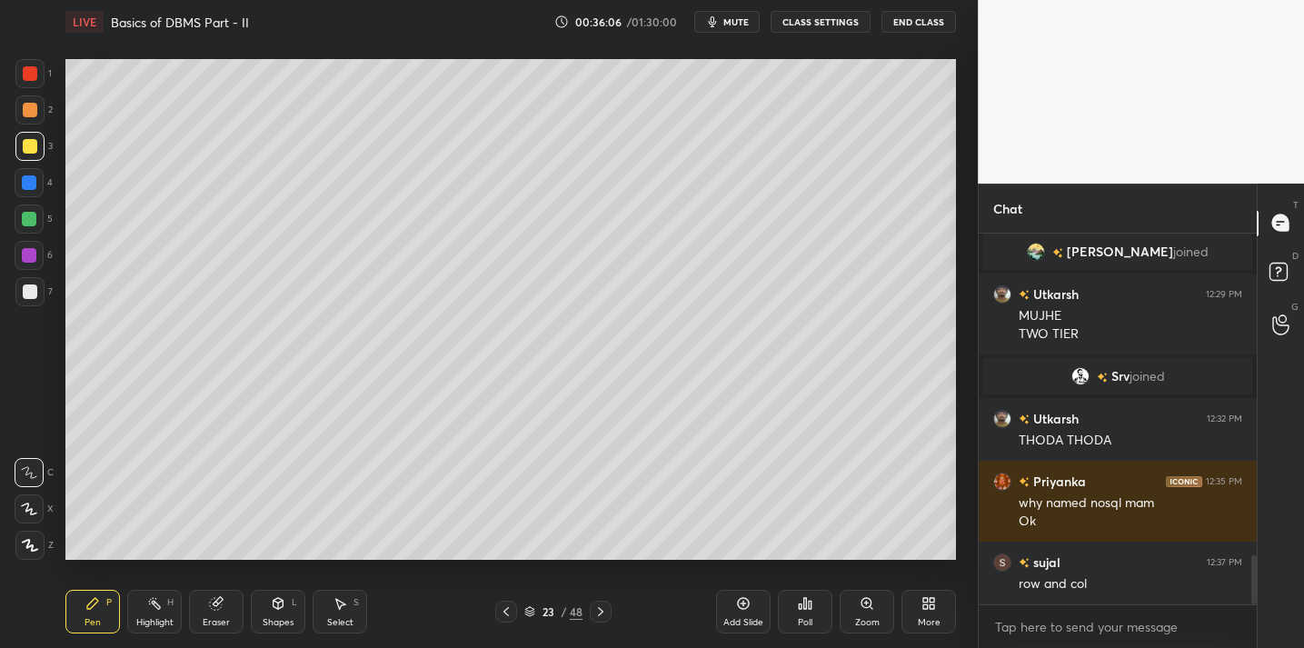
scroll to position [2412, 0]
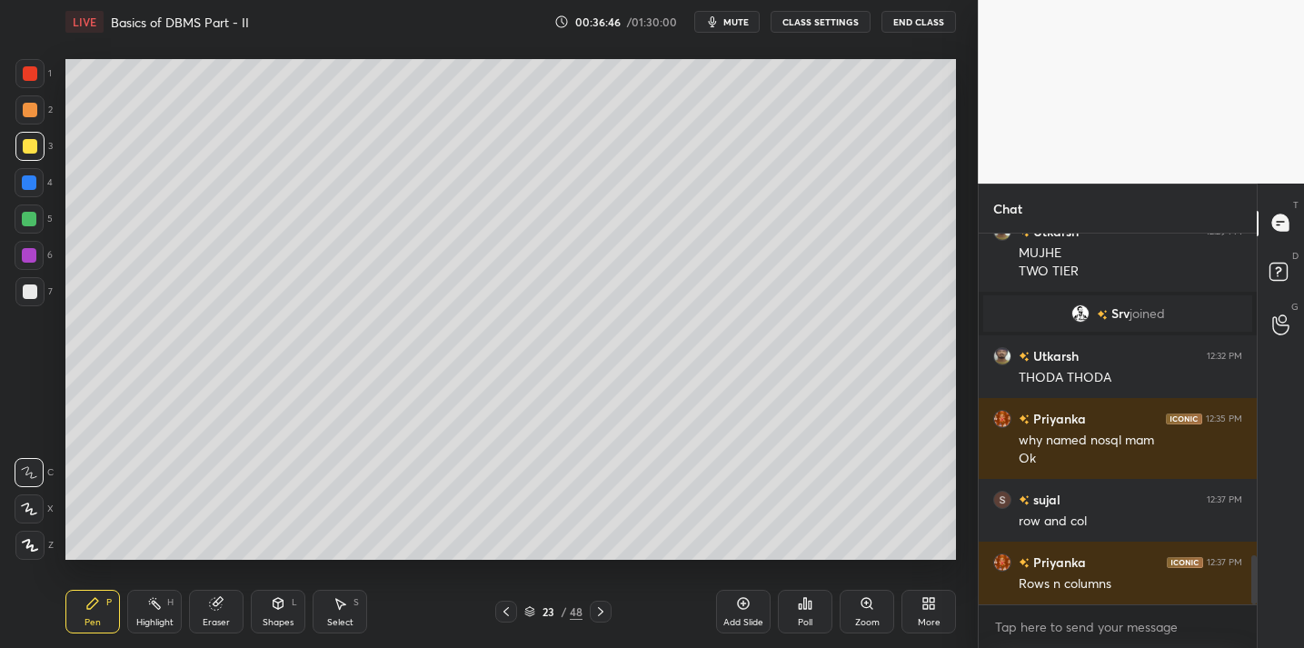
click at [35, 288] on div at bounding box center [30, 291] width 15 height 15
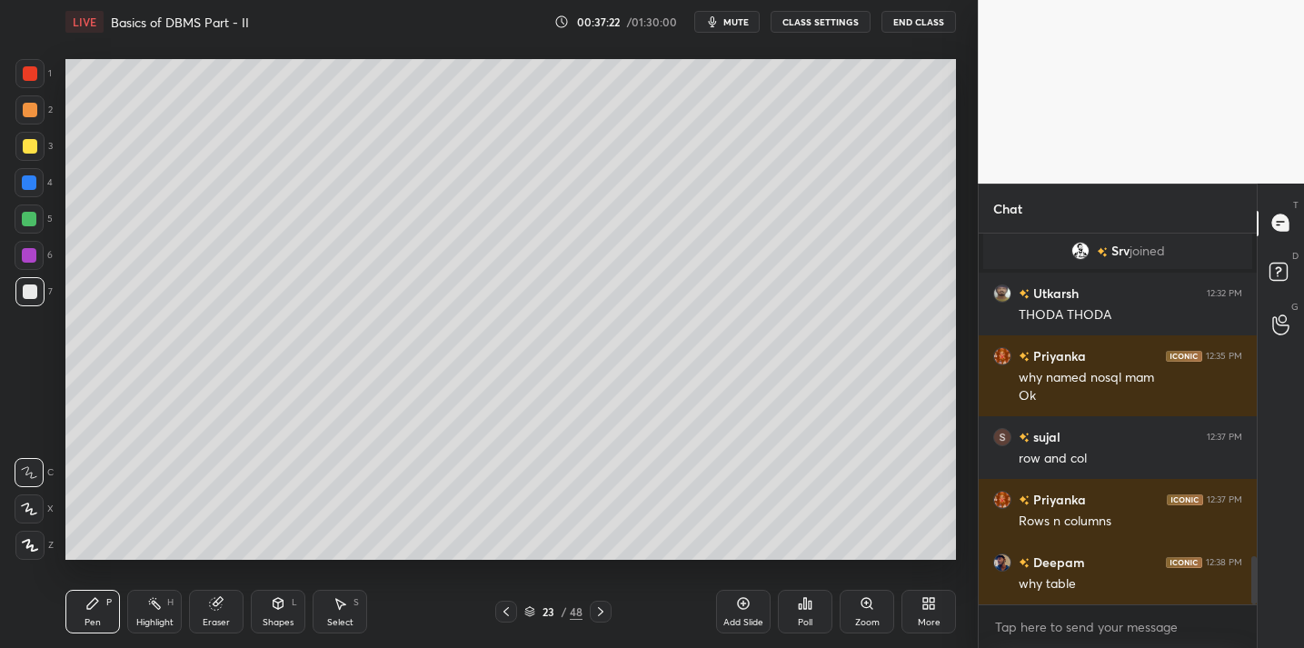
scroll to position [2538, 0]
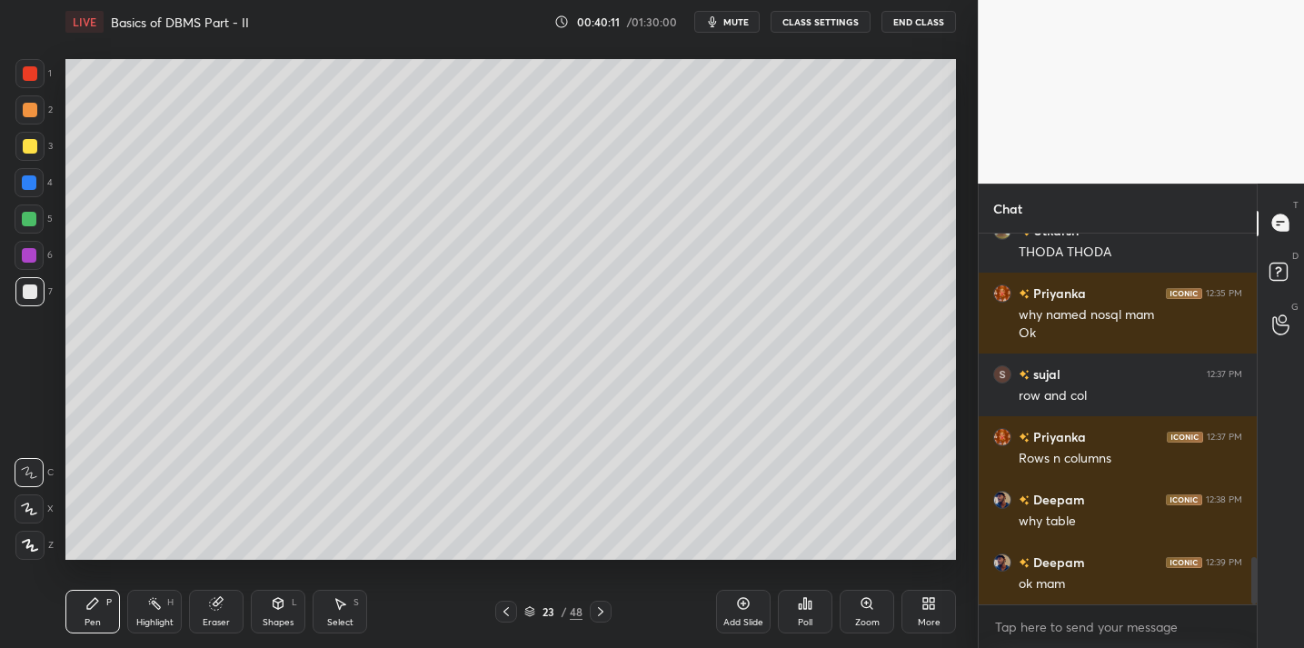
click at [746, 618] on div "Add Slide" at bounding box center [743, 622] width 40 height 9
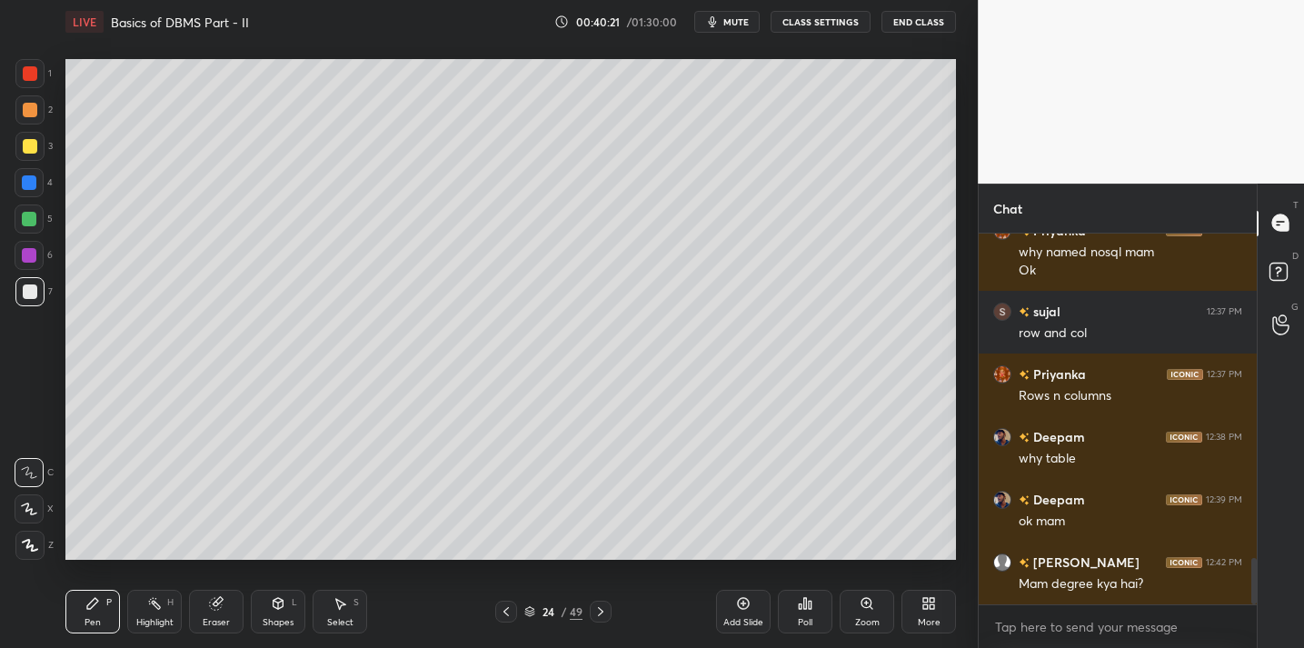
click at [34, 148] on div at bounding box center [30, 146] width 15 height 15
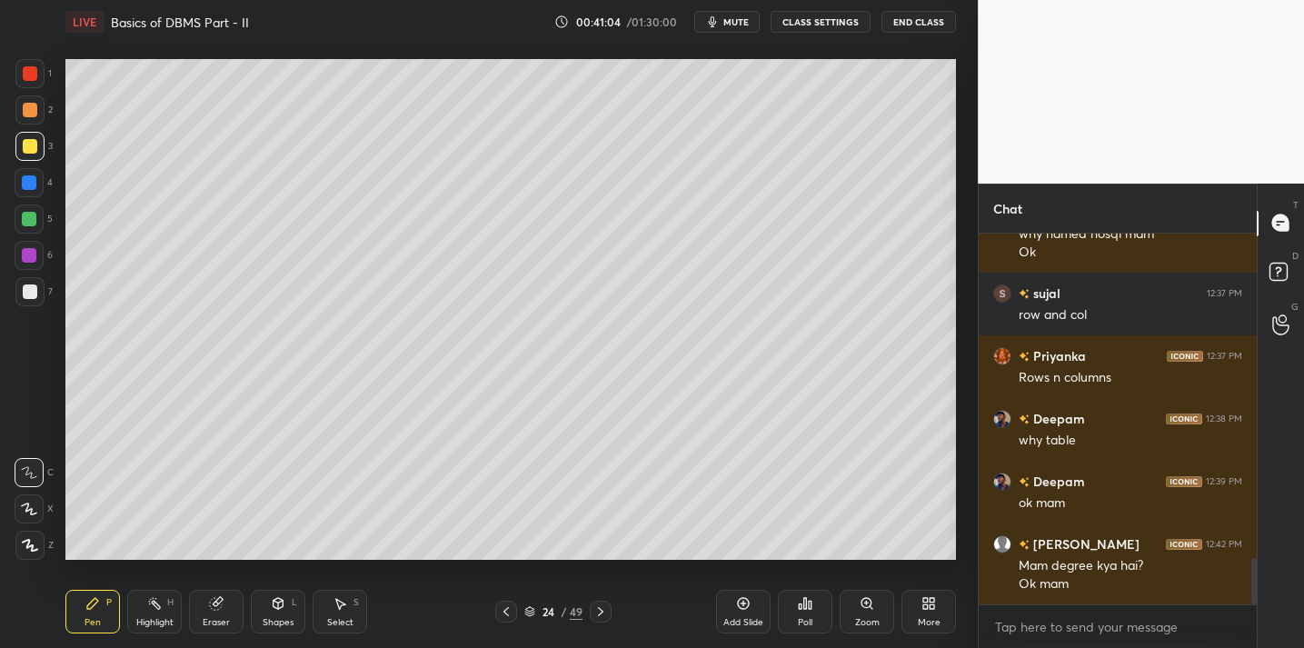
click at [30, 303] on div at bounding box center [29, 291] width 29 height 29
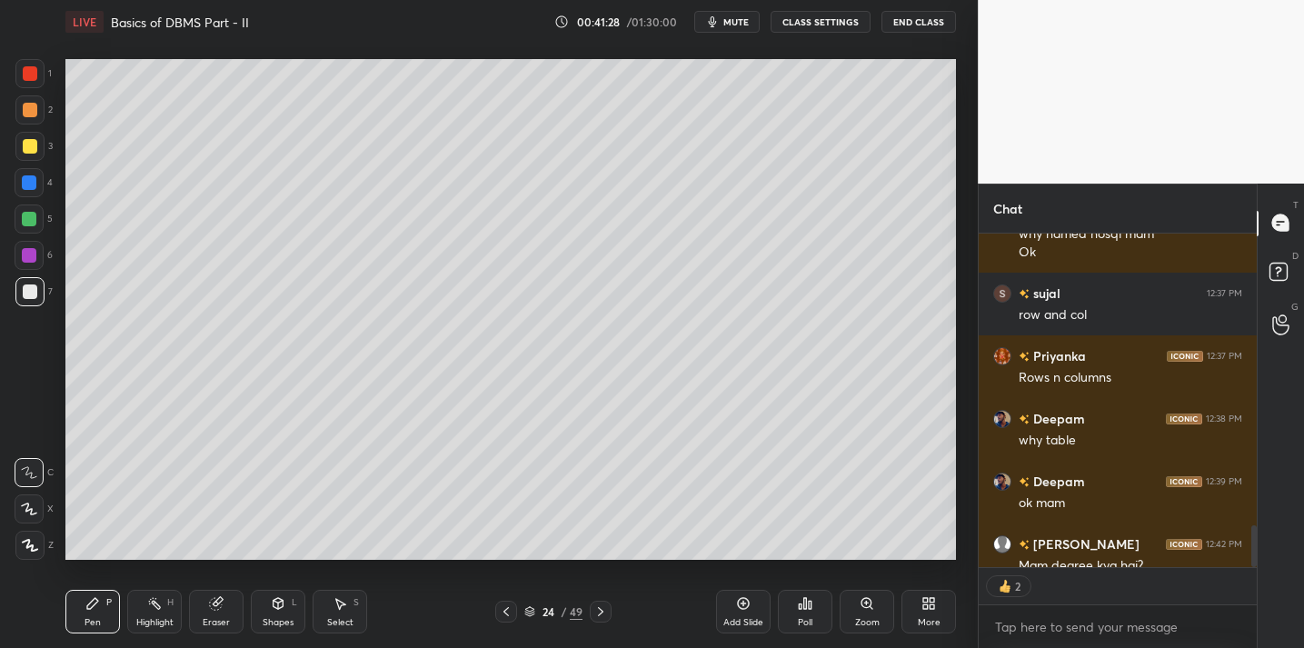
click at [42, 214] on div at bounding box center [29, 218] width 29 height 29
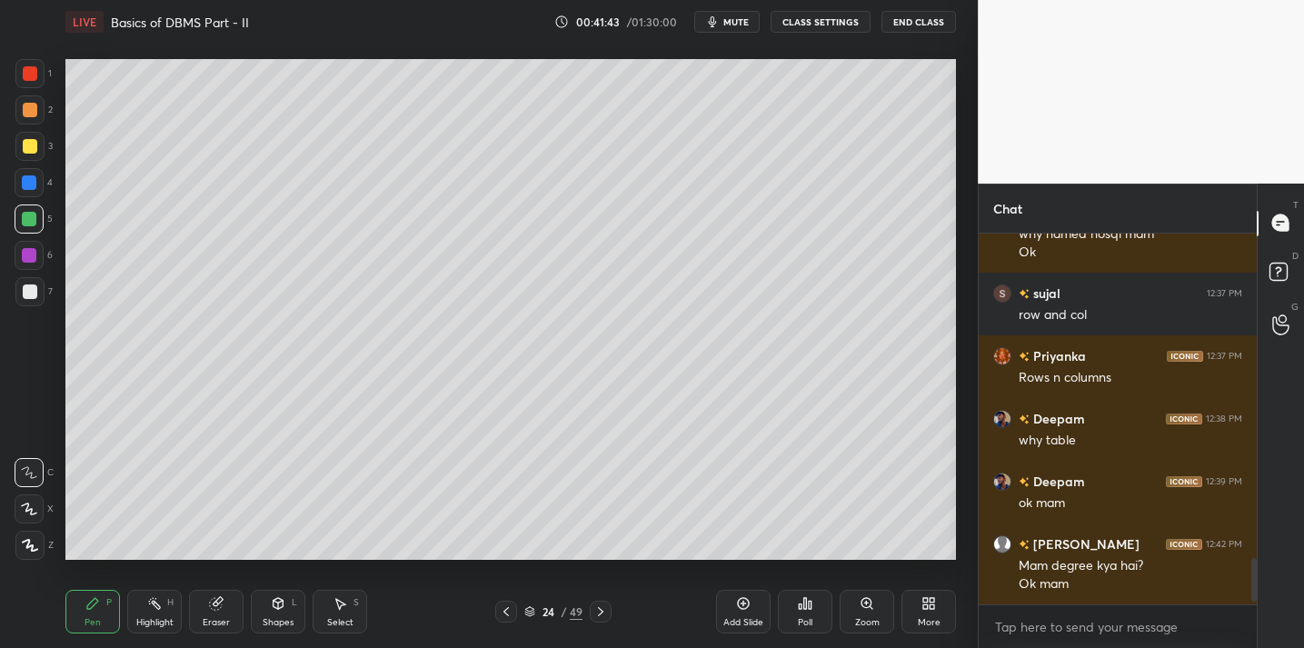
click at [963, 448] on div "1 2 3 4 5 6 7 C X Z C X Z E E Erase all H H LIVE Basics of DBMS Part - II 00:41…" at bounding box center [489, 324] width 978 height 648
click at [33, 291] on div at bounding box center [30, 291] width 15 height 15
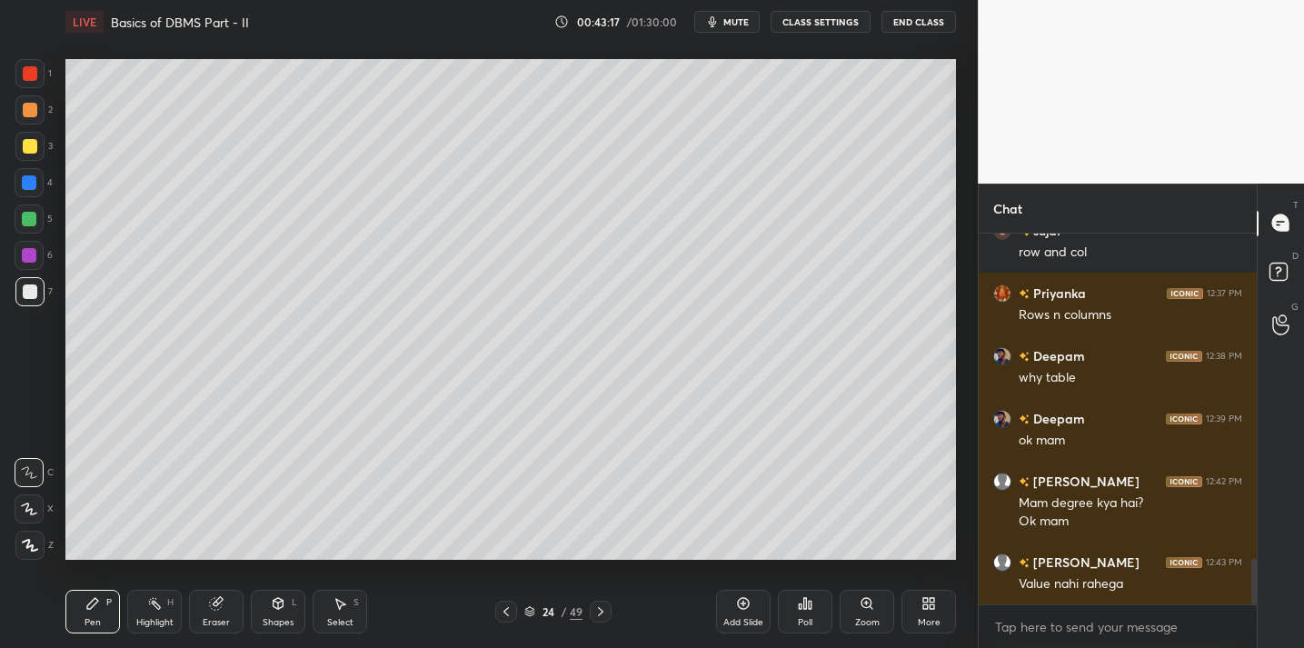
drag, startPoint x: 34, startPoint y: 144, endPoint x: 60, endPoint y: 164, distance: 33.6
click at [34, 147] on div at bounding box center [30, 146] width 15 height 15
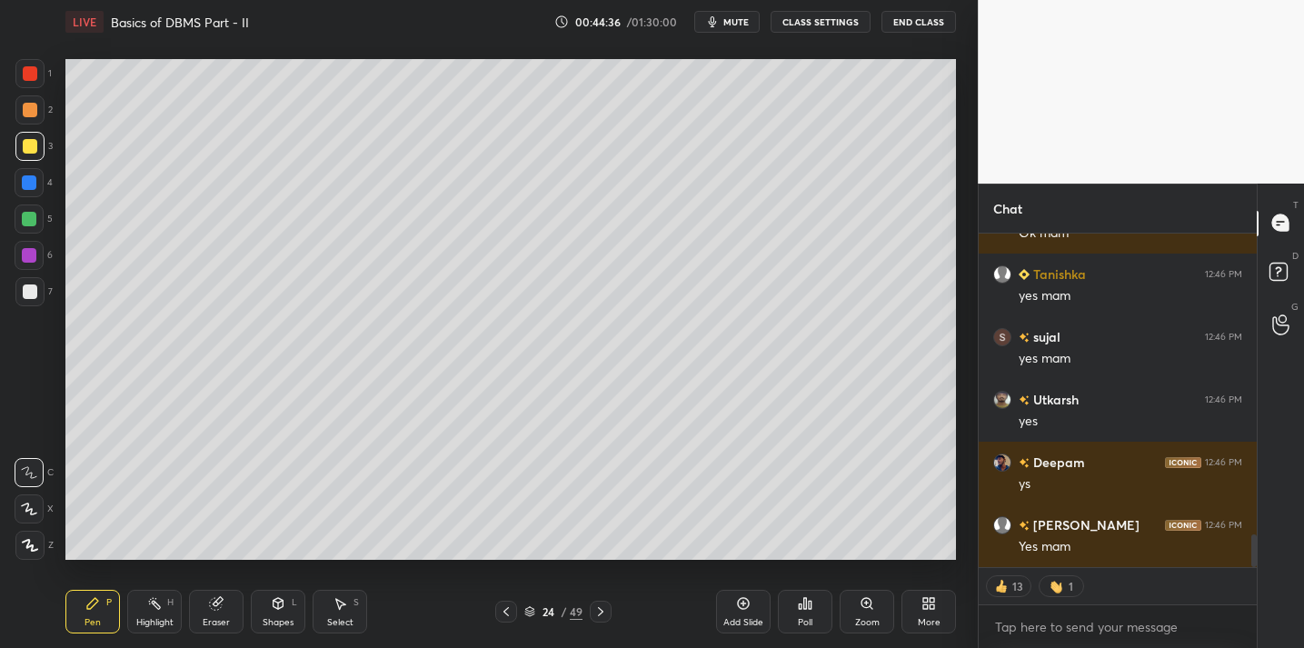
scroll to position [3157, 0]
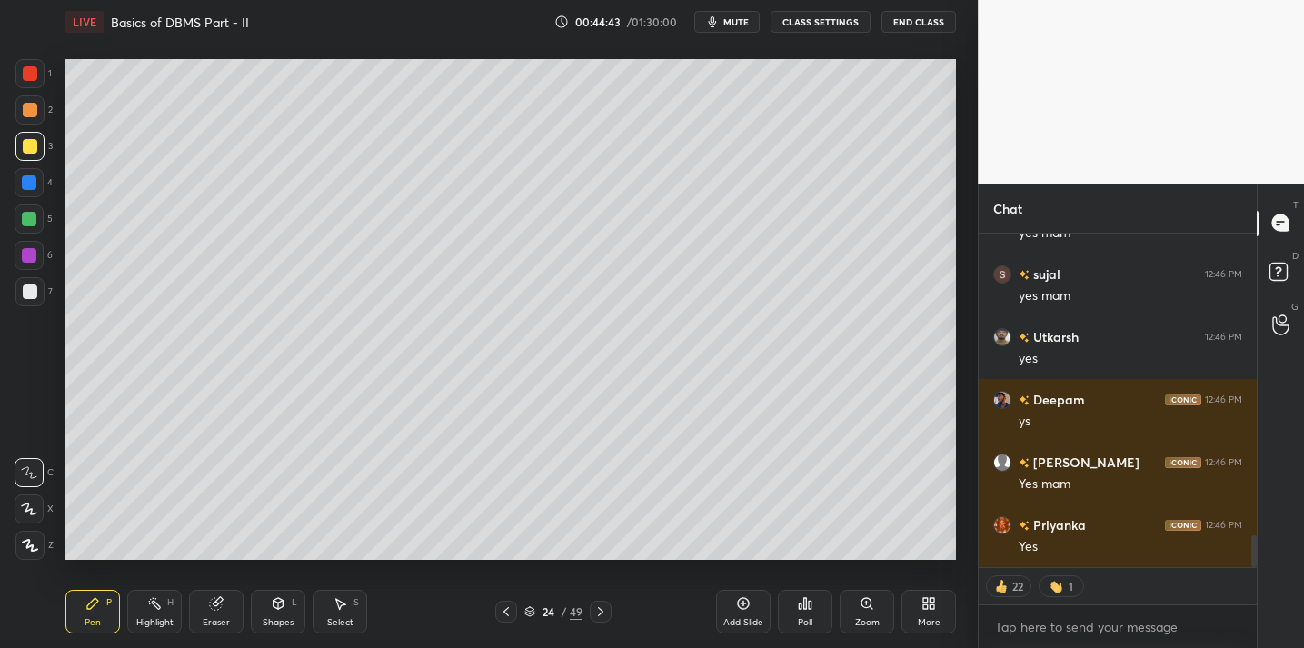
click at [750, 605] on icon at bounding box center [743, 603] width 15 height 15
click at [912, 25] on button "End Class" at bounding box center [918, 22] width 75 height 22
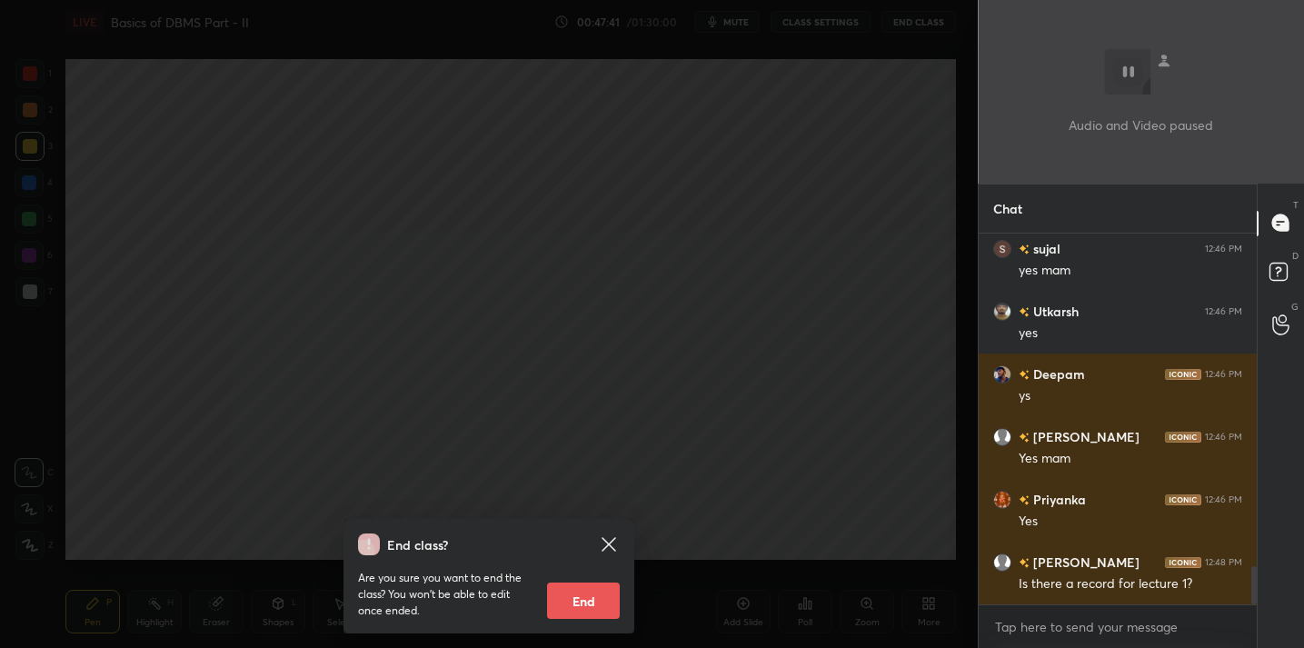
scroll to position [3246, 0]
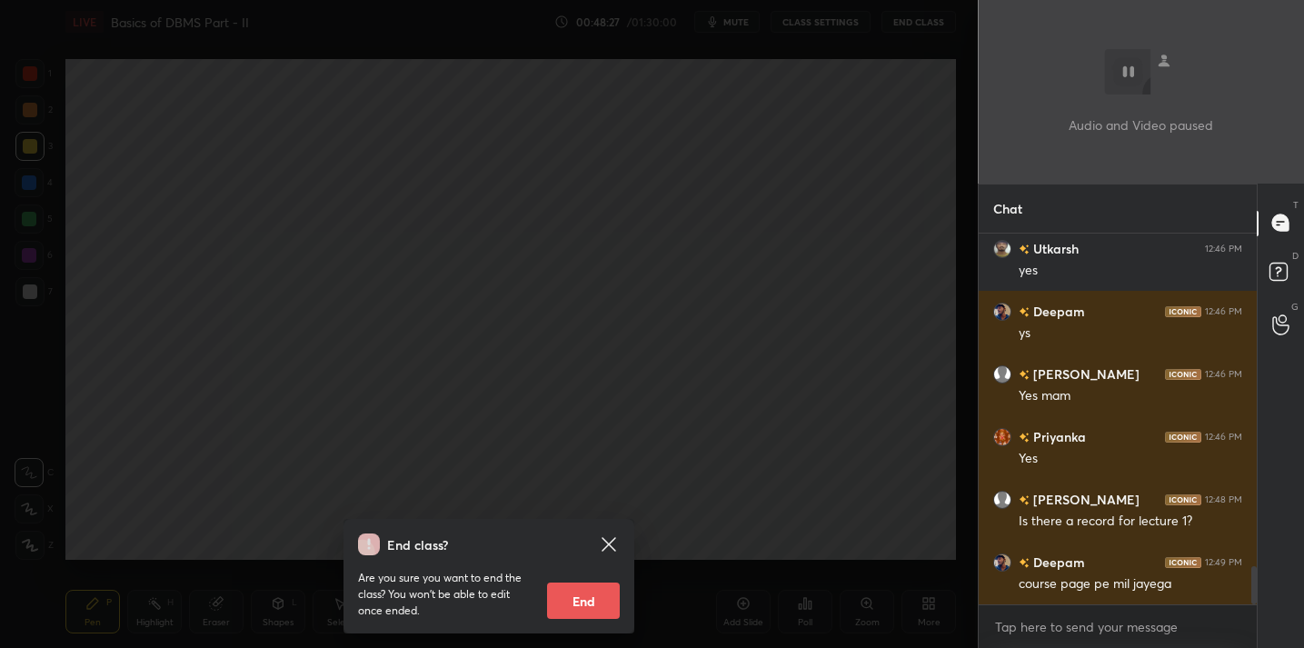
click at [558, 306] on div "End class? Are you sure you want to end the class? You won’t be able to edit on…" at bounding box center [489, 324] width 978 height 648
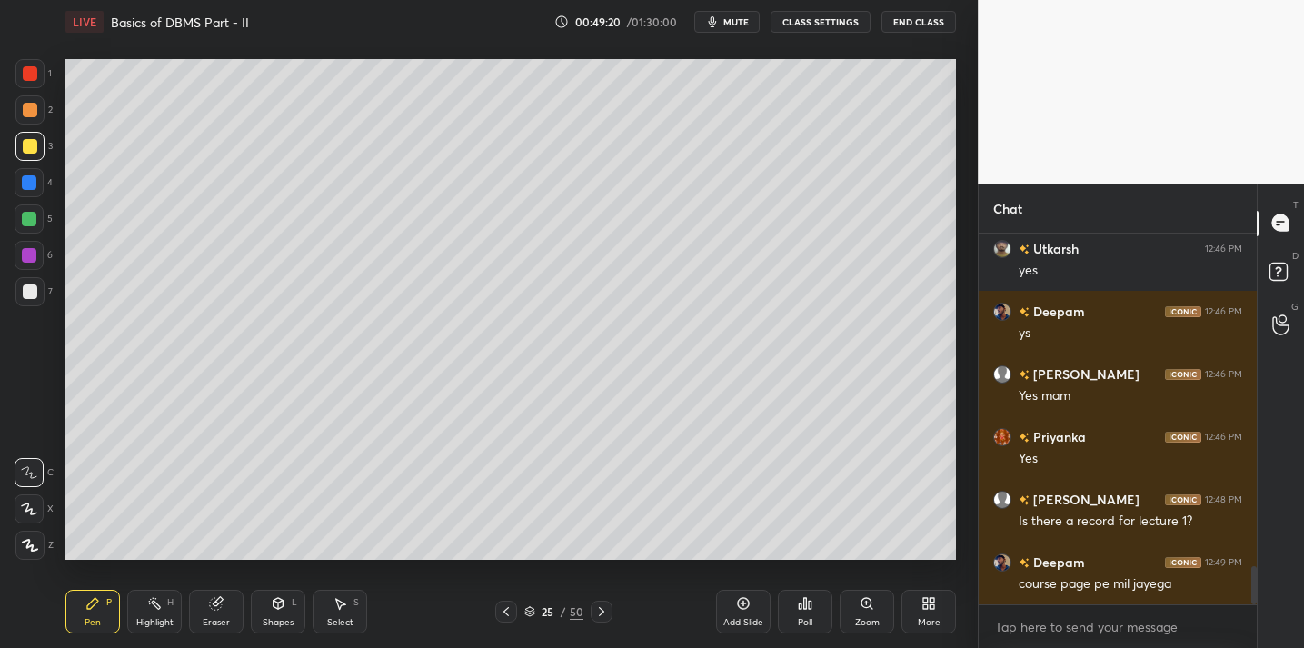
click at [207, 608] on div "Eraser" at bounding box center [216, 612] width 55 height 44
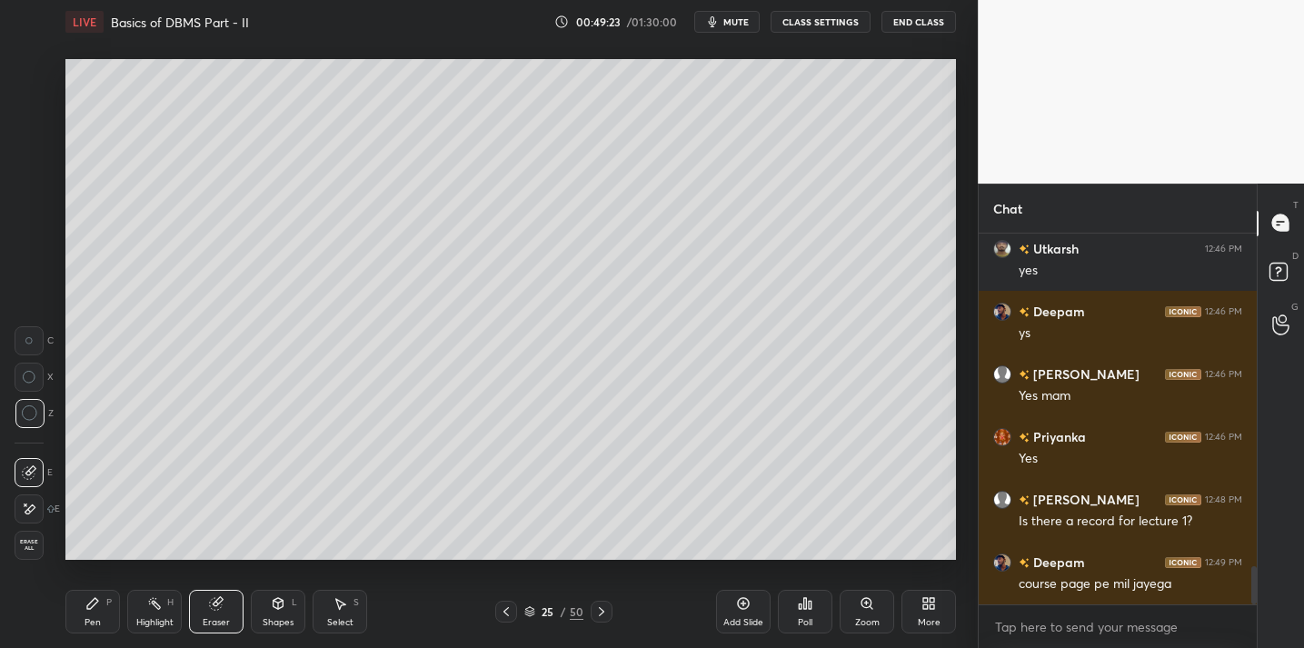
click at [103, 609] on div "Pen P" at bounding box center [92, 612] width 55 height 44
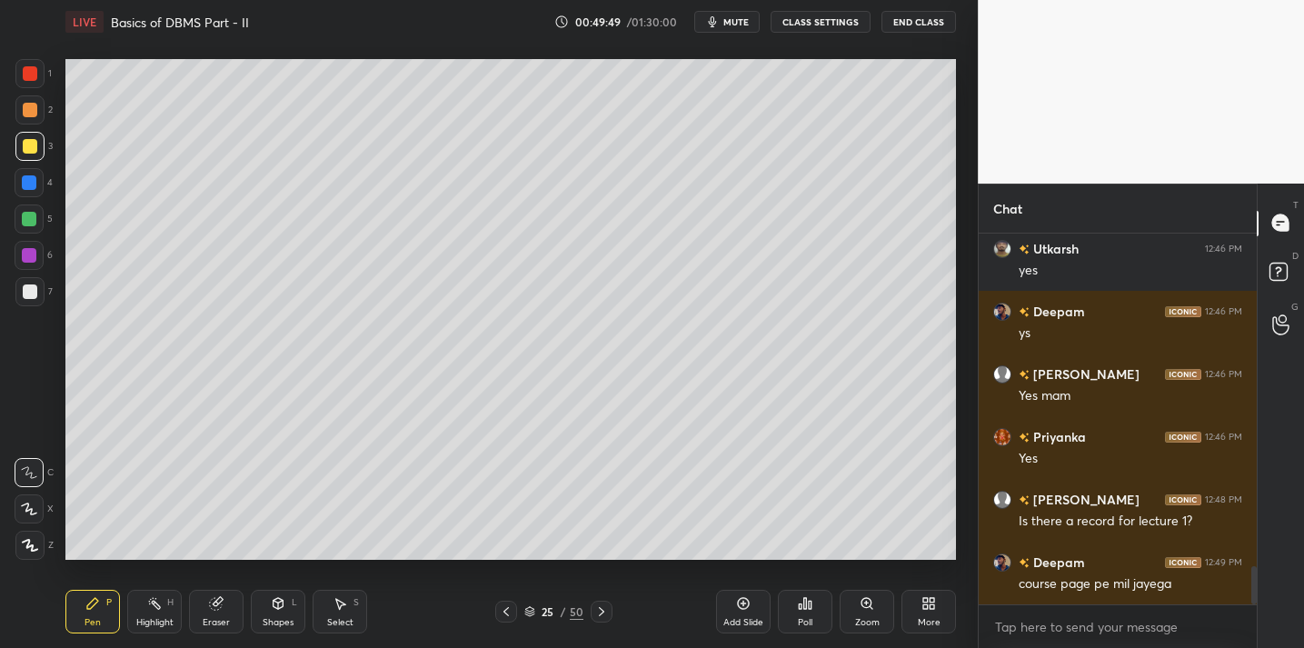
drag, startPoint x: 30, startPoint y: 294, endPoint x: 26, endPoint y: 285, distance: 9.8
click at [29, 295] on div at bounding box center [30, 291] width 15 height 15
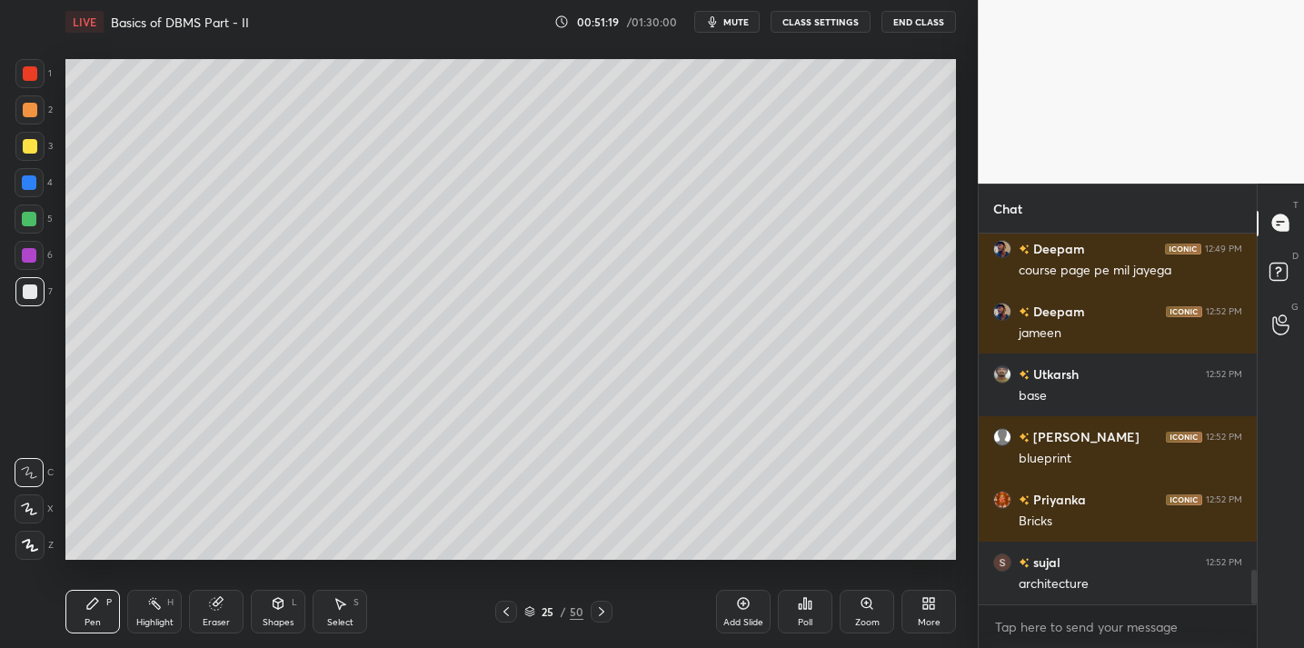
scroll to position [3622, 0]
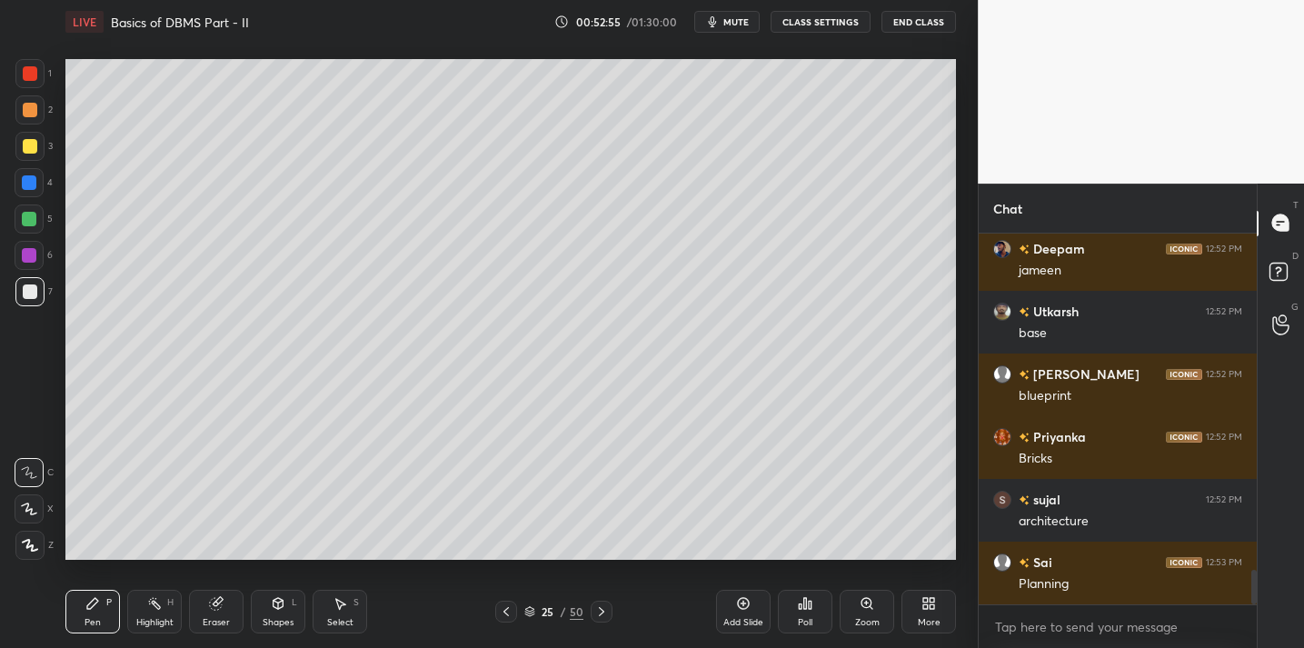
drag, startPoint x: 760, startPoint y: 612, endPoint x: 759, endPoint y: 602, distance: 10.0
click at [759, 604] on div "Add Slide" at bounding box center [743, 612] width 55 height 44
drag, startPoint x: 222, startPoint y: 602, endPoint x: 242, endPoint y: 572, distance: 35.3
click at [224, 597] on div "Eraser" at bounding box center [216, 612] width 55 height 44
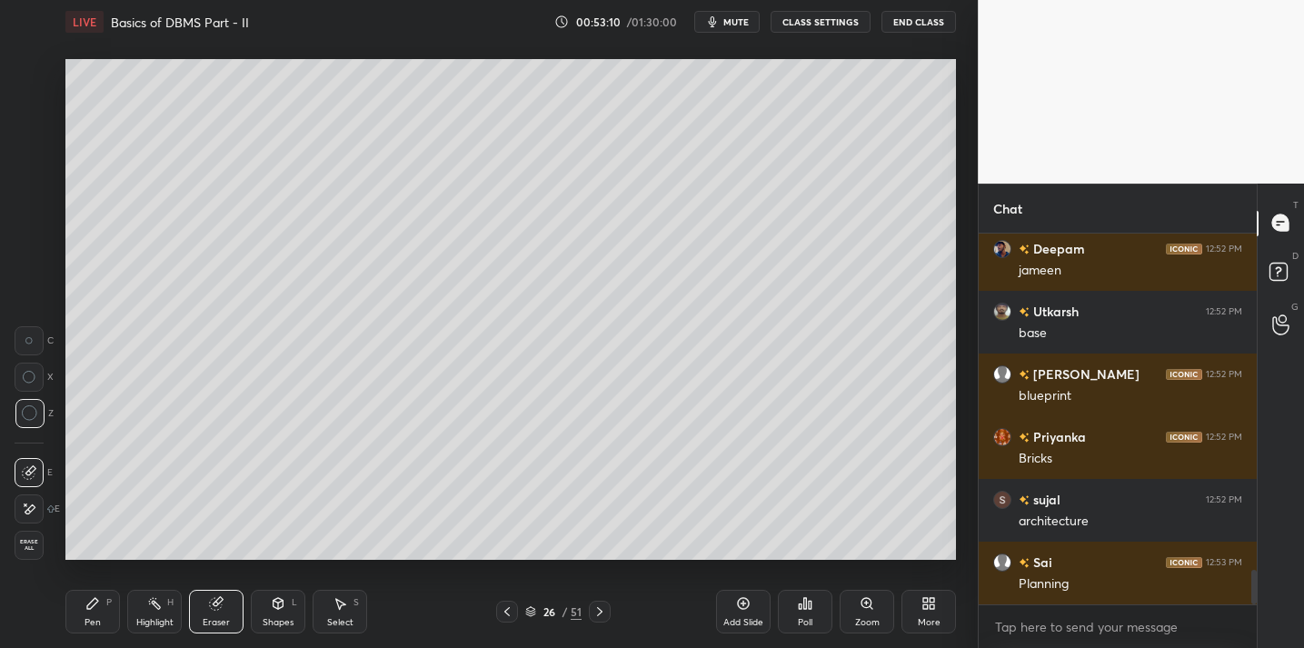
click at [93, 612] on div "Pen P" at bounding box center [92, 612] width 55 height 44
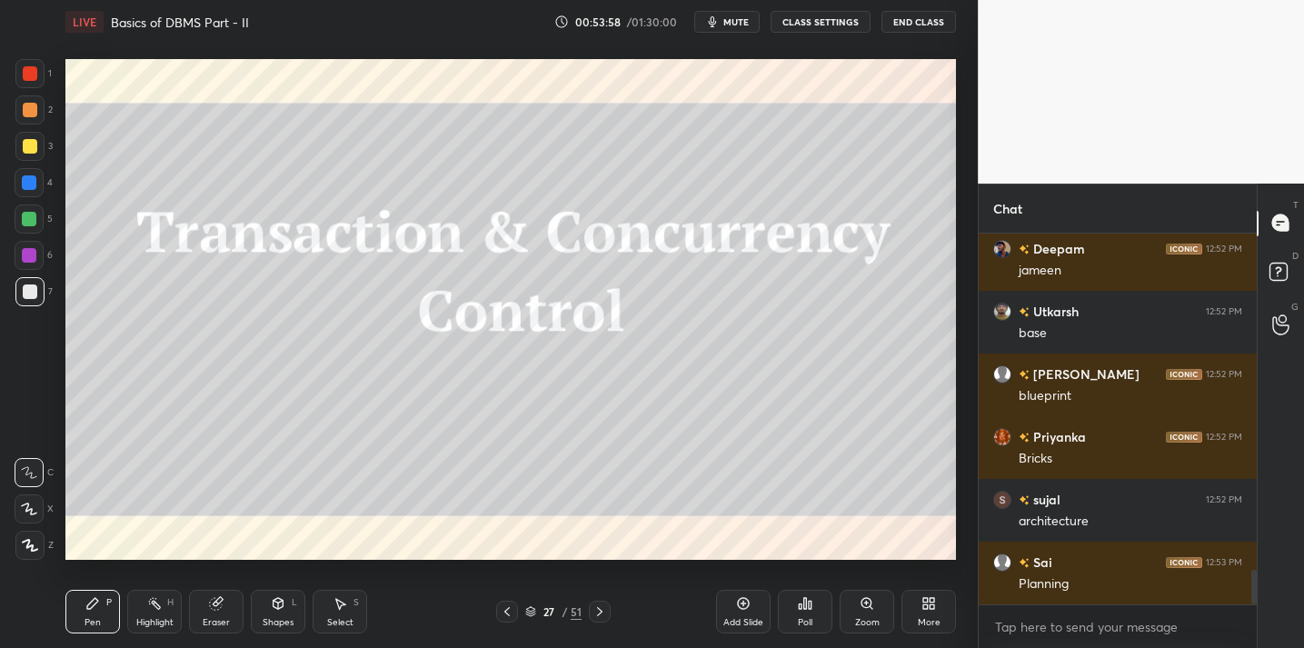
click at [739, 599] on div "Add Slide" at bounding box center [743, 612] width 55 height 44
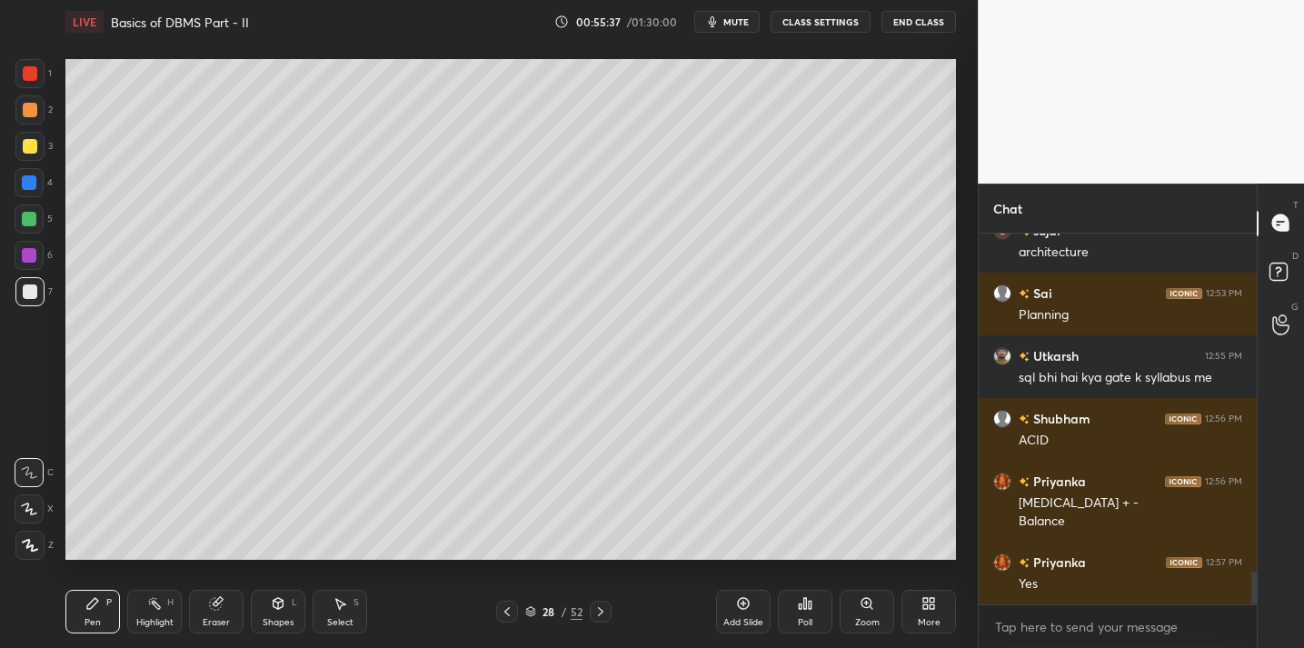
scroll to position [3909, 0]
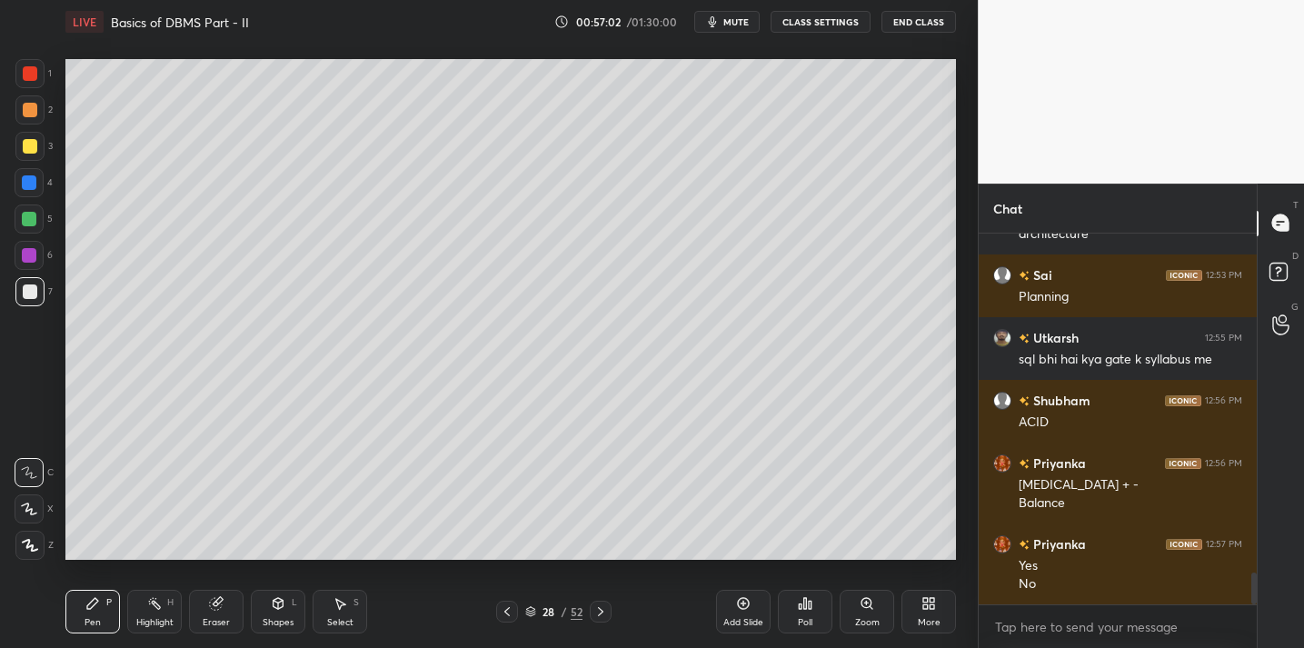
drag, startPoint x: 200, startPoint y: 602, endPoint x: 277, endPoint y: 566, distance: 85.4
click at [201, 605] on div "Eraser" at bounding box center [216, 612] width 55 height 44
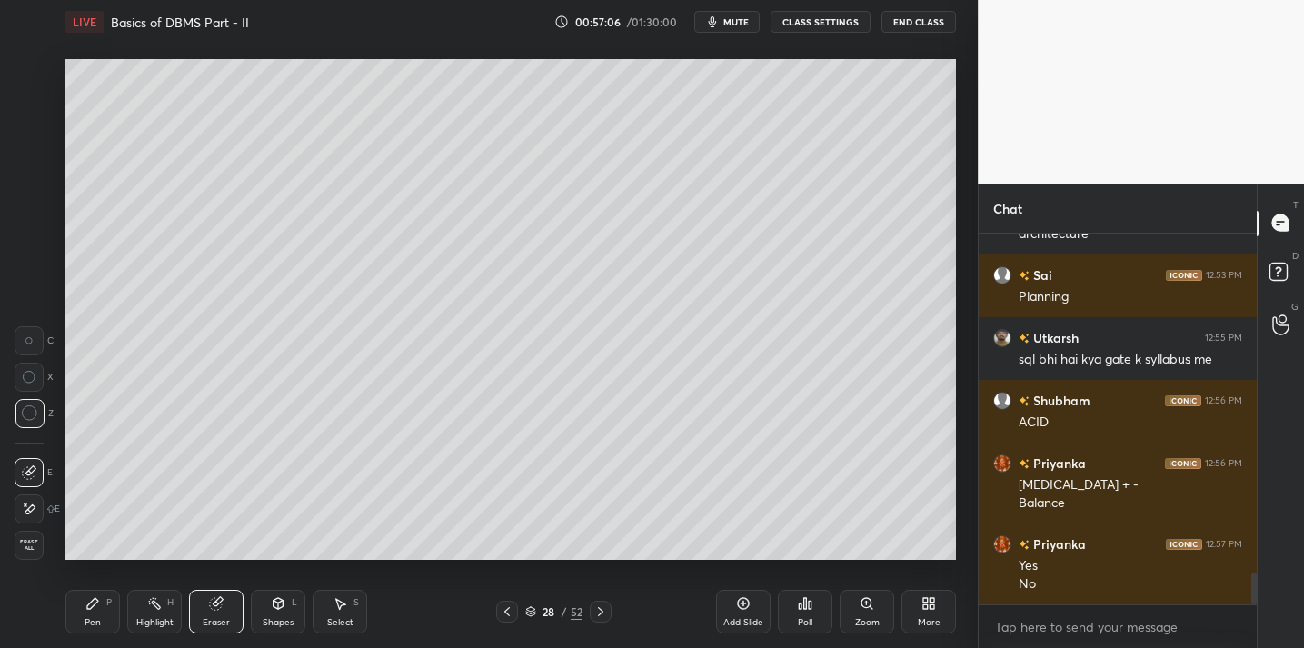
click at [85, 601] on icon at bounding box center [92, 603] width 15 height 15
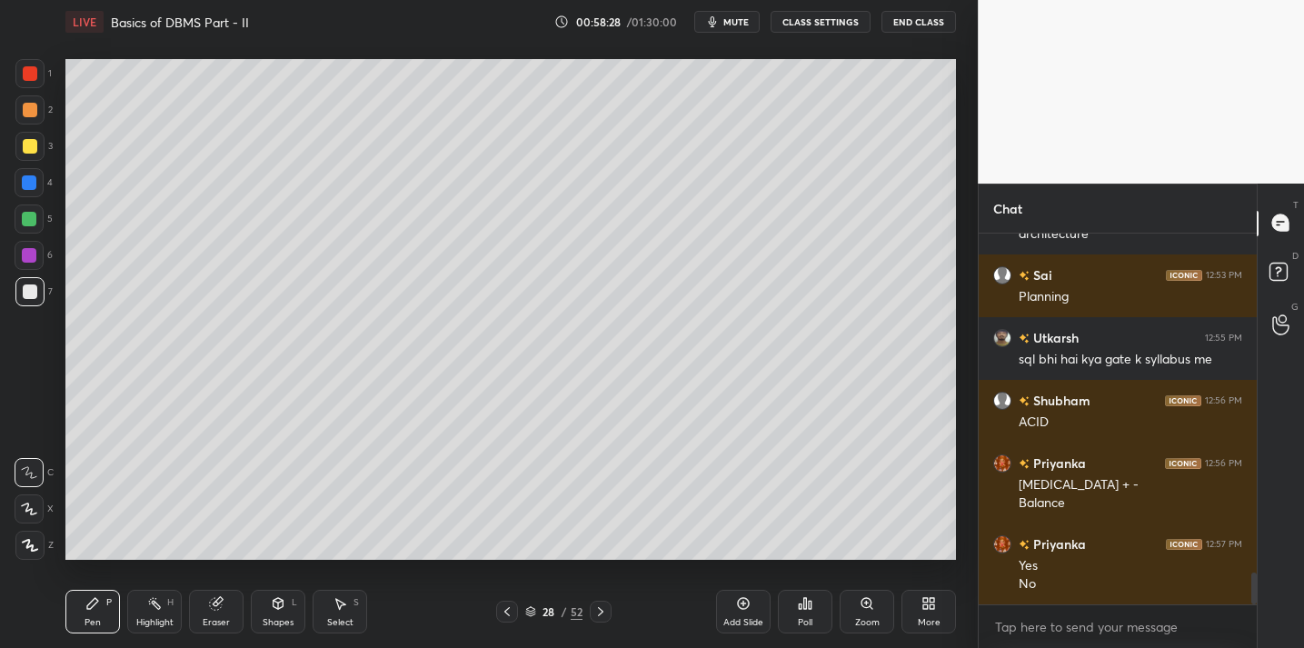
click at [903, 26] on button "End Class" at bounding box center [918, 22] width 75 height 22
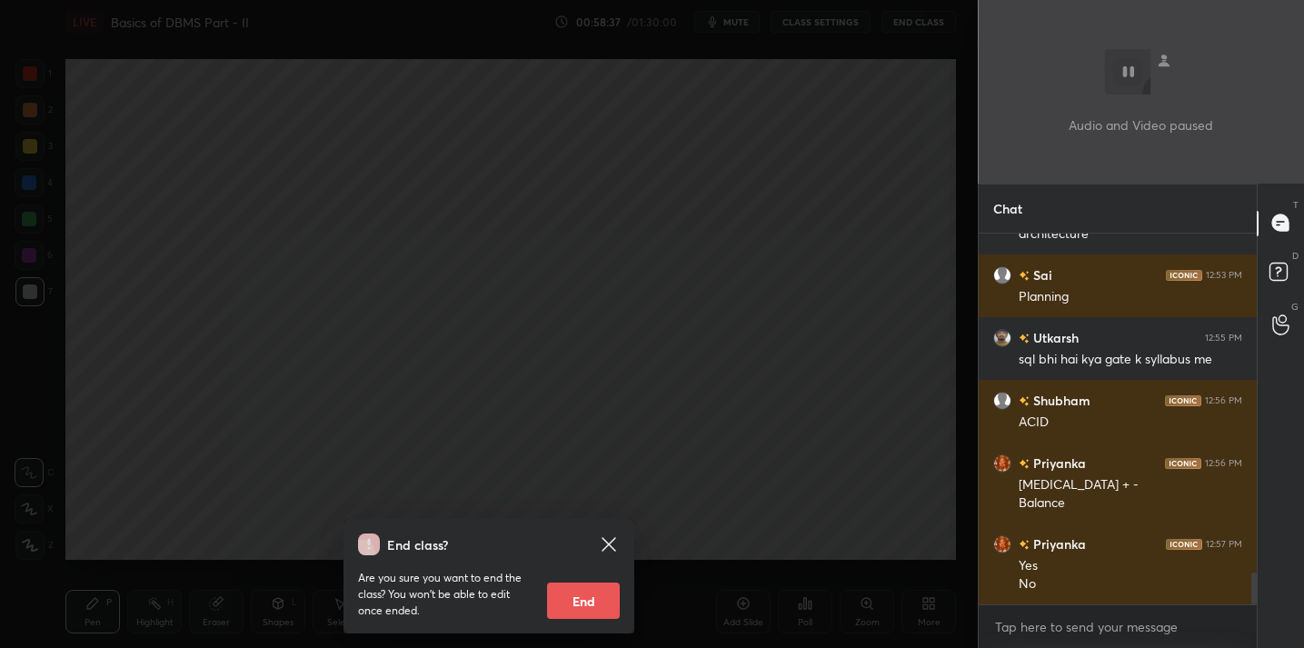
scroll to position [3972, 0]
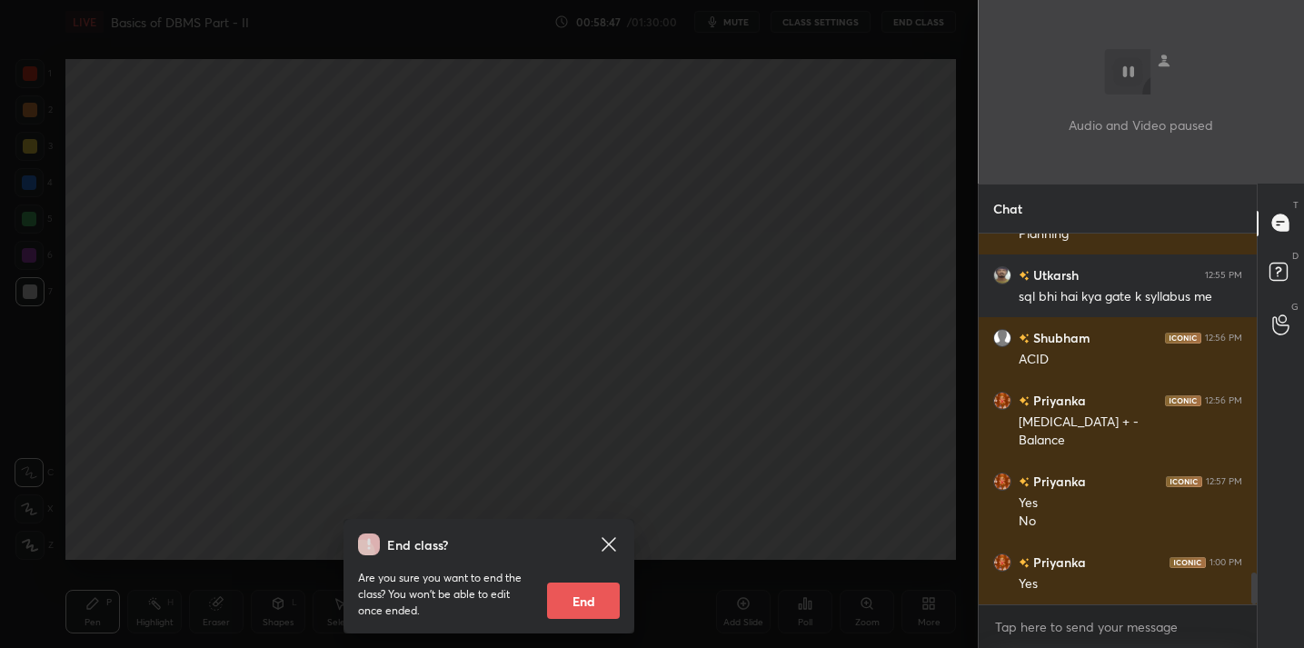
click at [649, 303] on div "End class? Are you sure you want to end the class? You won’t be able to edit on…" at bounding box center [489, 324] width 978 height 648
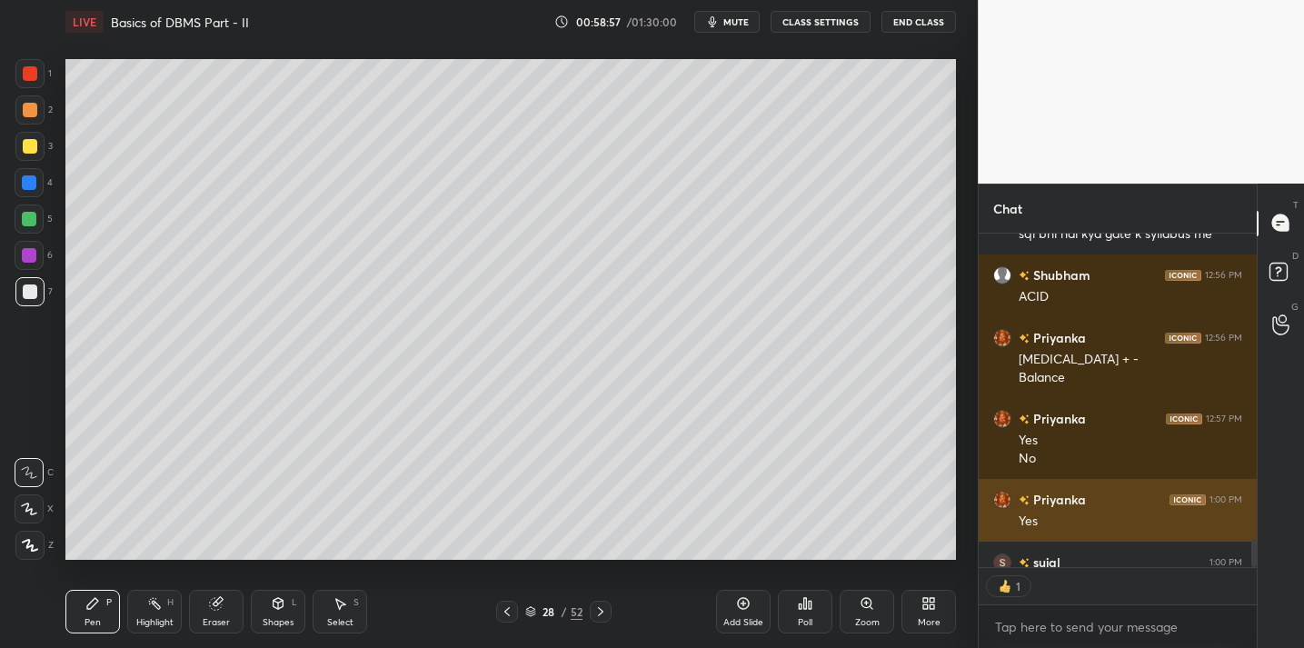
scroll to position [4072, 0]
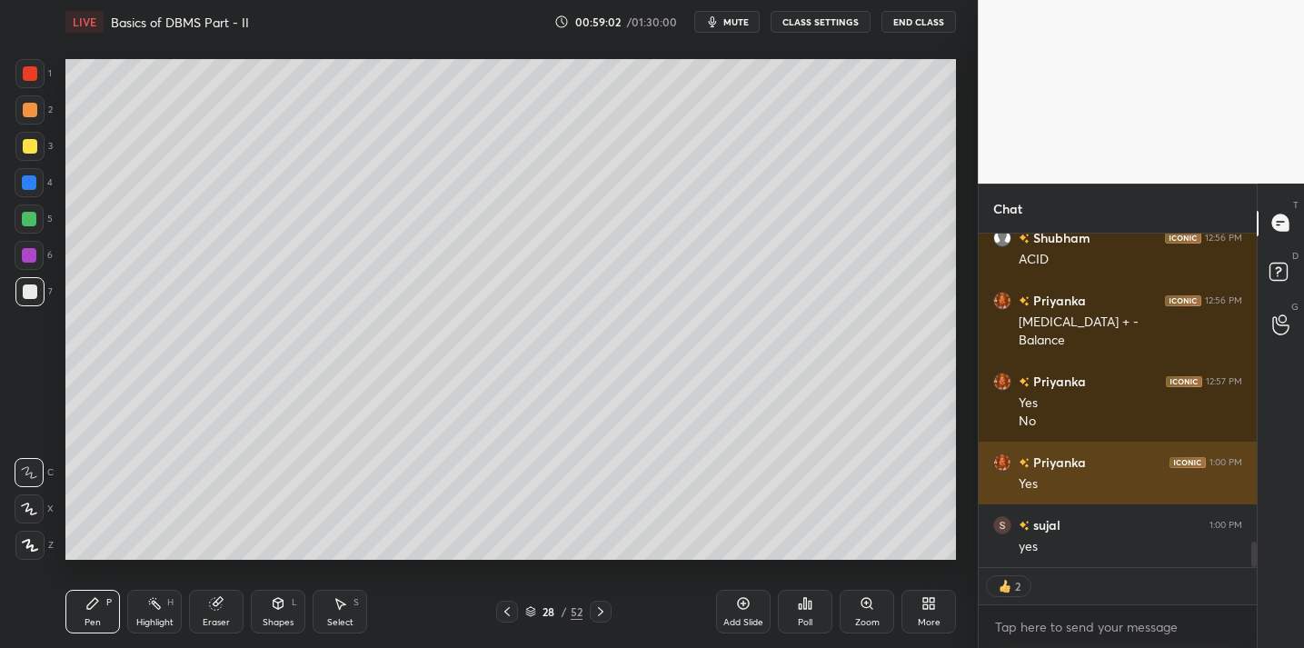
type textarea "x"
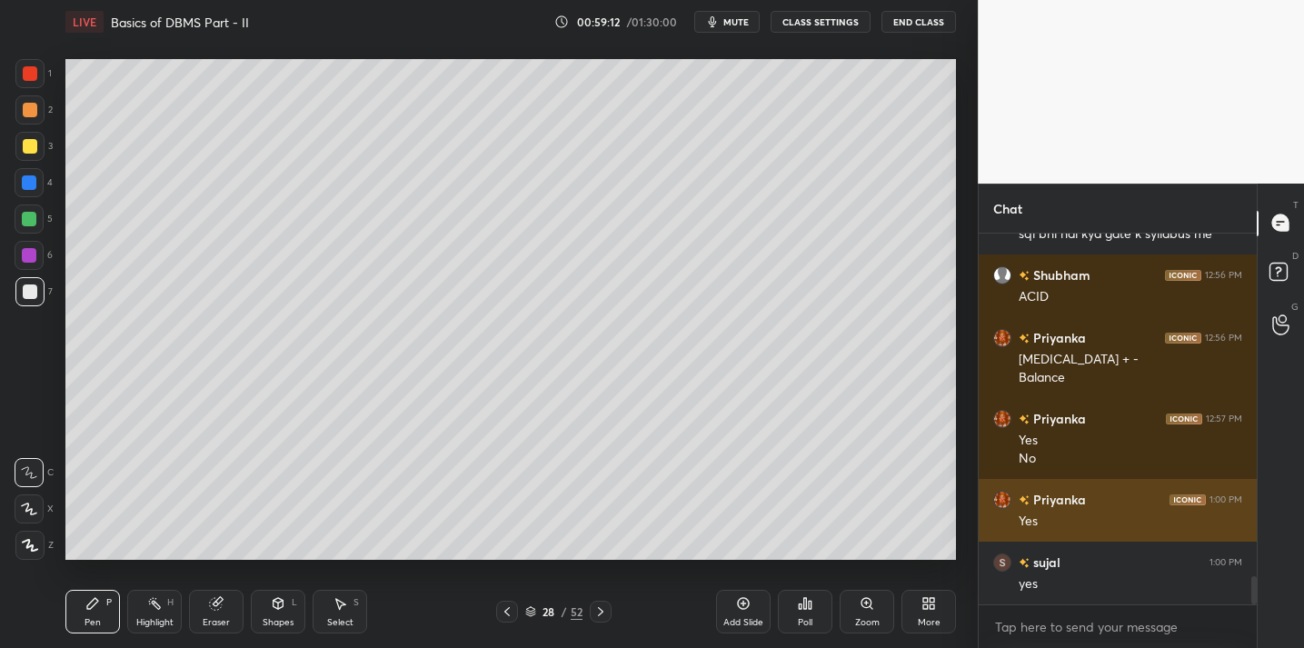
scroll to position [4034, 0]
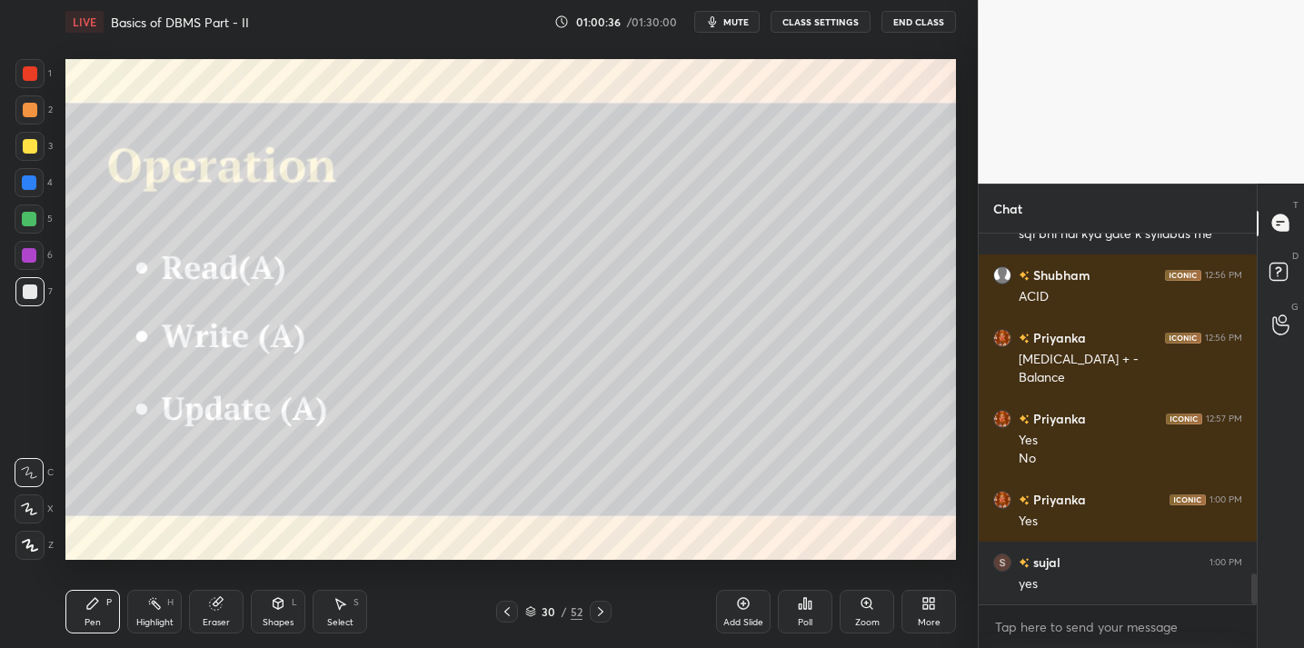
drag, startPoint x: 28, startPoint y: 144, endPoint x: 49, endPoint y: 150, distance: 21.8
click at [28, 144] on div at bounding box center [30, 146] width 15 height 15
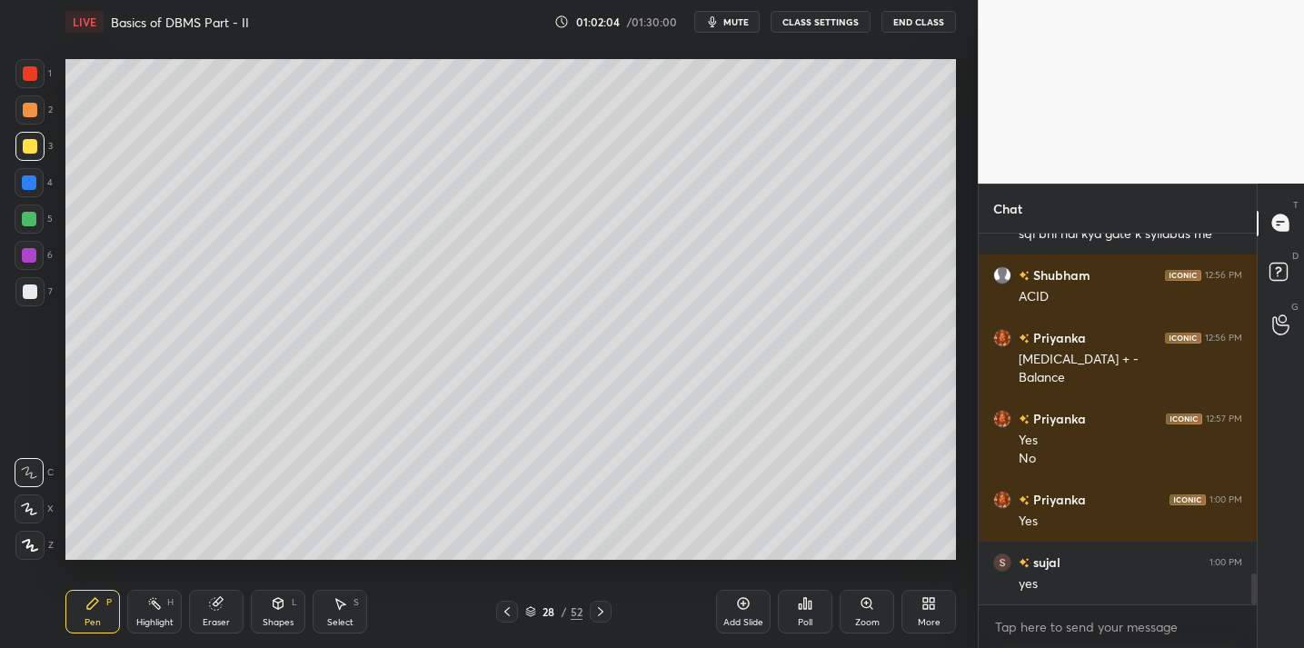
click at [36, 280] on div at bounding box center [29, 291] width 29 height 29
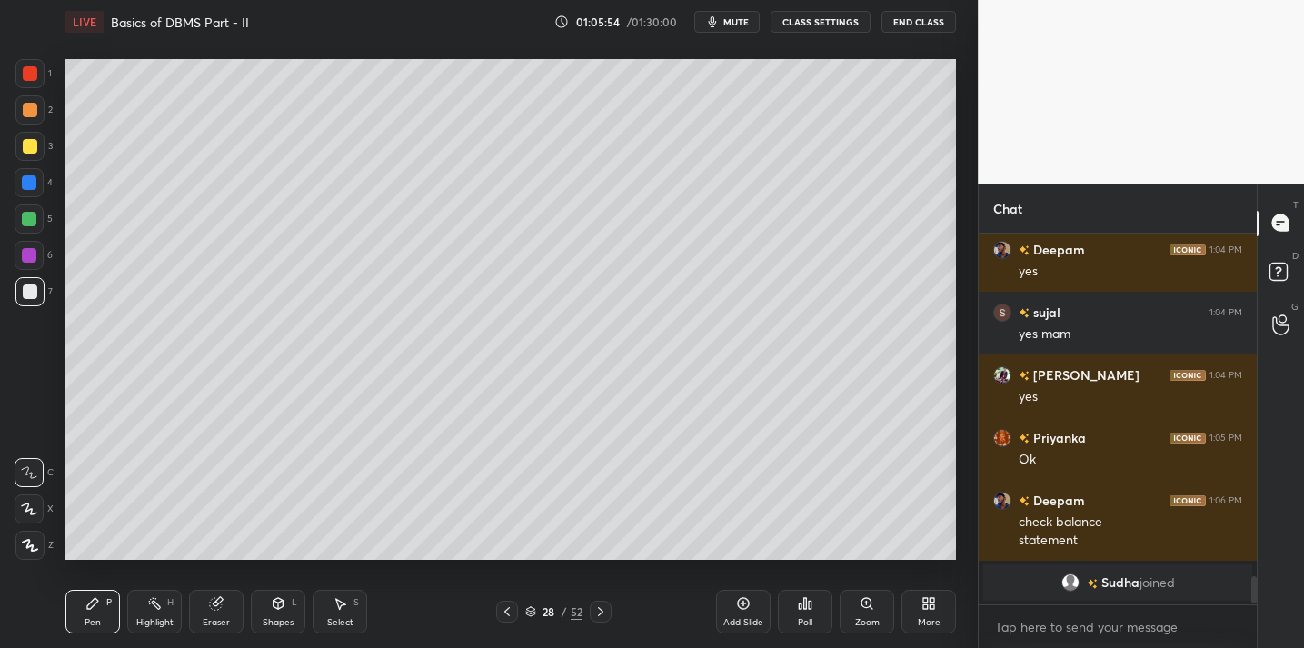
scroll to position [3865, 0]
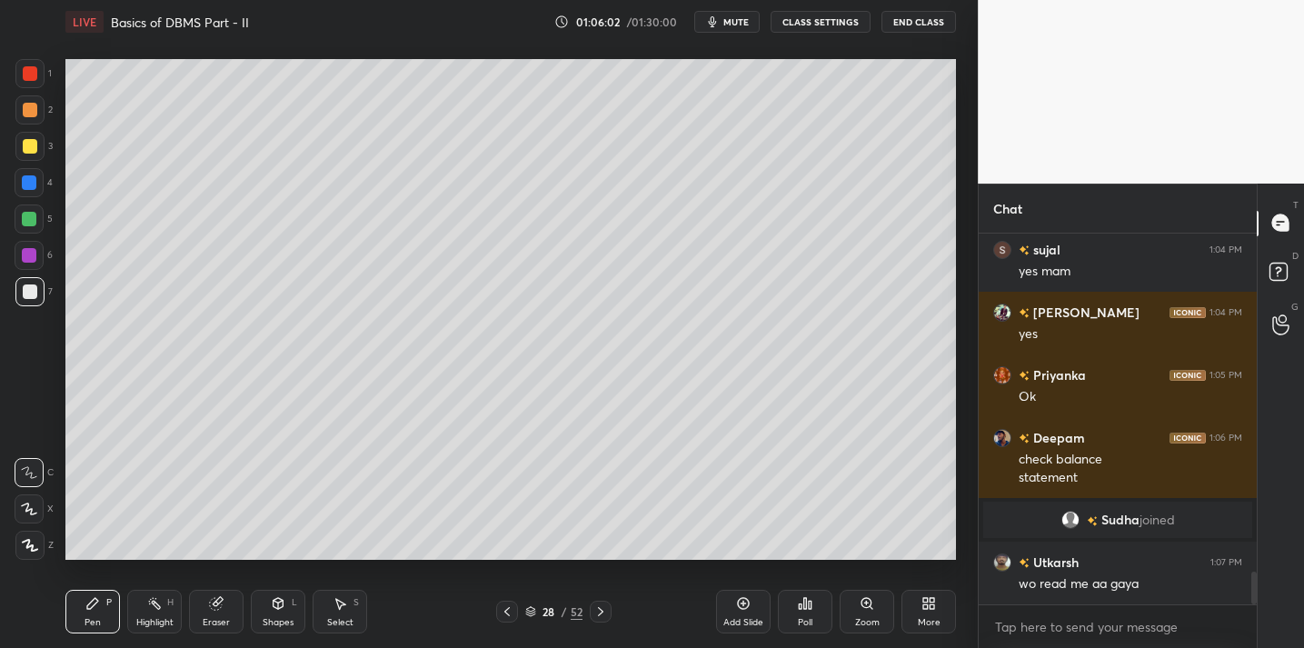
drag, startPoint x: 722, startPoint y: 604, endPoint x: 709, endPoint y: 588, distance: 21.3
click at [722, 604] on div "Add Slide" at bounding box center [743, 612] width 55 height 44
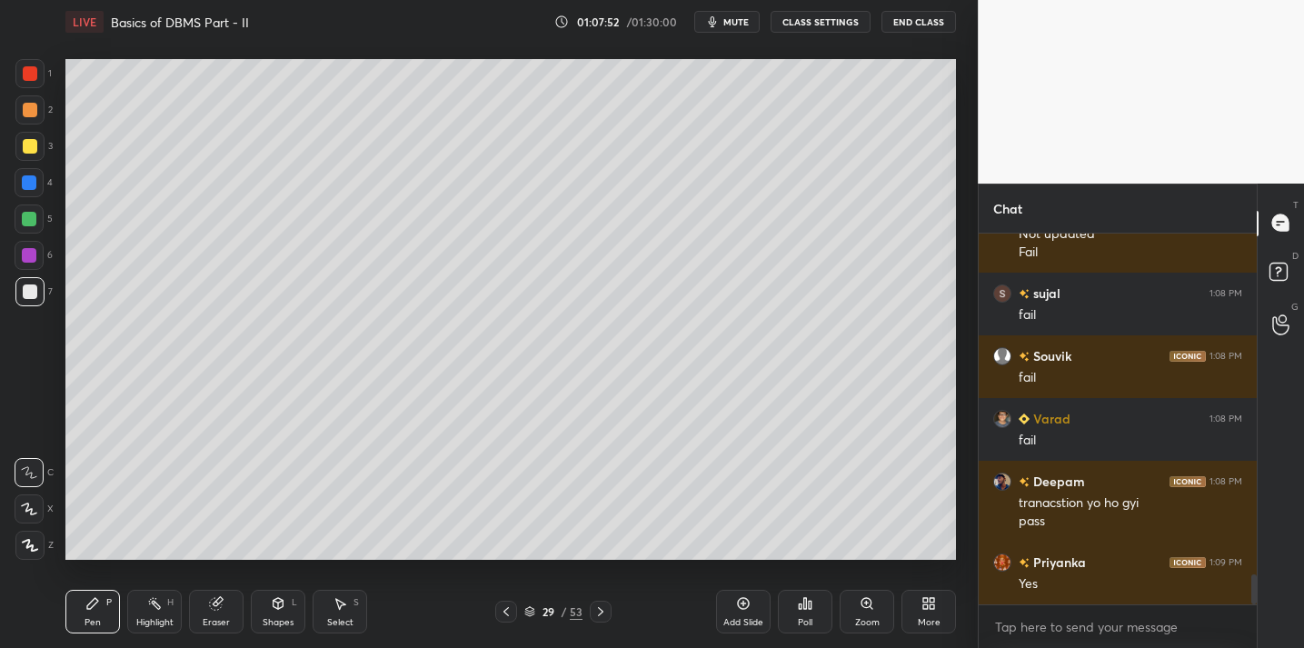
scroll to position [4341, 0]
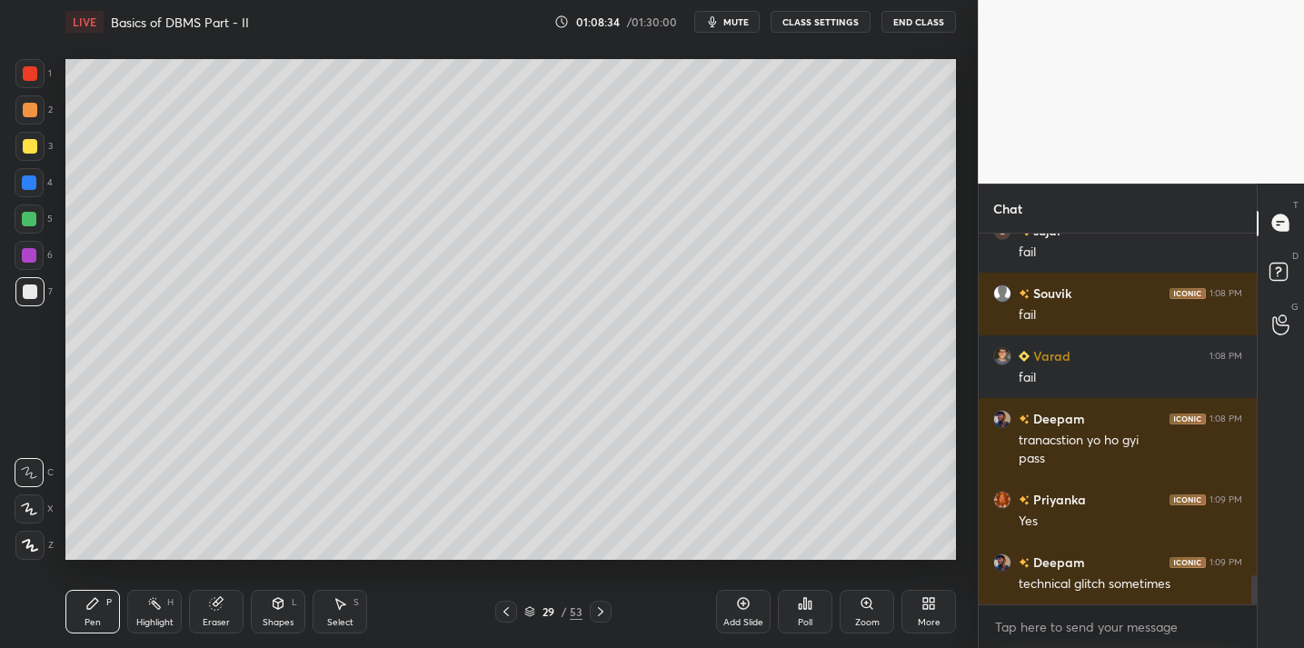
drag, startPoint x: 233, startPoint y: 601, endPoint x: 258, endPoint y: 564, distance: 44.4
click at [233, 601] on div "Eraser" at bounding box center [216, 612] width 55 height 44
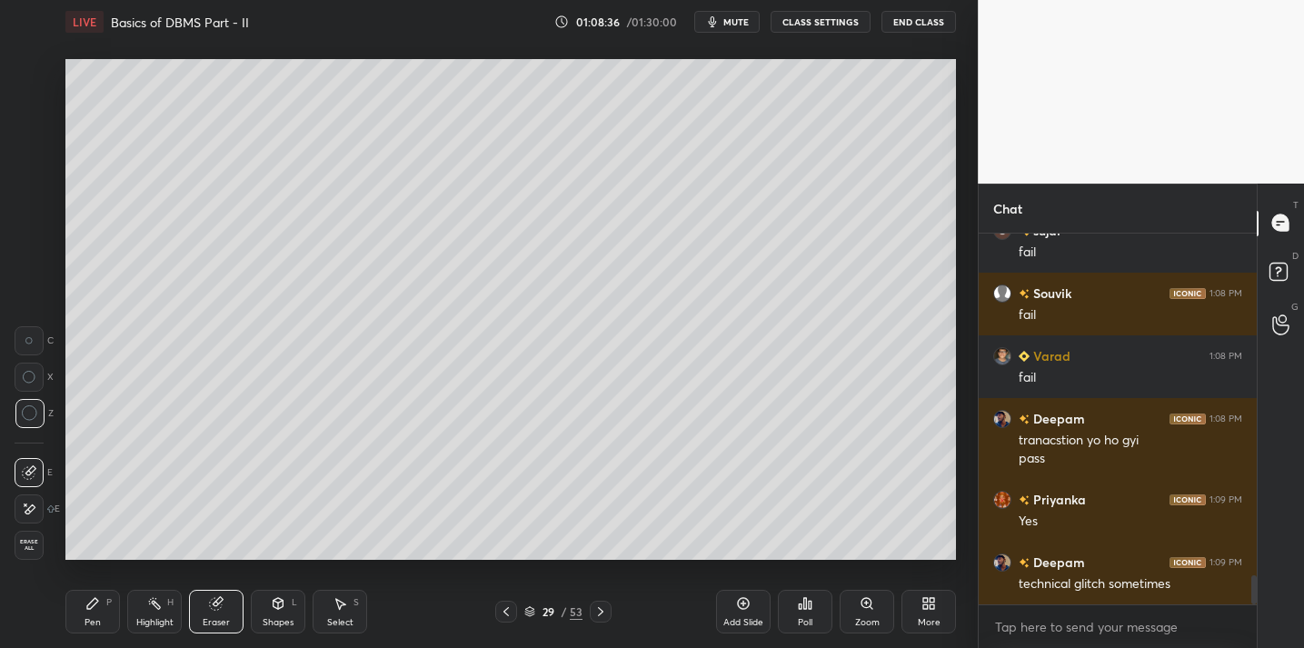
click at [91, 599] on icon at bounding box center [92, 603] width 15 height 15
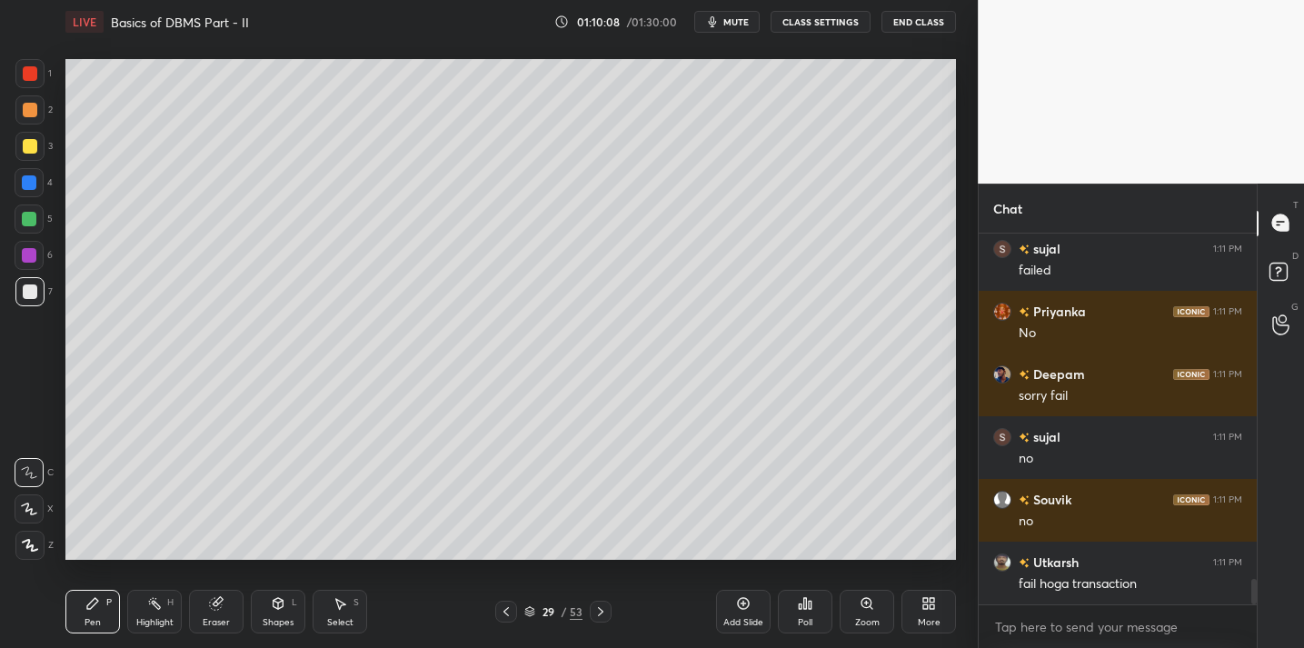
scroll to position [5172, 0]
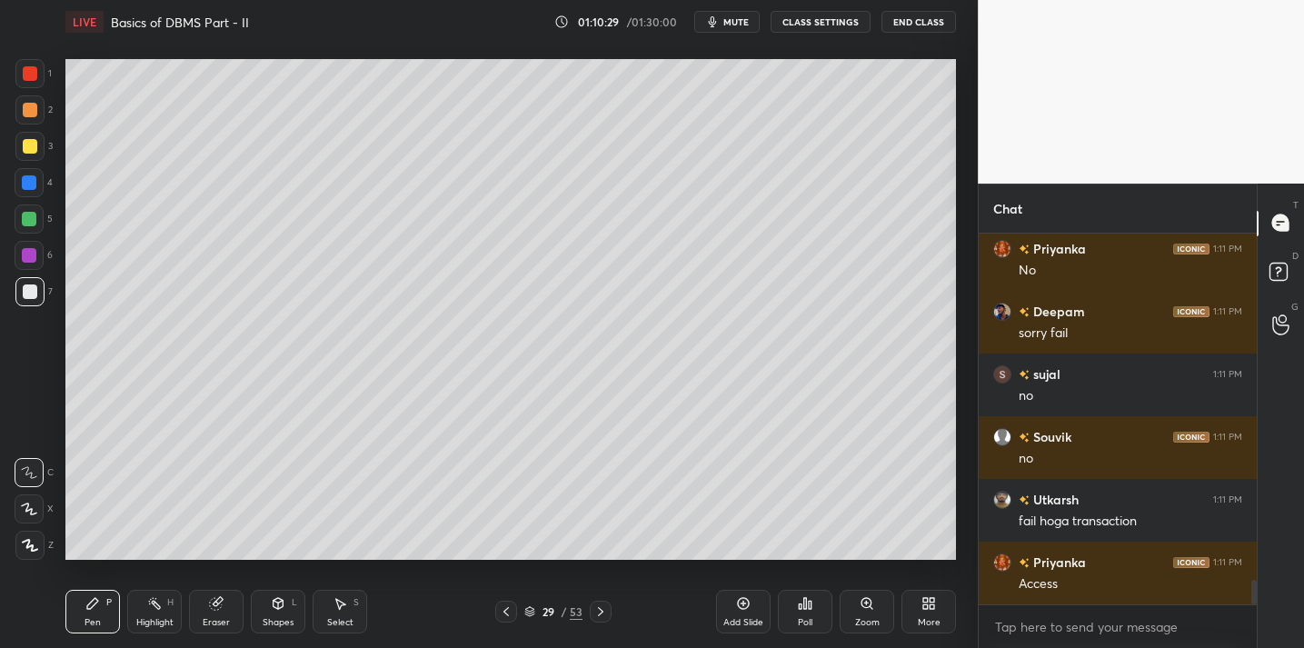
drag, startPoint x: 755, startPoint y: 612, endPoint x: 745, endPoint y: 598, distance: 16.9
click at [753, 611] on div "Add Slide" at bounding box center [743, 612] width 55 height 44
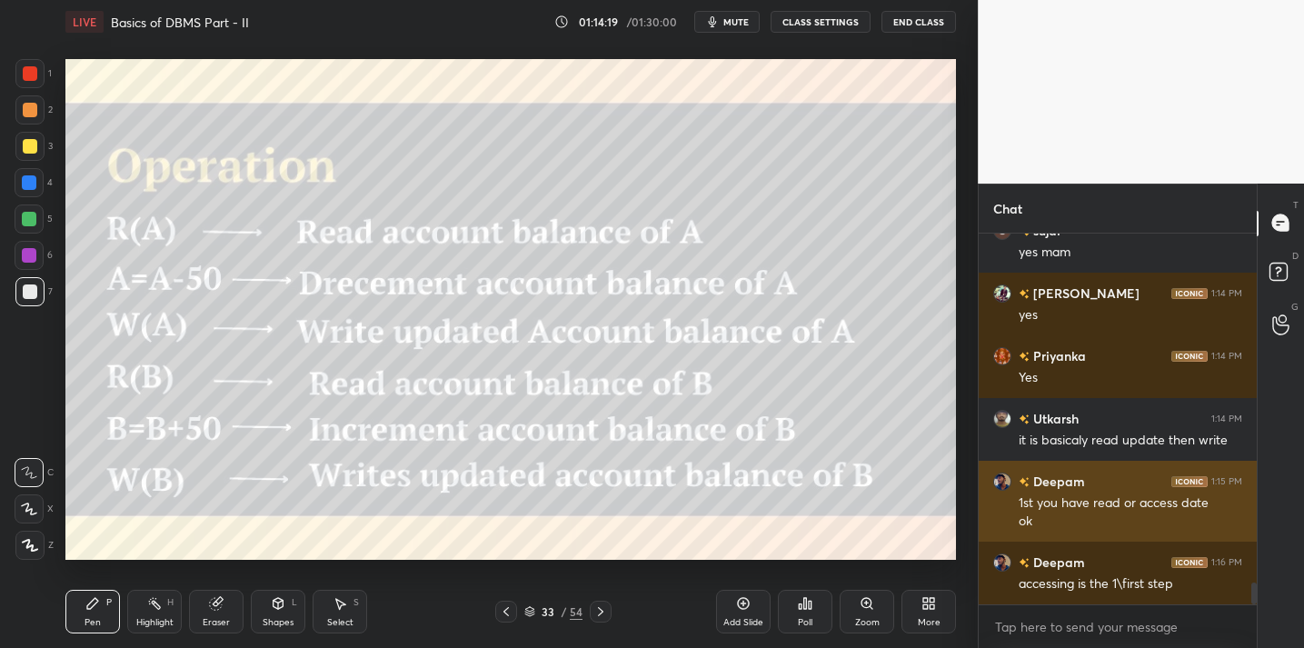
scroll to position [5896, 0]
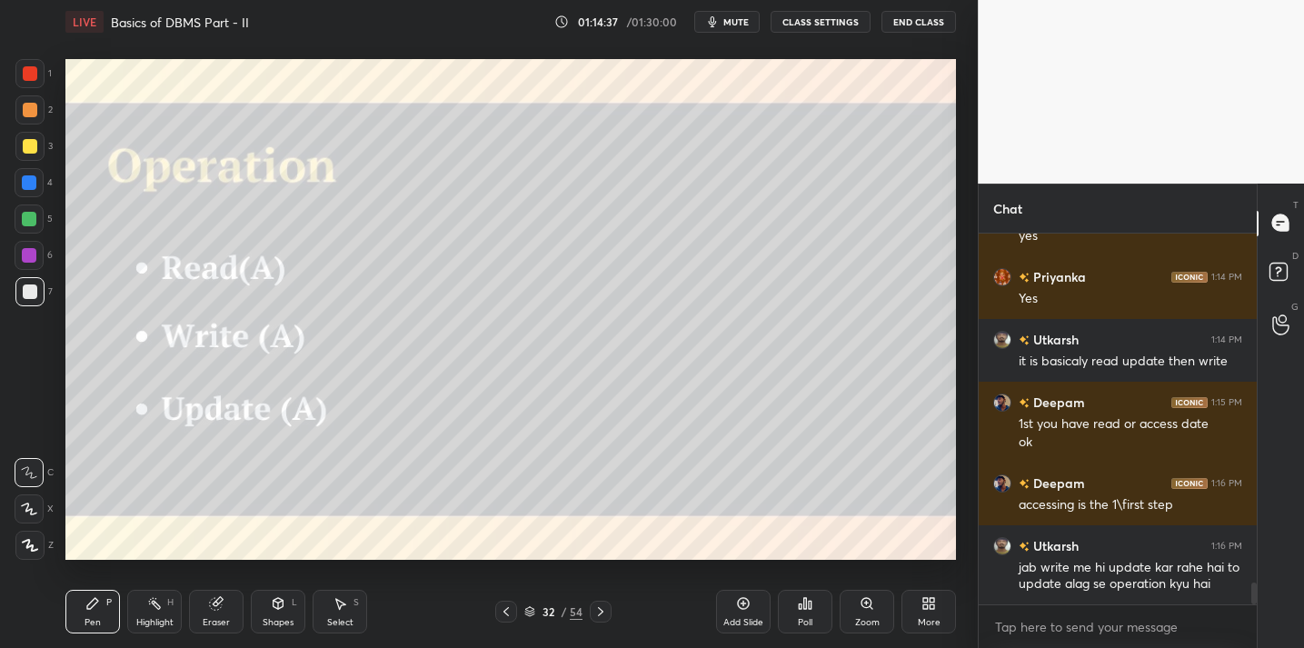
drag, startPoint x: 32, startPoint y: 144, endPoint x: 29, endPoint y: 161, distance: 16.6
click at [28, 150] on div at bounding box center [30, 146] width 15 height 15
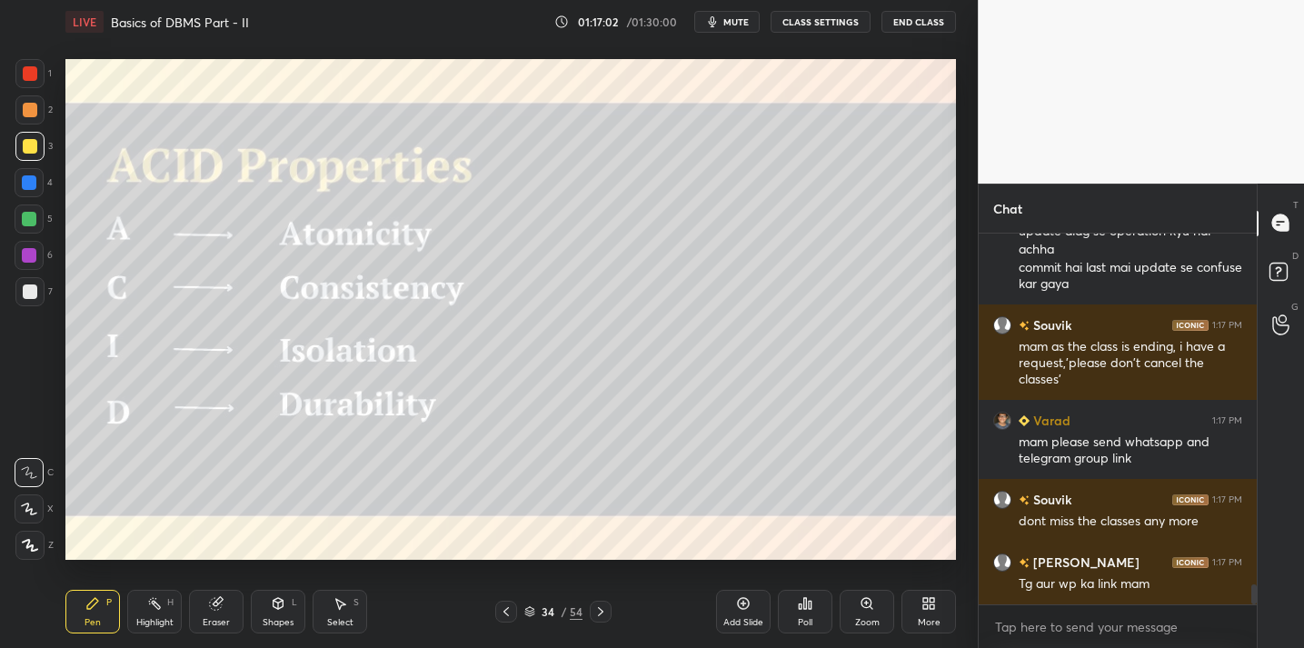
scroll to position [6390, 0]
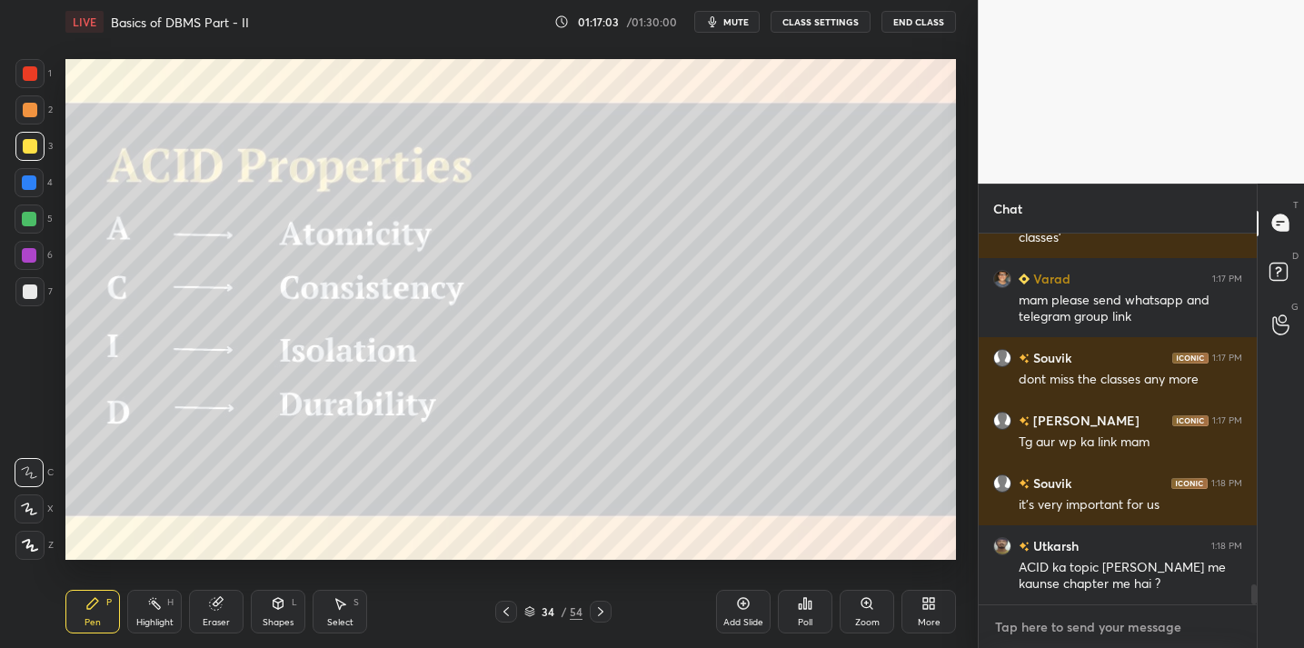
type textarea "x"
click at [1042, 631] on textarea at bounding box center [1117, 626] width 249 height 29
paste textarea "[URL][DOMAIN_NAME]"
type textarea "[URL][DOMAIN_NAME]"
type textarea "x"
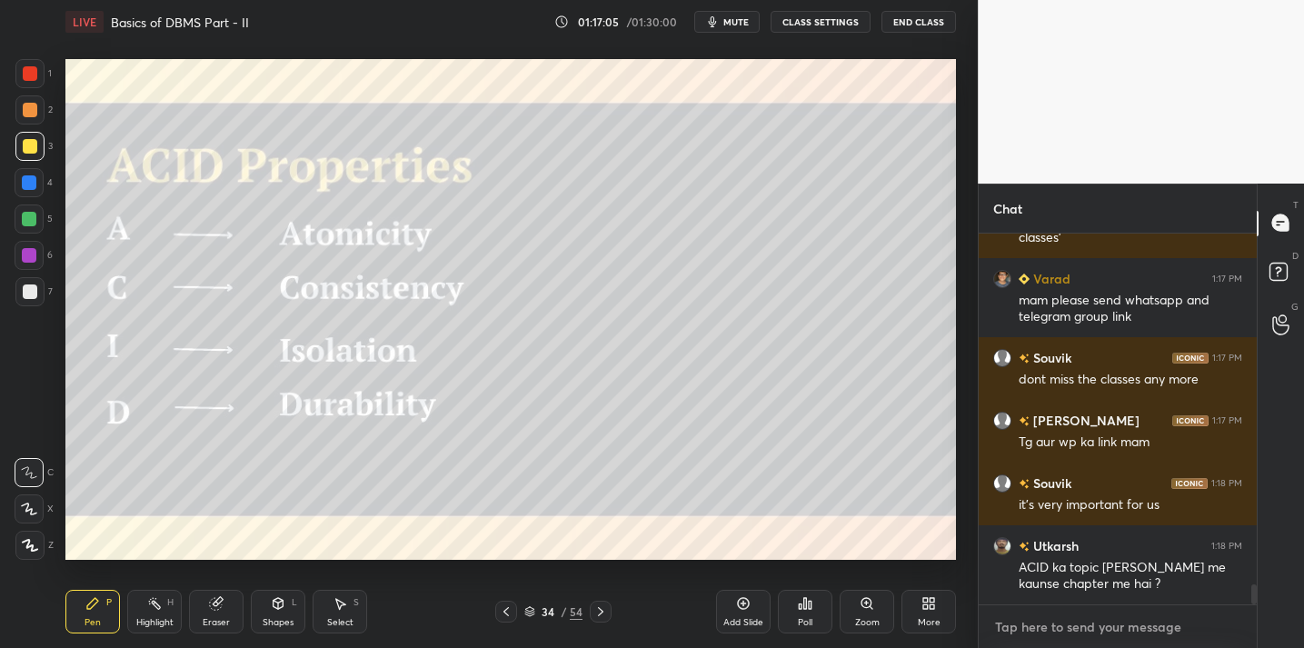
scroll to position [6509, 0]
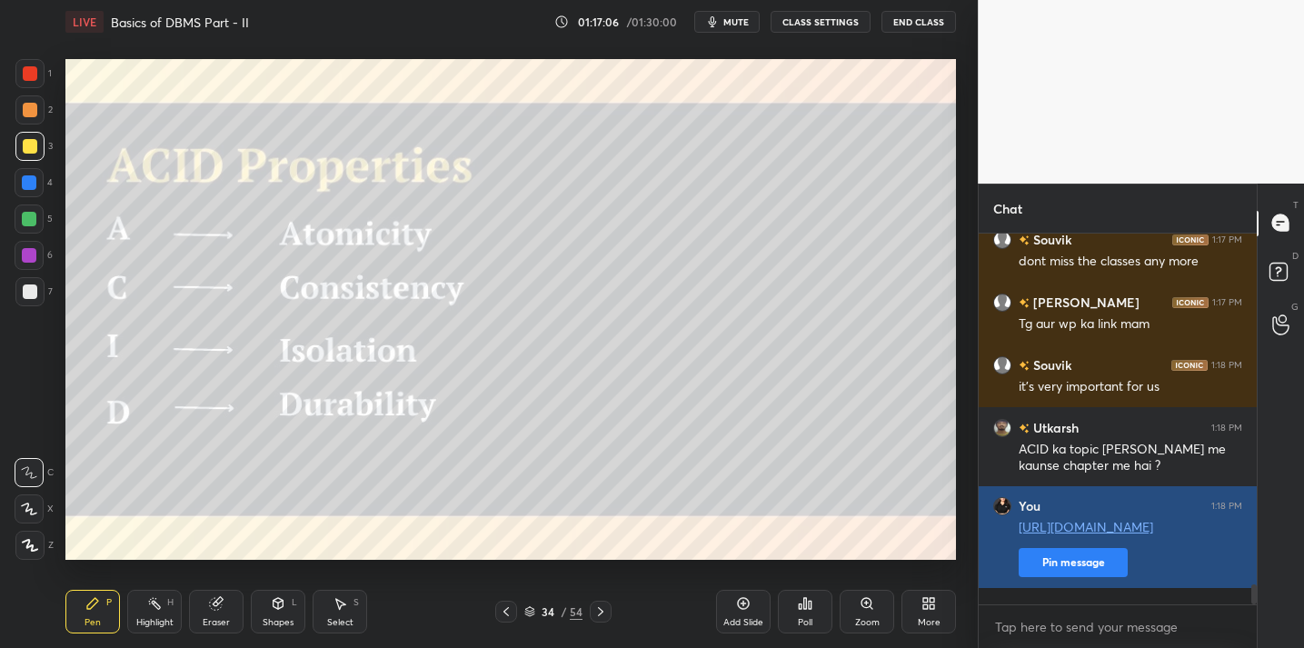
click at [1098, 577] on button "Pin message" at bounding box center [1073, 562] width 109 height 29
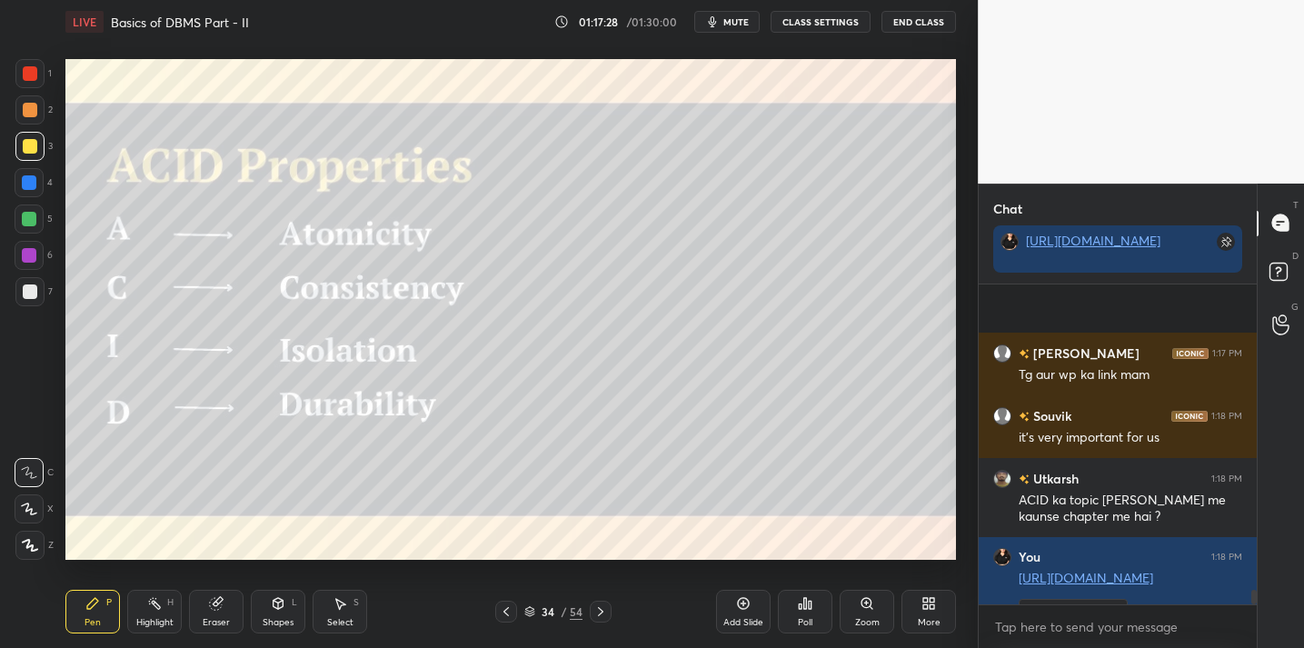
scroll to position [6622, 0]
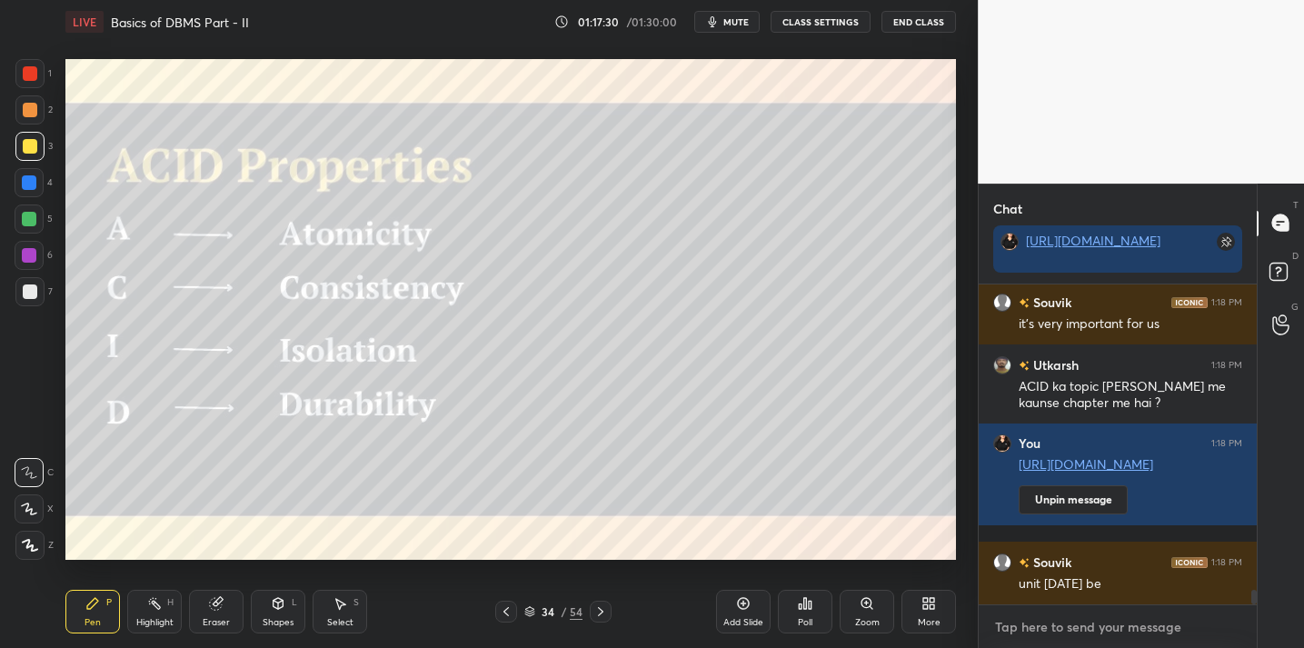
type textarea "x"
click at [1071, 629] on textarea at bounding box center [1117, 626] width 249 height 29
paste textarea "[URL][DOMAIN_NAME]"
type textarea "[URL][DOMAIN_NAME]"
type textarea "x"
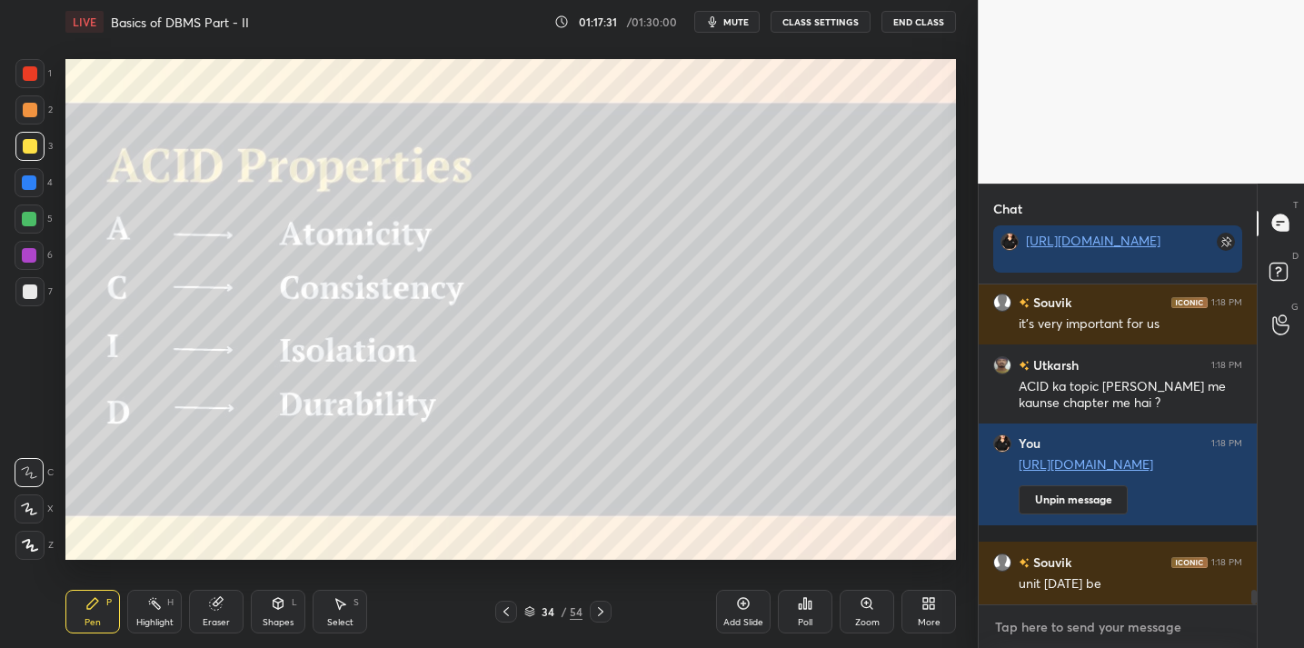
scroll to position [6724, 0]
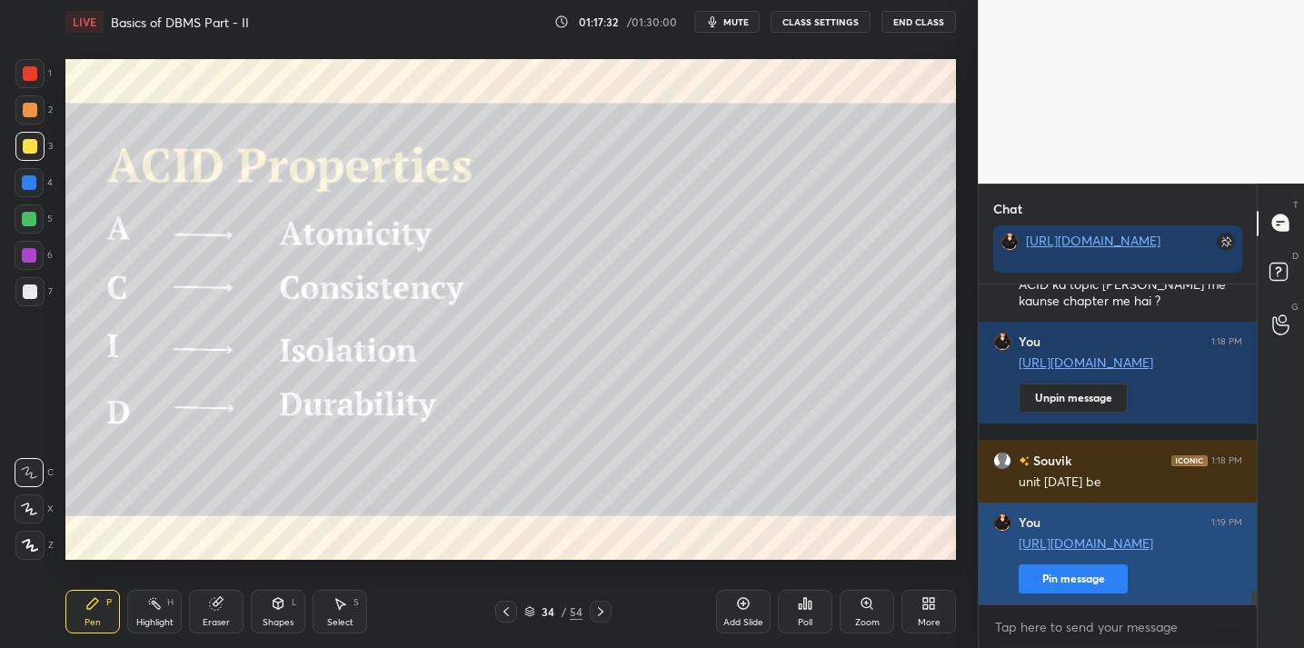
click at [1083, 572] on button "Pin message" at bounding box center [1073, 578] width 109 height 29
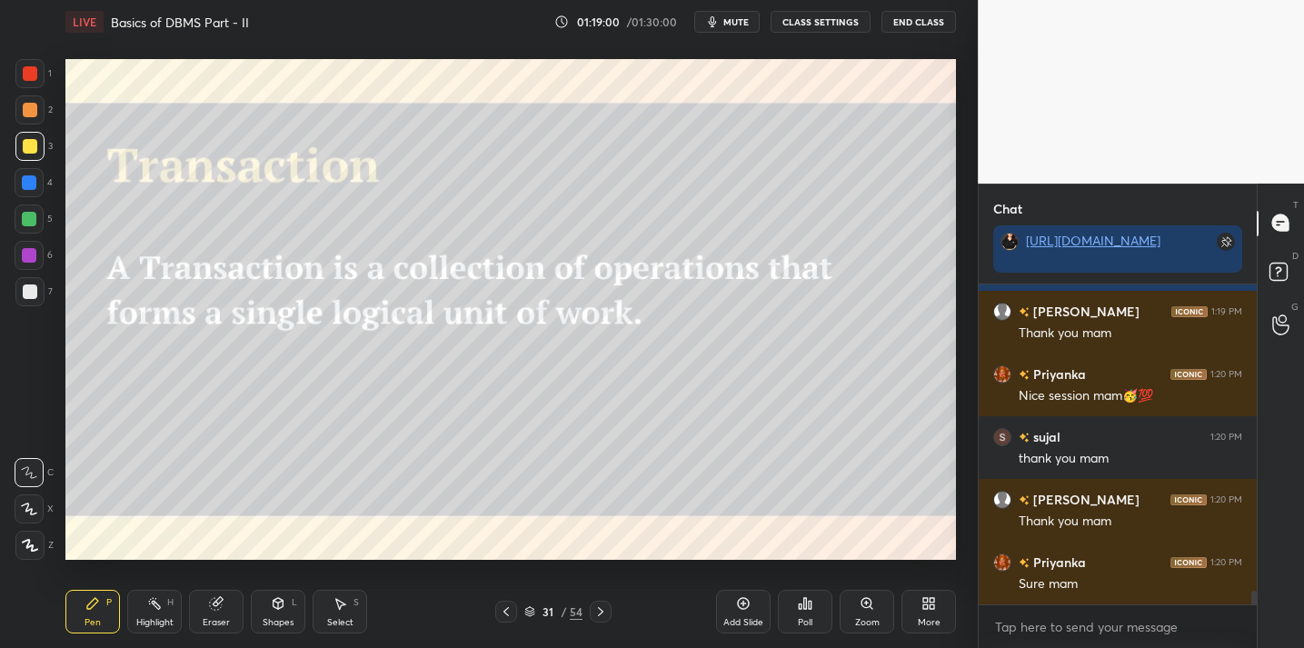
scroll to position [7100, 0]
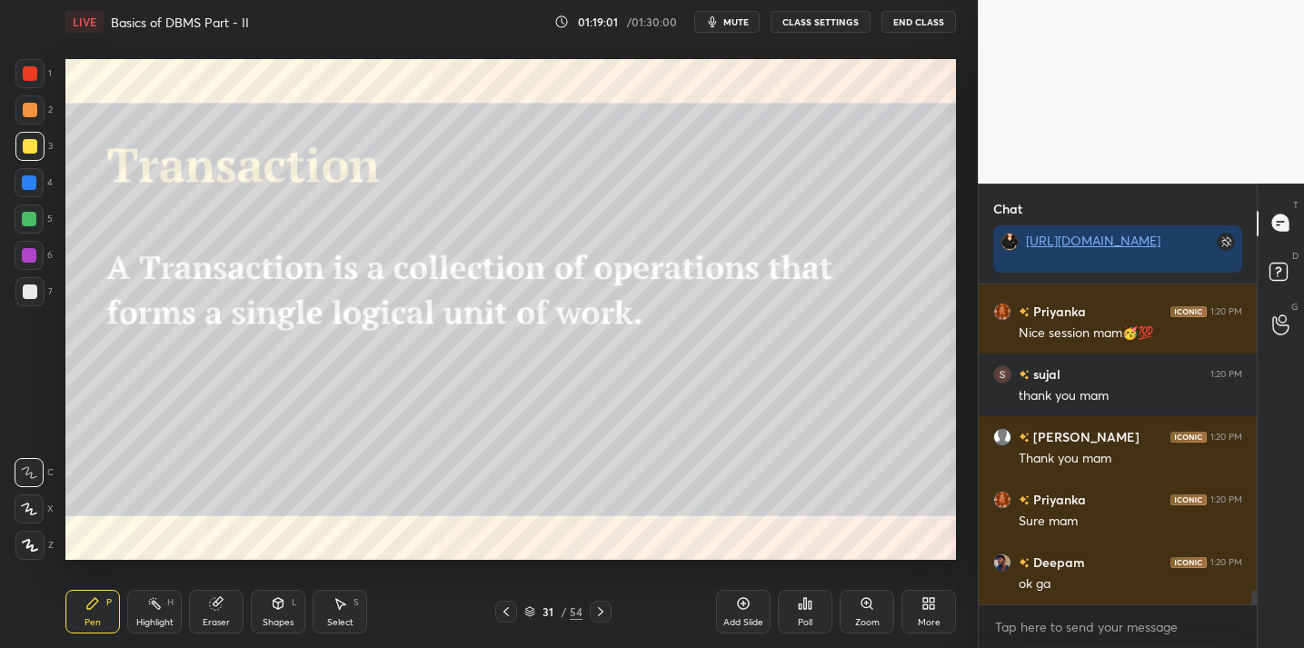
click at [900, 21] on button "End Class" at bounding box center [918, 22] width 75 height 22
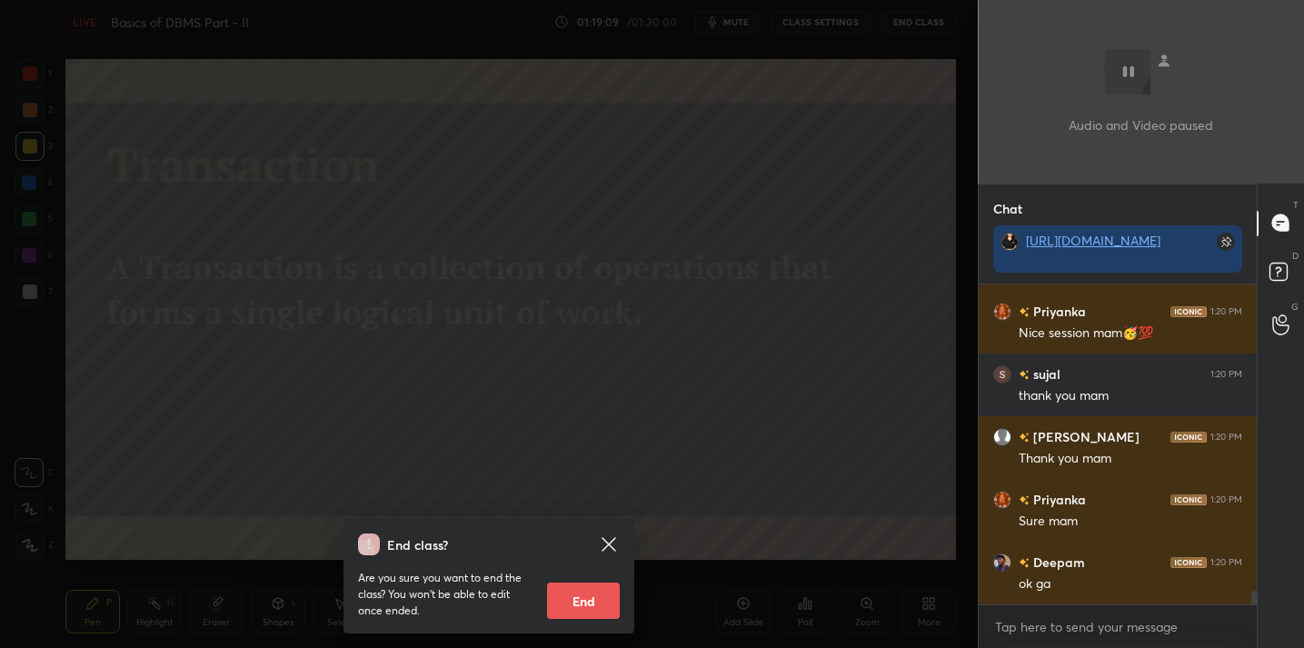
click at [582, 605] on button "End" at bounding box center [583, 600] width 73 height 36
type textarea "x"
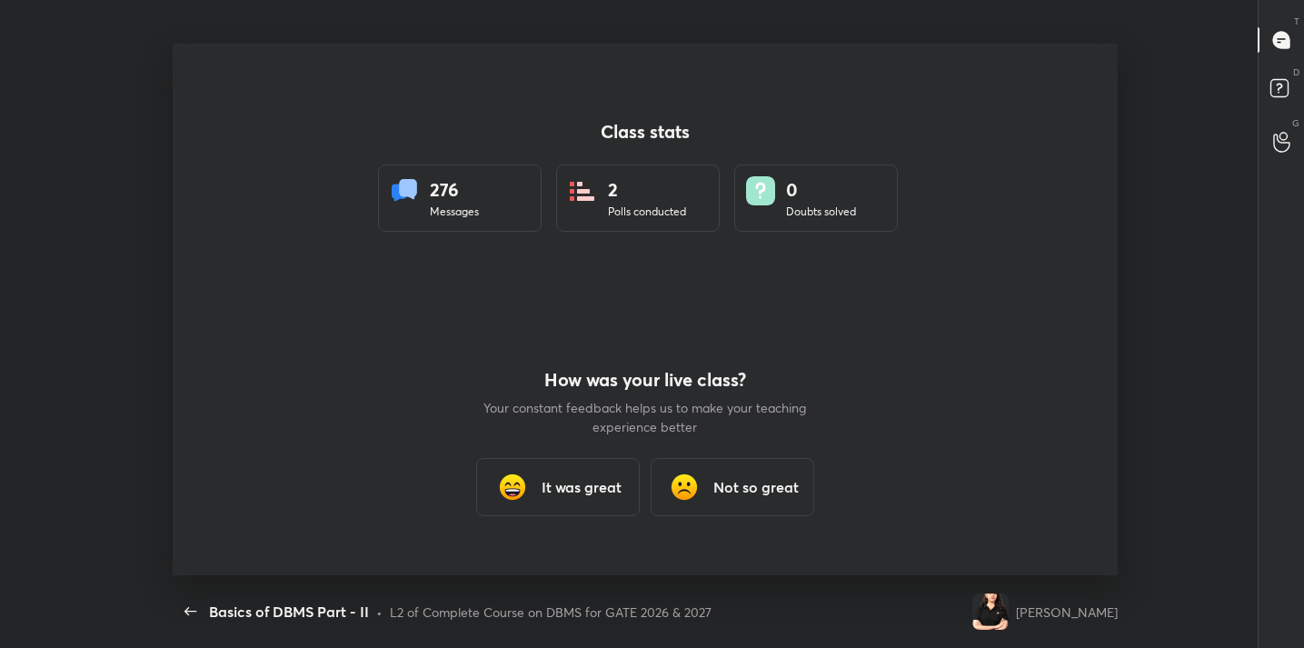
scroll to position [0, 0]
